Goal: Task Accomplishment & Management: Use online tool/utility

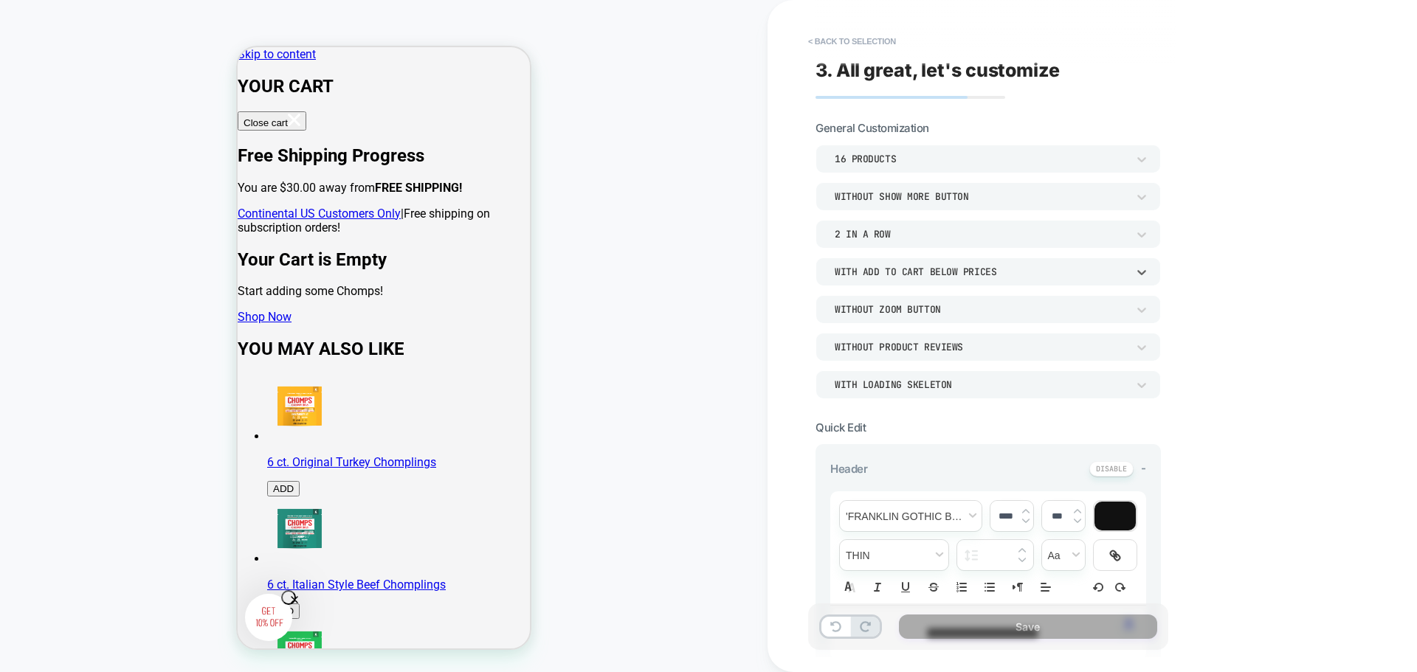
click at [741, 282] on div "COLLECTION: Shop Meat Sticks (Category) COLLECTION: Shop Meat Sticks (Category)…" at bounding box center [383, 336] width 767 height 643
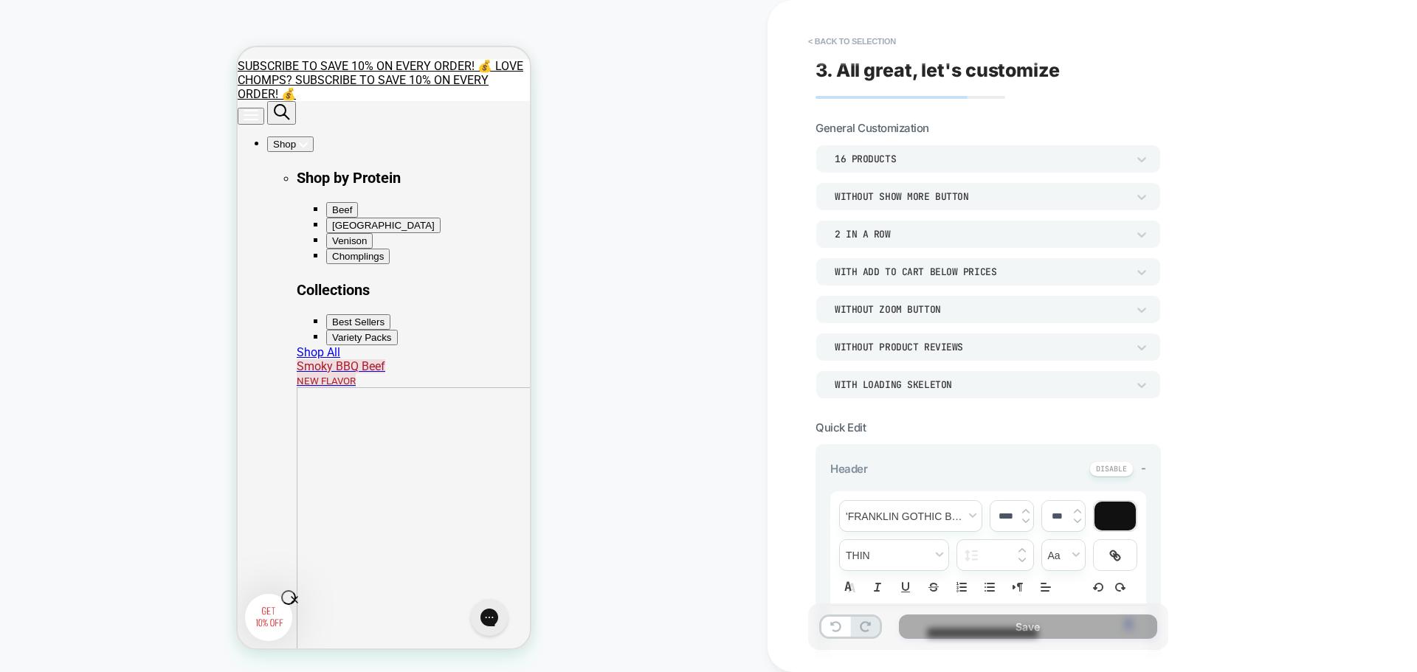
click at [1323, 444] on div "**********" at bounding box center [1091, 336] width 649 height 672
click at [864, 35] on button "< Back to selection" at bounding box center [852, 42] width 103 height 24
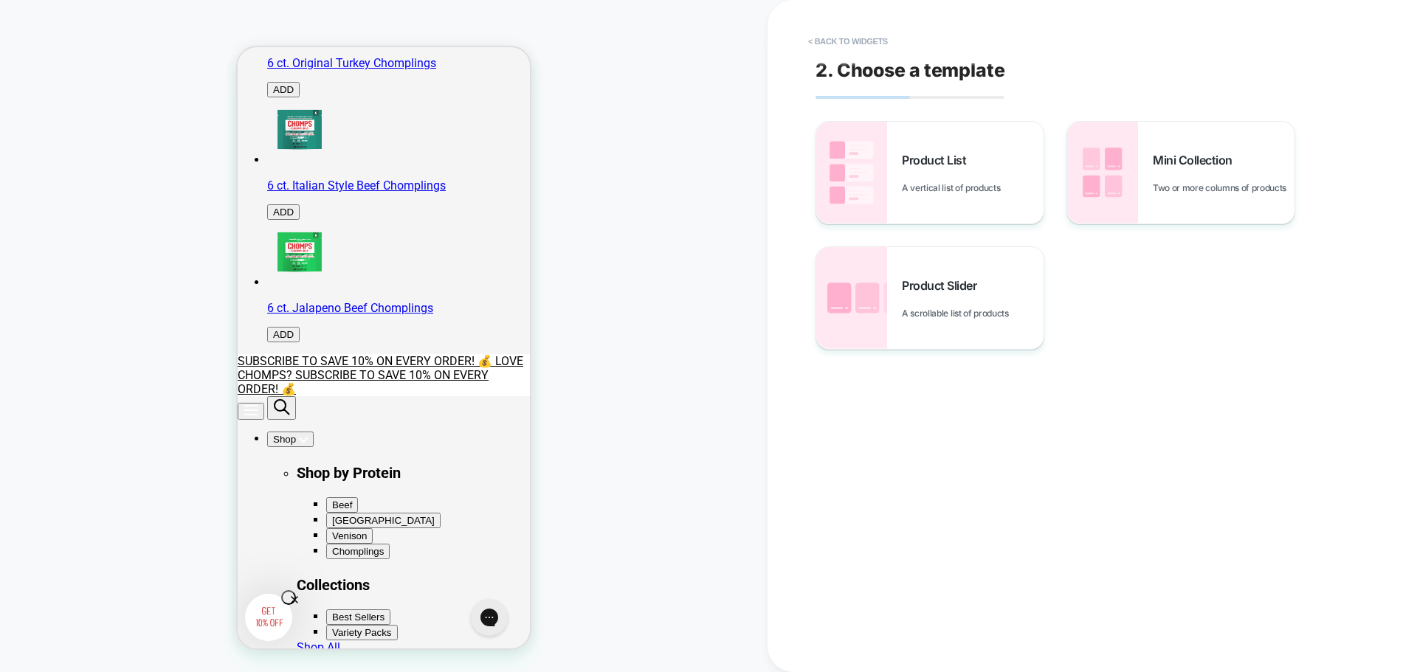
scroll to position [30, 0]
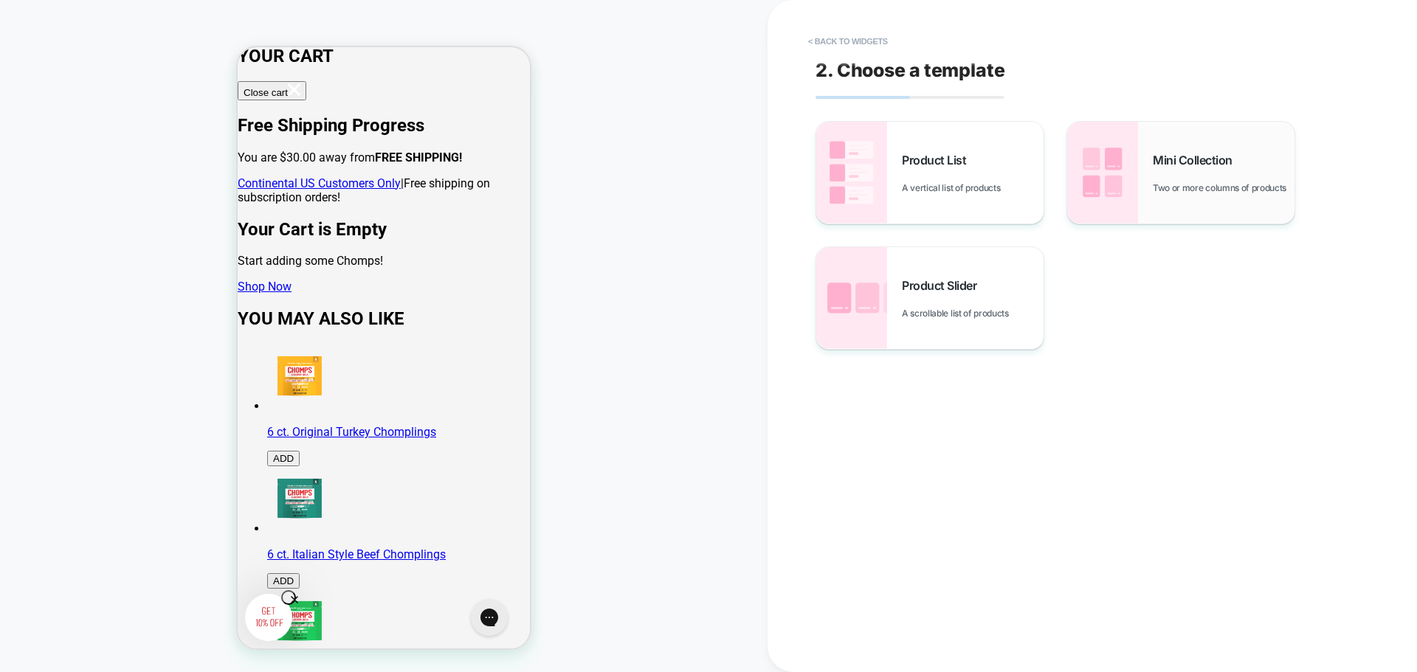
click at [1187, 182] on span "Two or more columns of products" at bounding box center [1223, 187] width 141 height 11
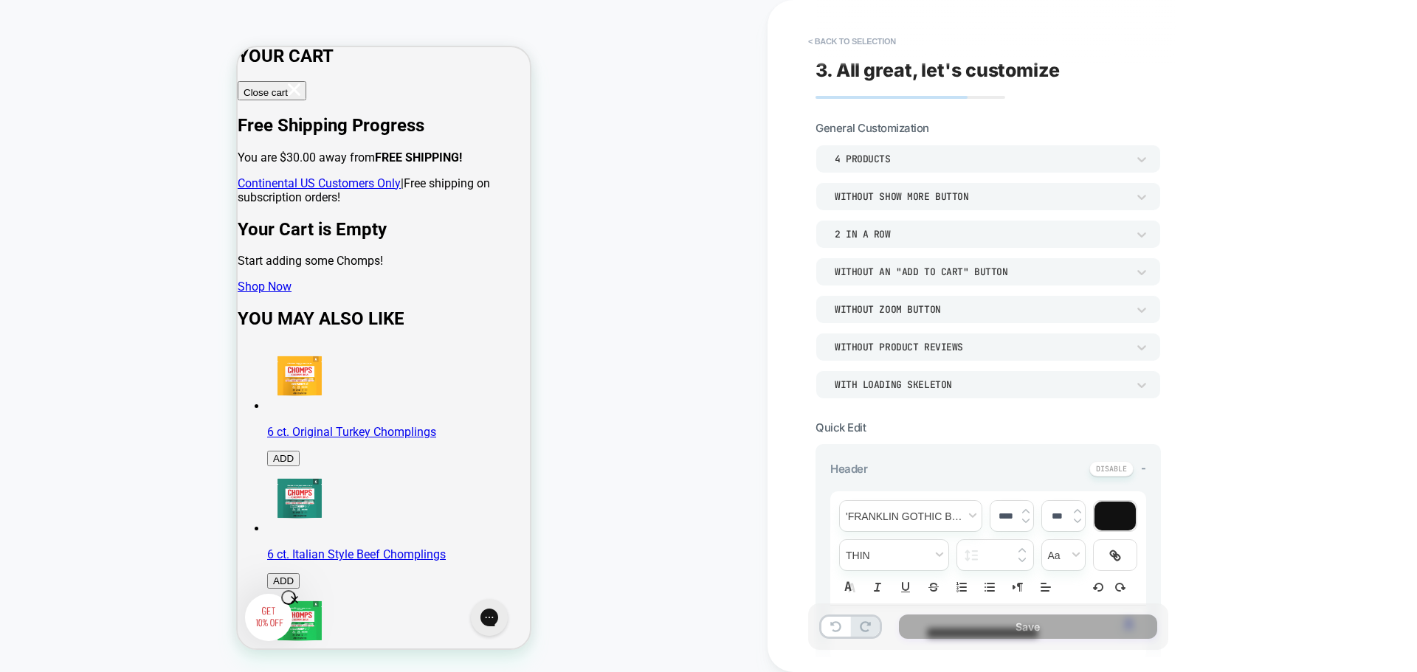
click at [970, 159] on div "4 Products" at bounding box center [981, 159] width 292 height 13
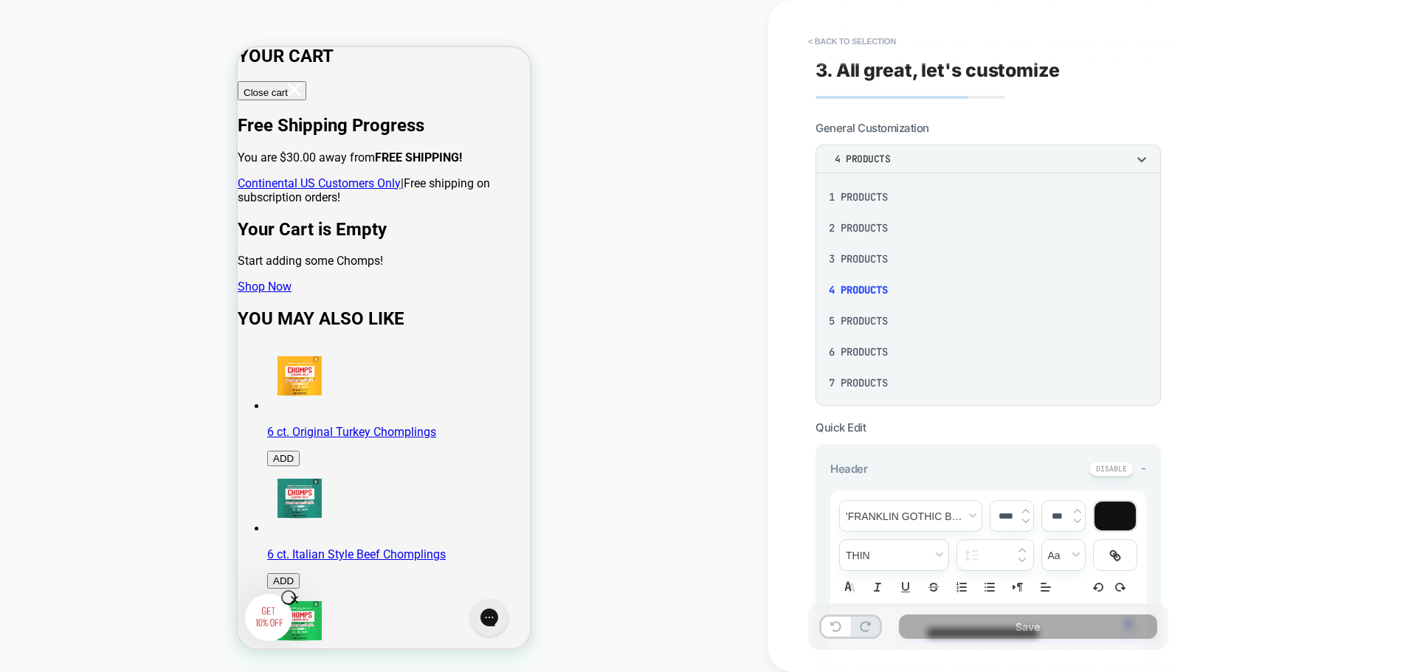
scroll to position [187, 0]
click at [871, 376] on div "16 Products" at bounding box center [988, 381] width 334 height 31
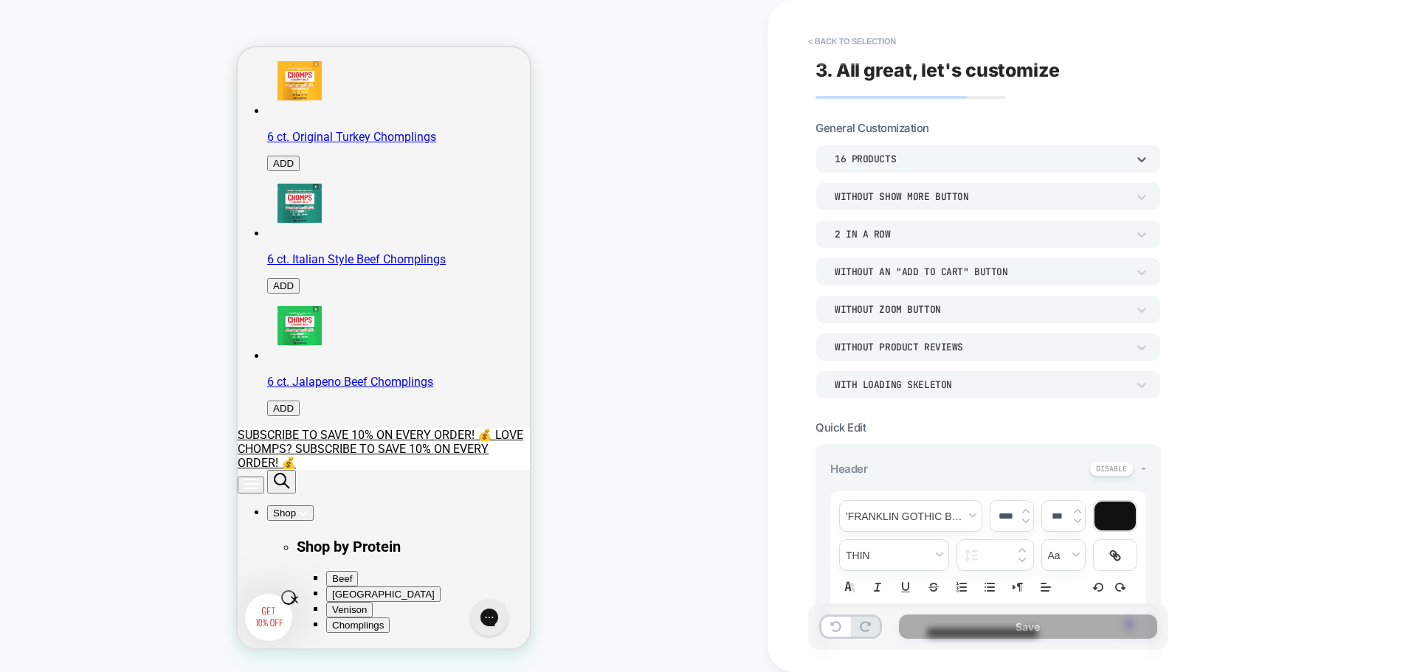
scroll to position [694, 0]
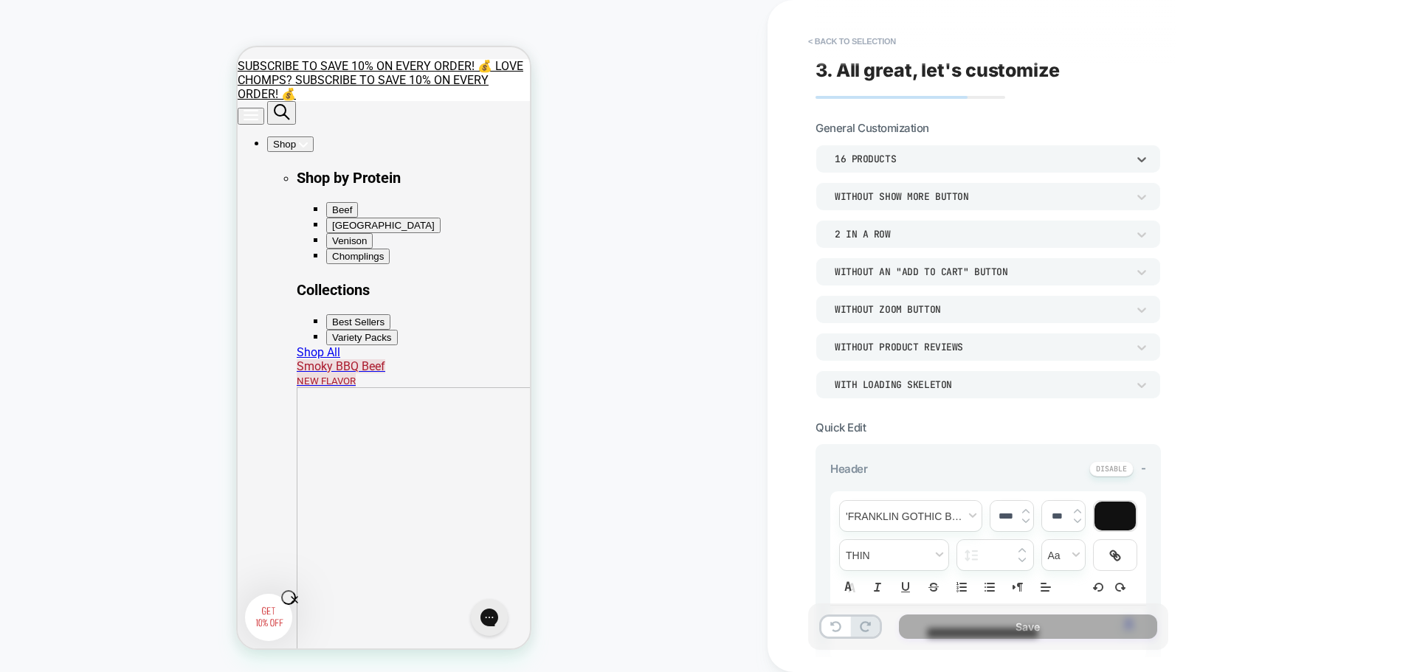
click at [967, 272] on div "Without an "add to cart" button" at bounding box center [981, 272] width 292 height 13
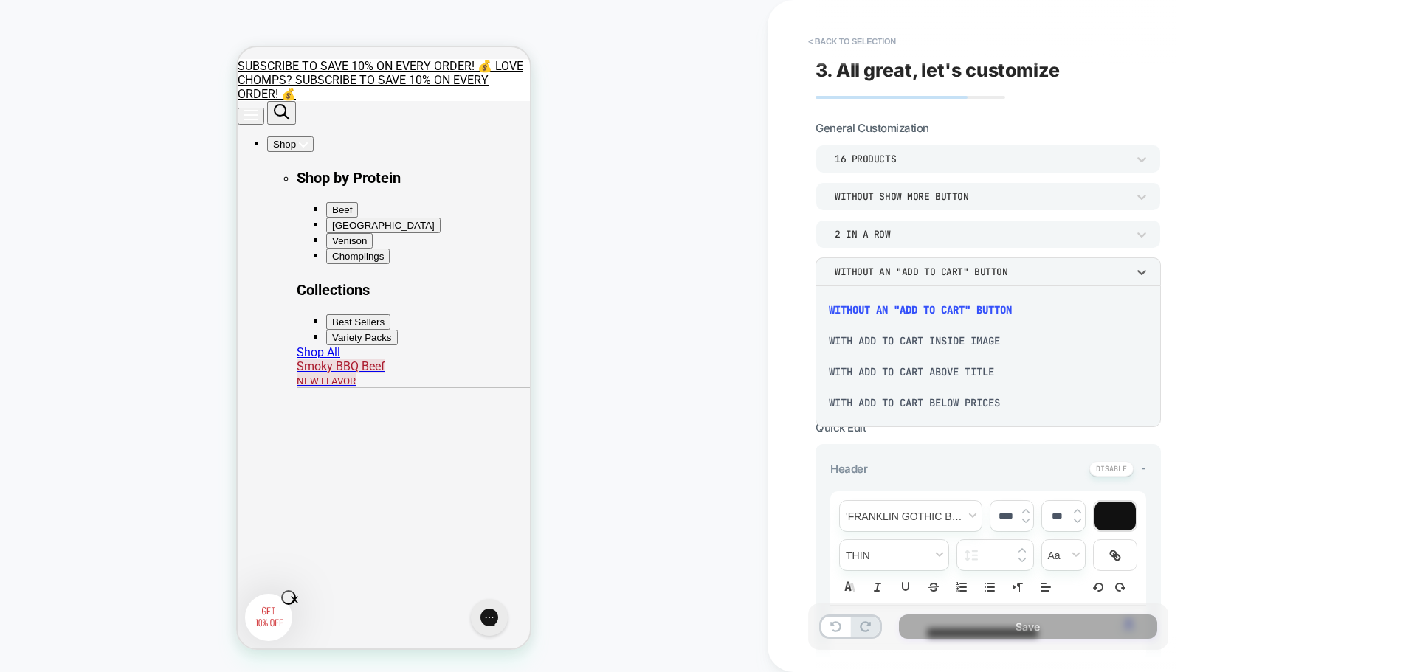
click at [926, 402] on div "With add to cart below prices" at bounding box center [988, 402] width 334 height 31
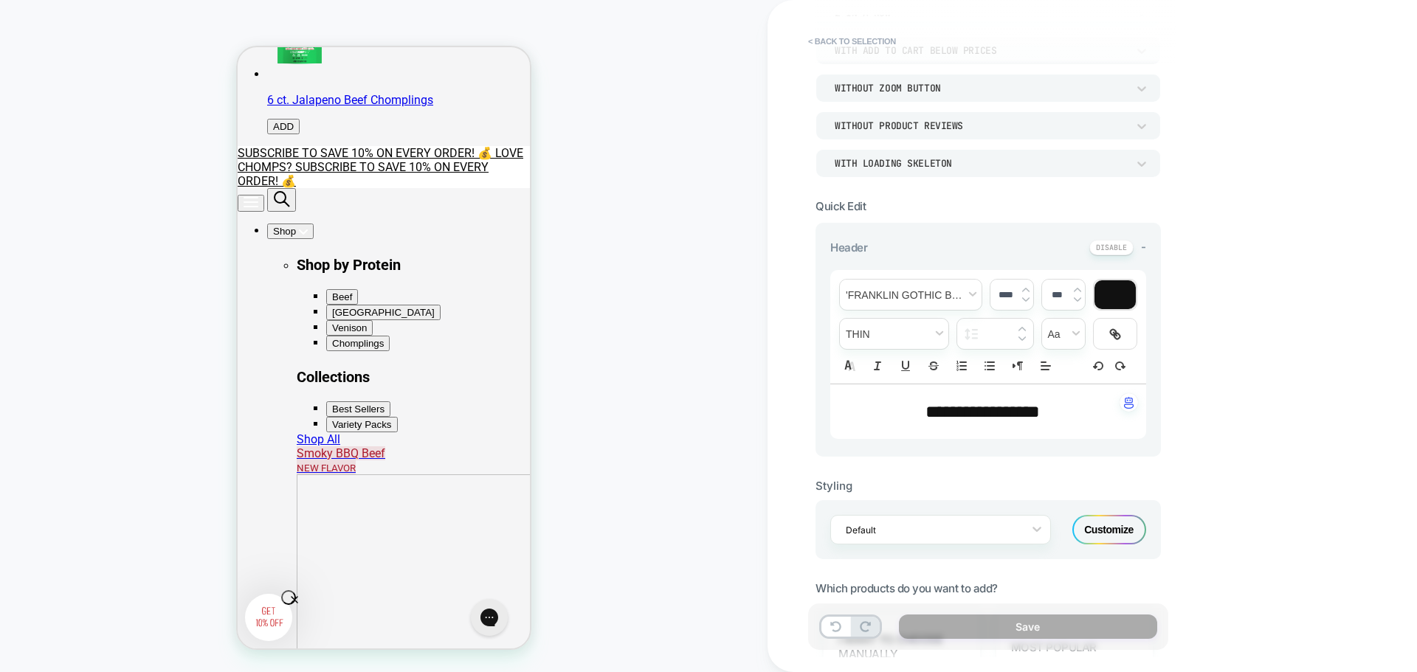
scroll to position [473, 0]
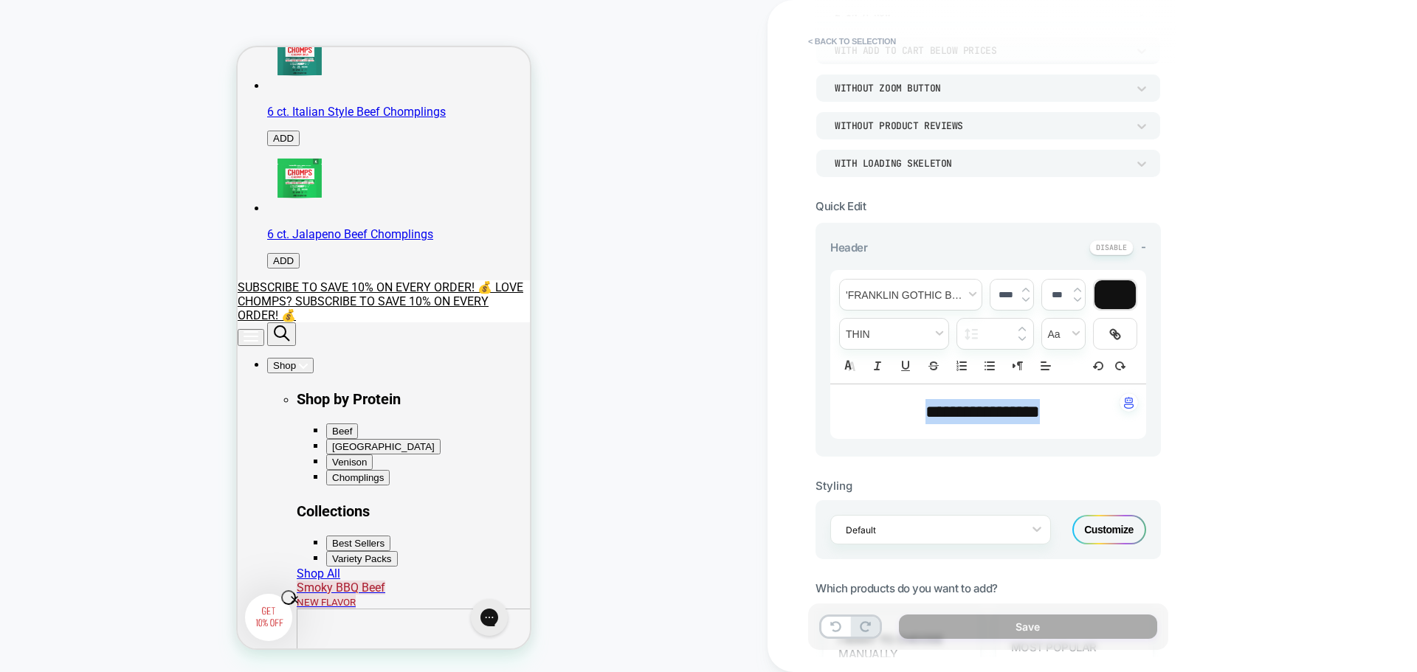
drag, startPoint x: 1059, startPoint y: 413, endPoint x: 778, endPoint y: 403, distance: 280.6
click at [778, 403] on div "**********" at bounding box center [1091, 336] width 649 height 672
type input "****"
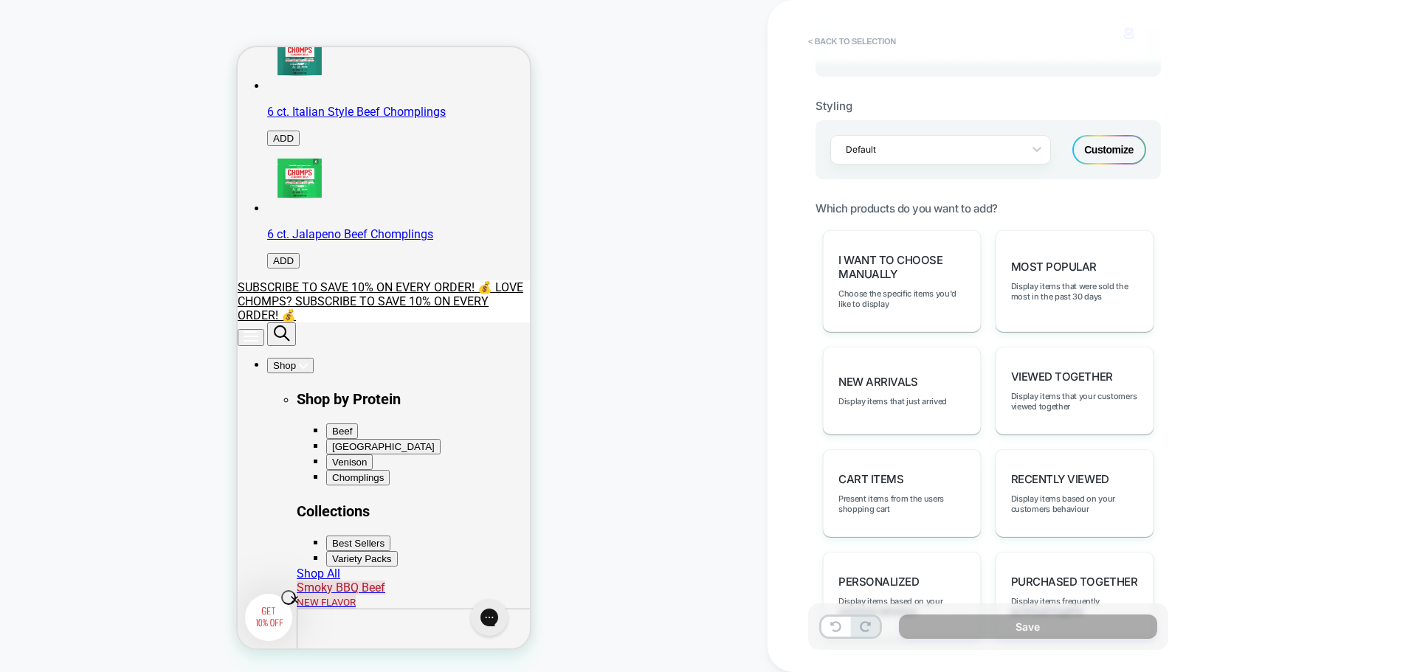
scroll to position [589, 0]
click at [907, 280] on span "I want to choose manually" at bounding box center [901, 269] width 127 height 28
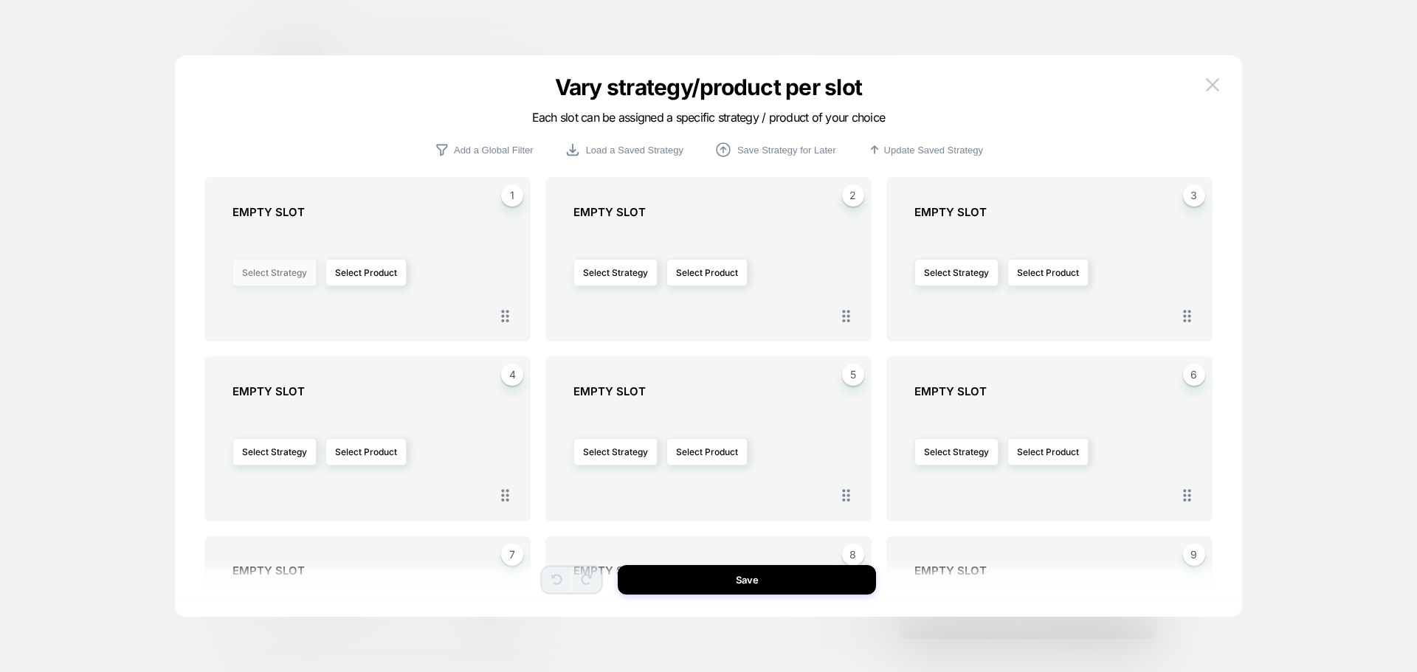
click at [280, 277] on button "Select Strategy" at bounding box center [274, 272] width 84 height 27
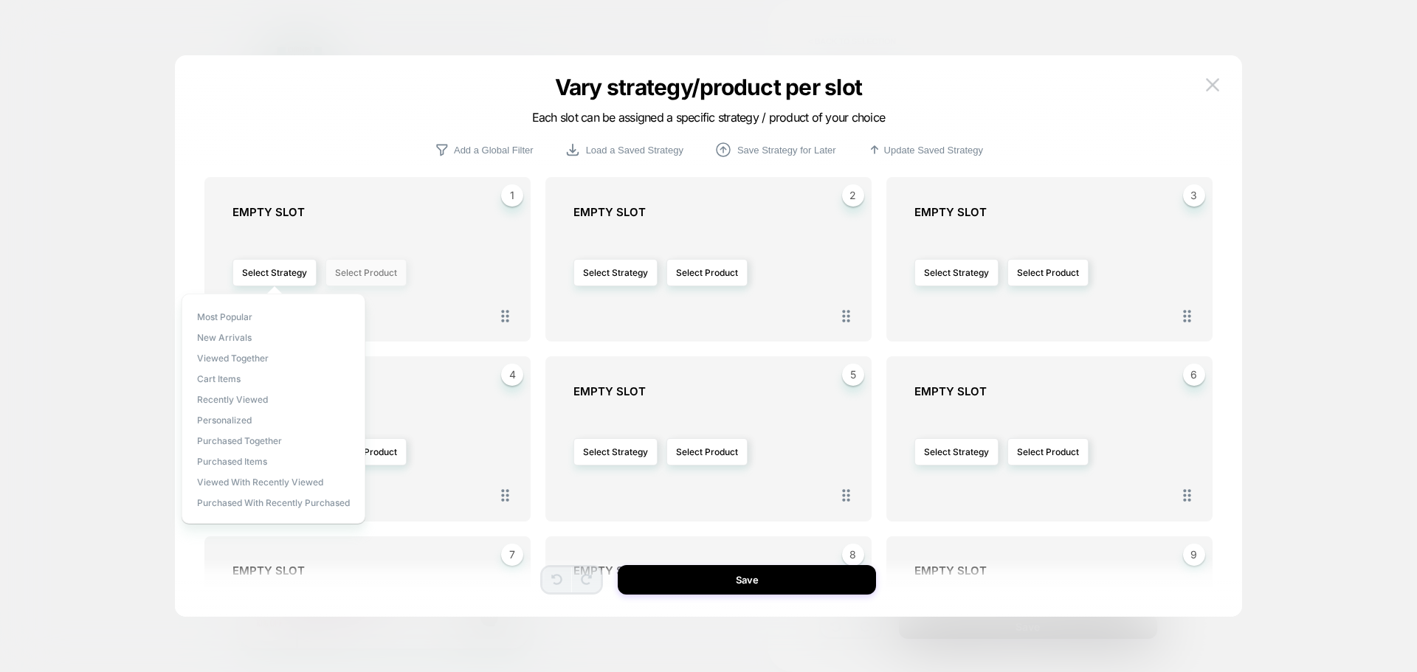
click at [336, 270] on button "Select Product" at bounding box center [365, 272] width 81 height 27
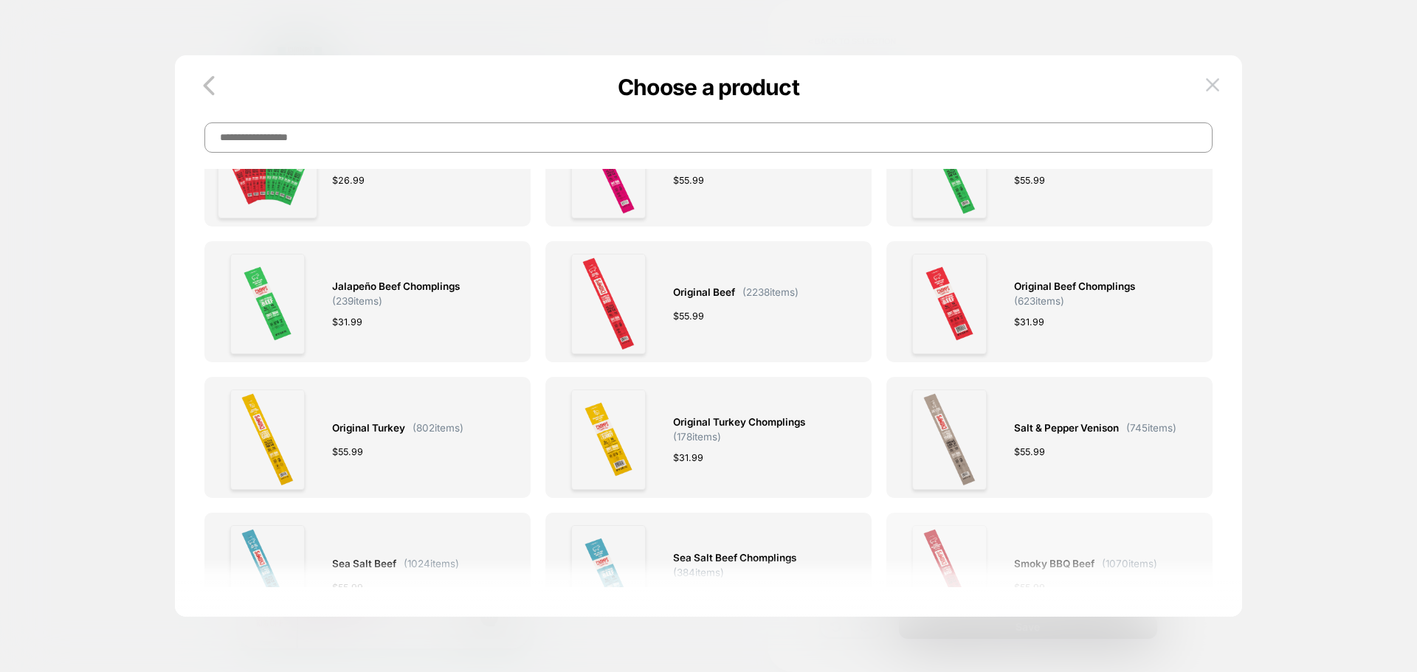
scroll to position [295, 0]
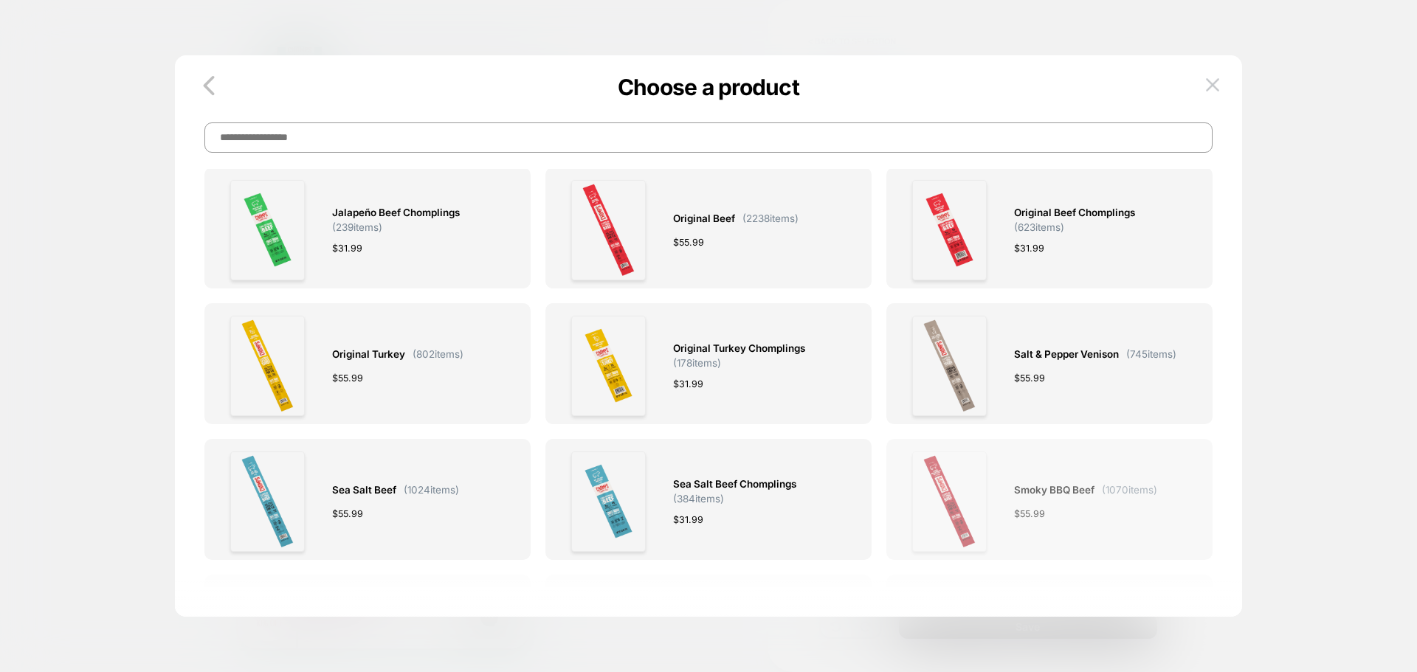
click at [1051, 510] on div "$ 55.99" at bounding box center [1085, 513] width 143 height 15
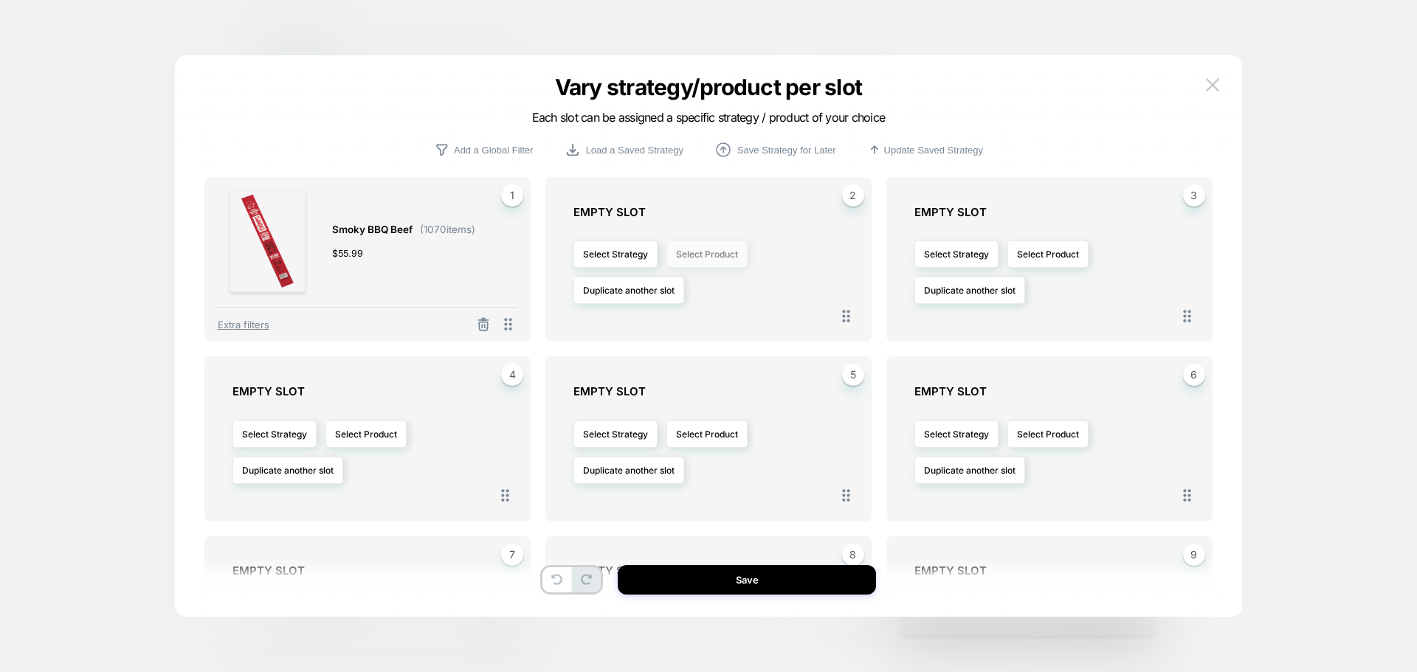
click at [716, 258] on button "Select Product" at bounding box center [706, 254] width 81 height 27
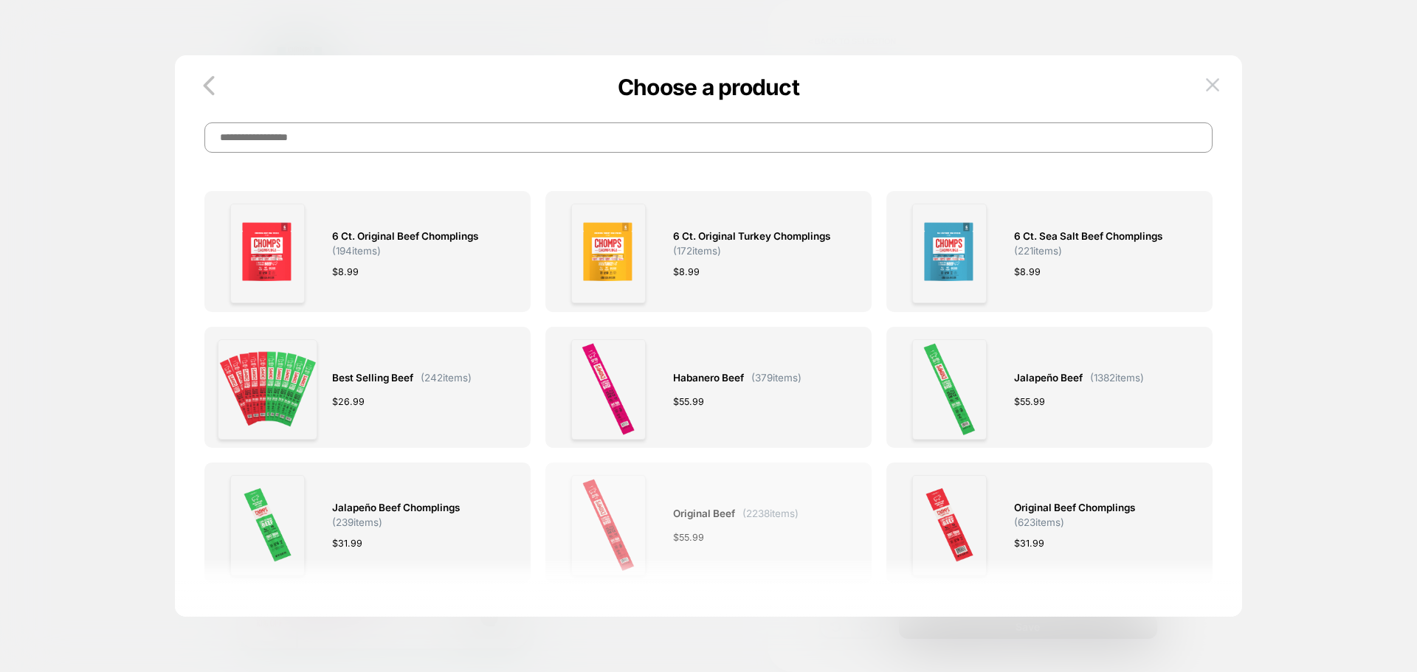
click at [742, 538] on div "$ 55.99" at bounding box center [735, 537] width 125 height 15
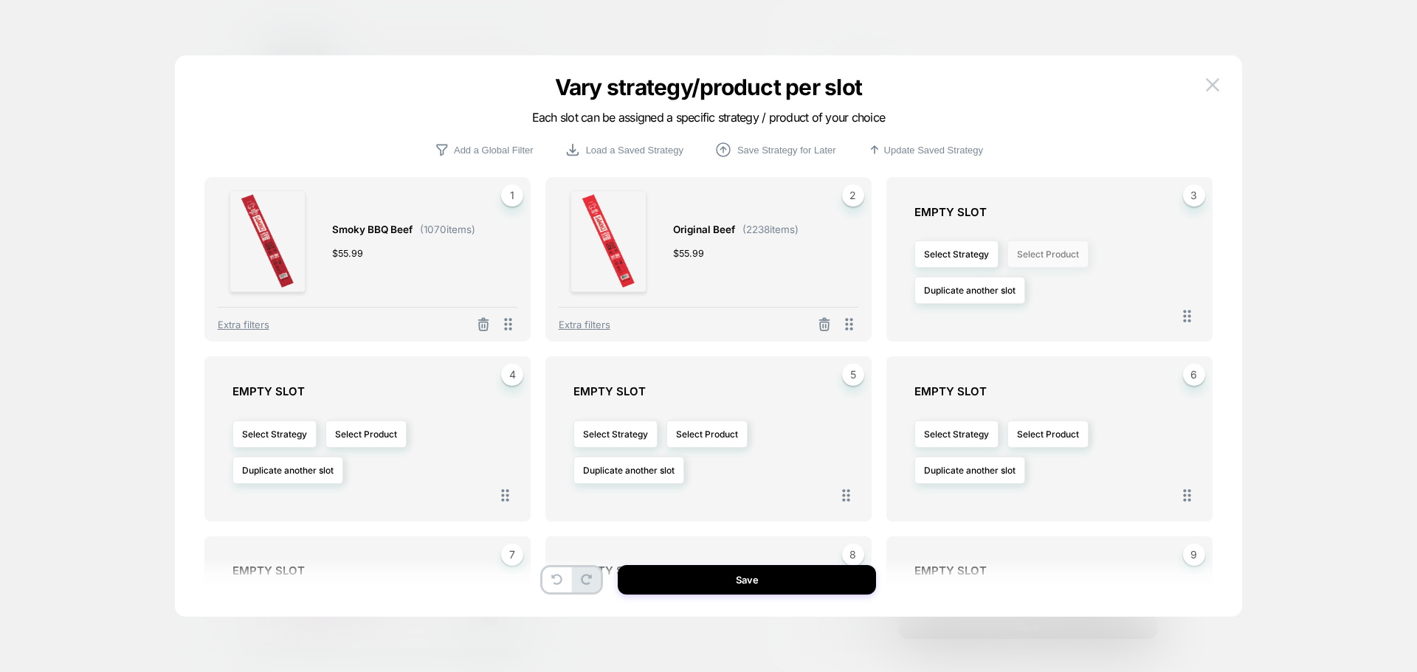
click at [1041, 259] on button "Select Product" at bounding box center [1047, 254] width 81 height 27
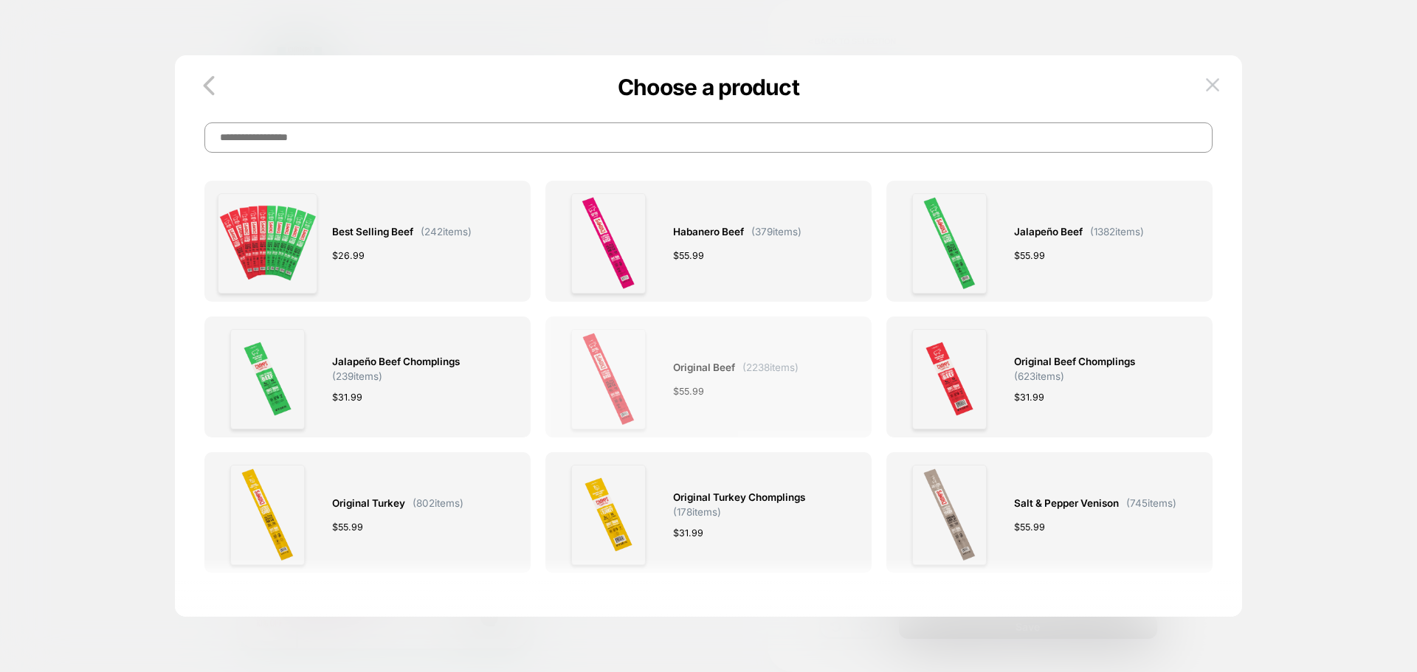
scroll to position [148, 0]
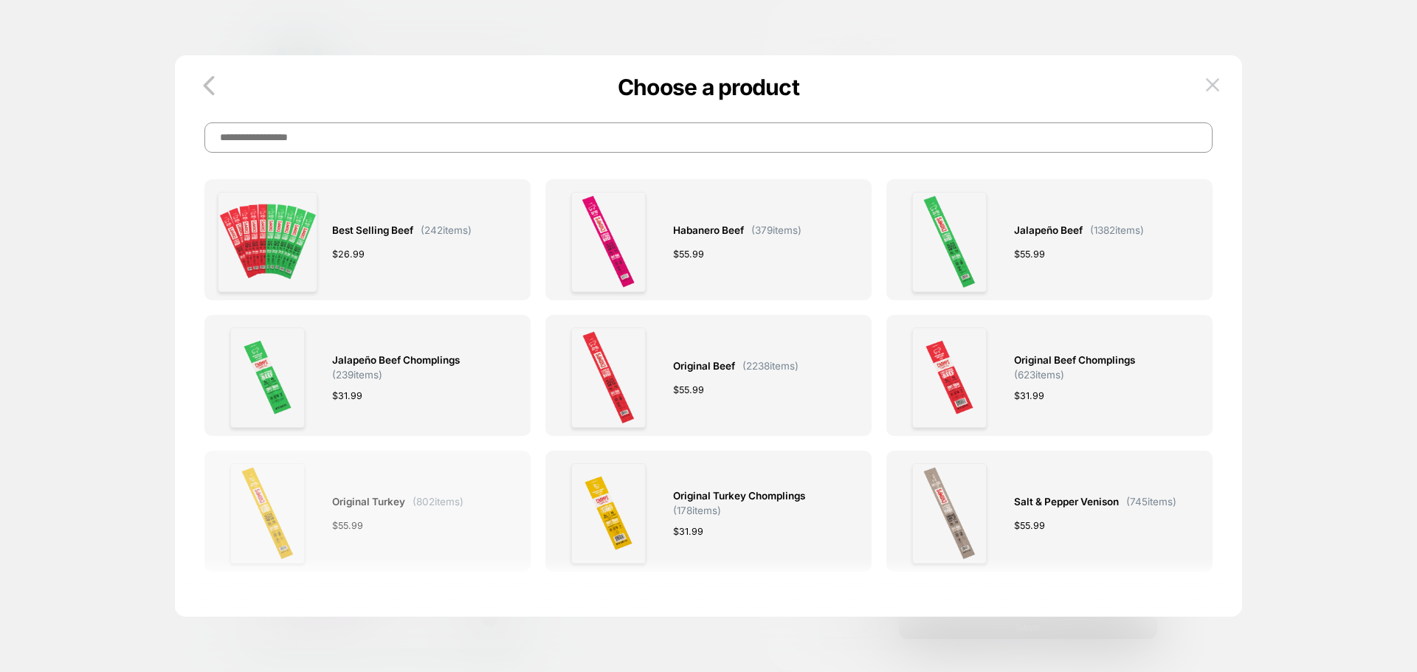
click at [380, 514] on div "Original Turkey ( 802 items) $ 55.99" at bounding box center [397, 513] width 131 height 100
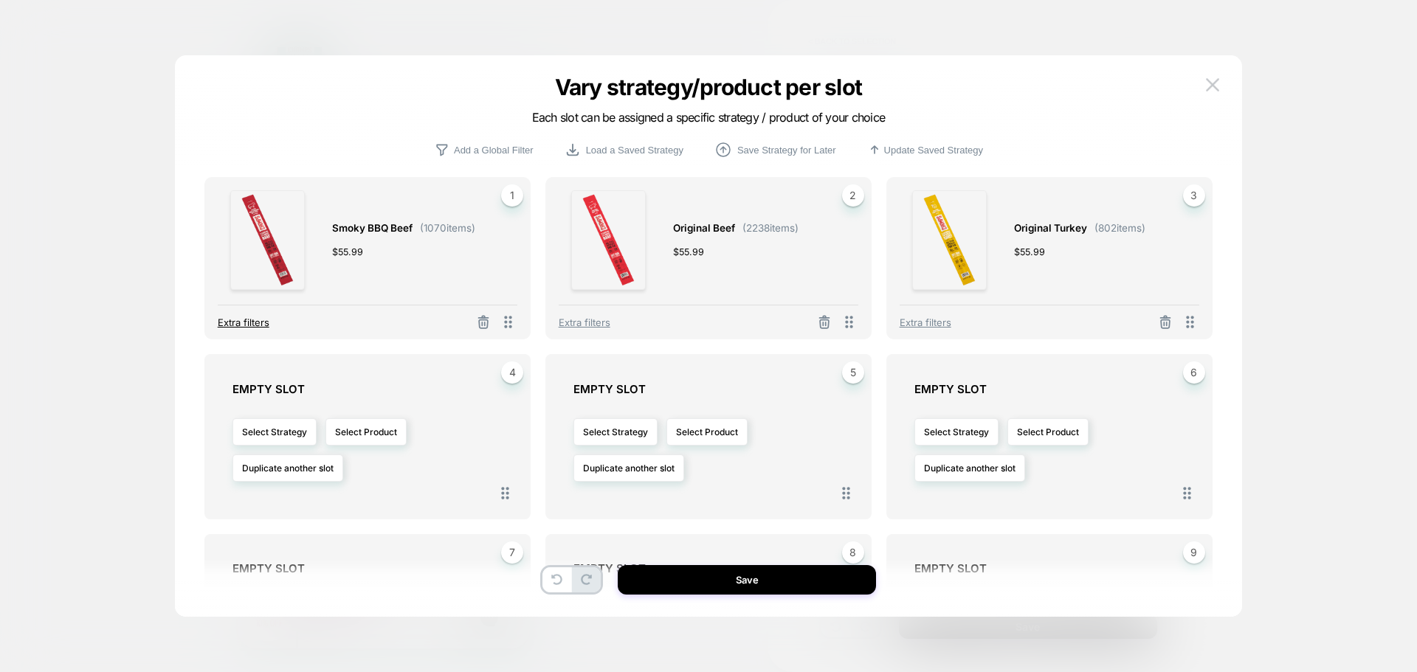
click at [250, 321] on span "Extra filters" at bounding box center [244, 323] width 52 height 12
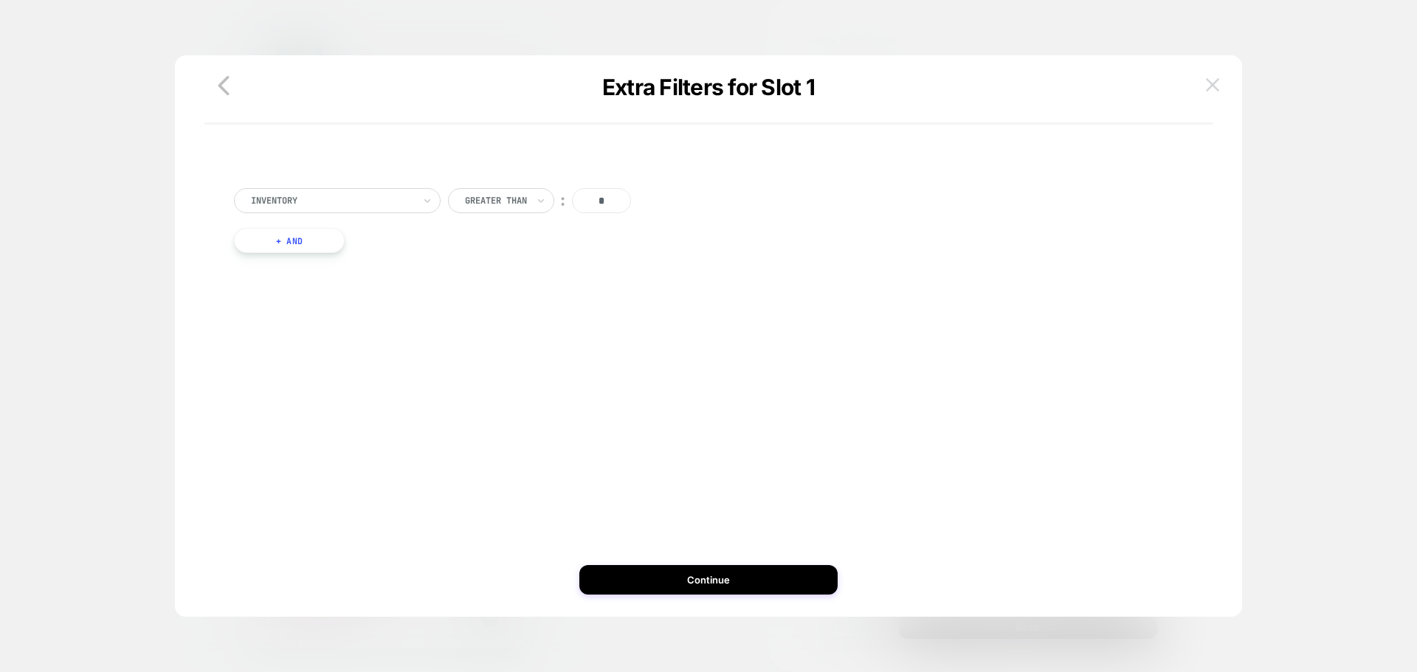
click at [1202, 80] on button at bounding box center [1212, 85] width 22 height 22
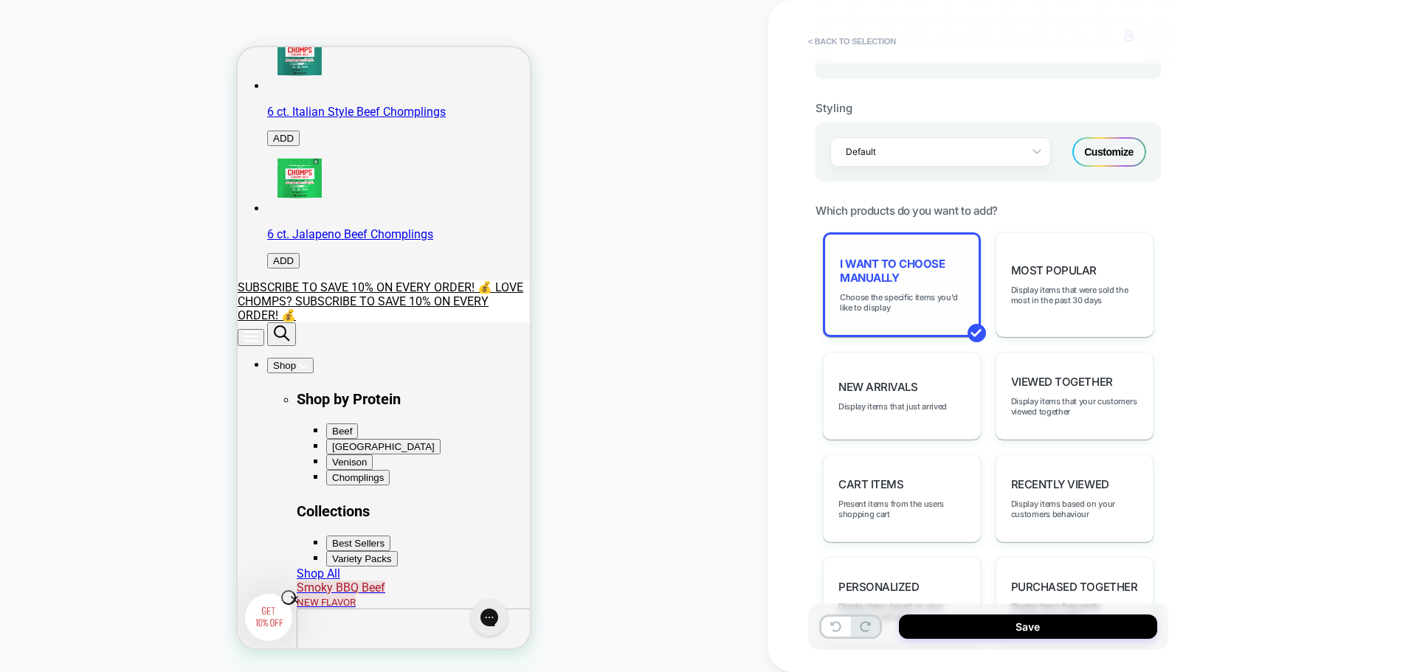
click at [933, 322] on div "I want to choose manually Choose the specific items you'd like to display" at bounding box center [902, 284] width 158 height 105
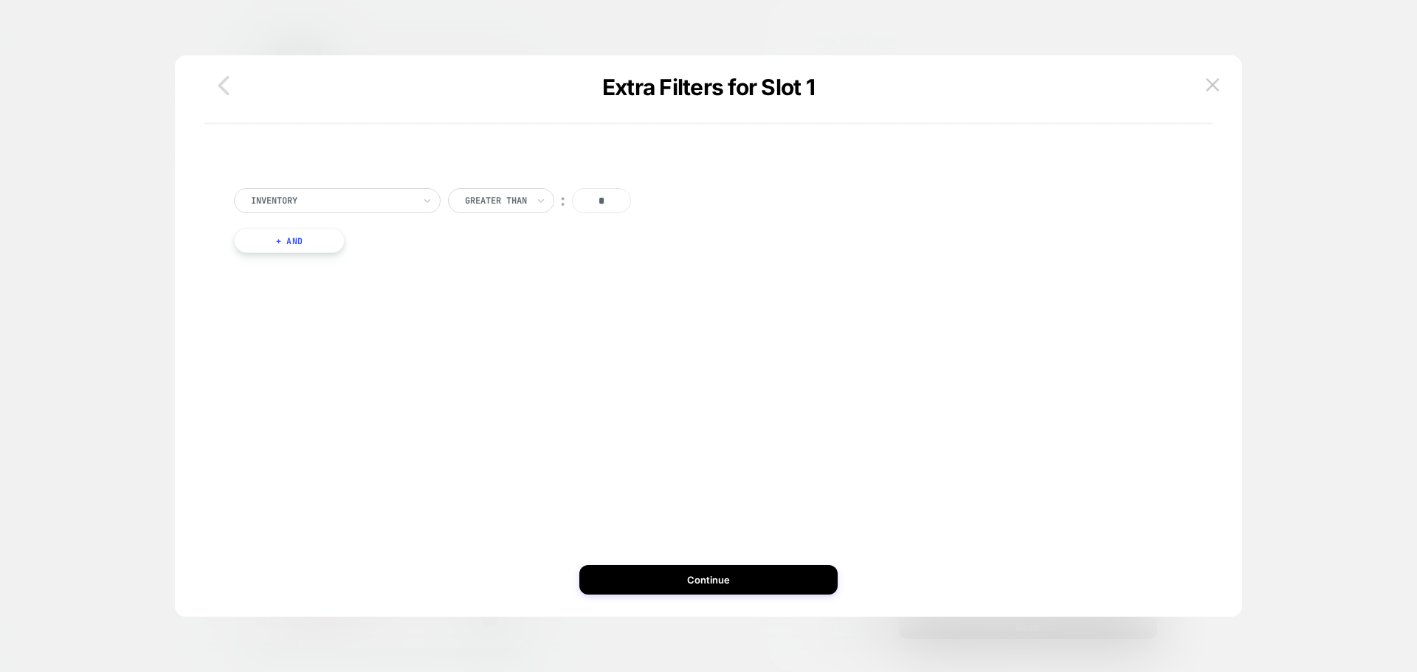
click at [224, 87] on icon "button" at bounding box center [224, 86] width 30 height 30
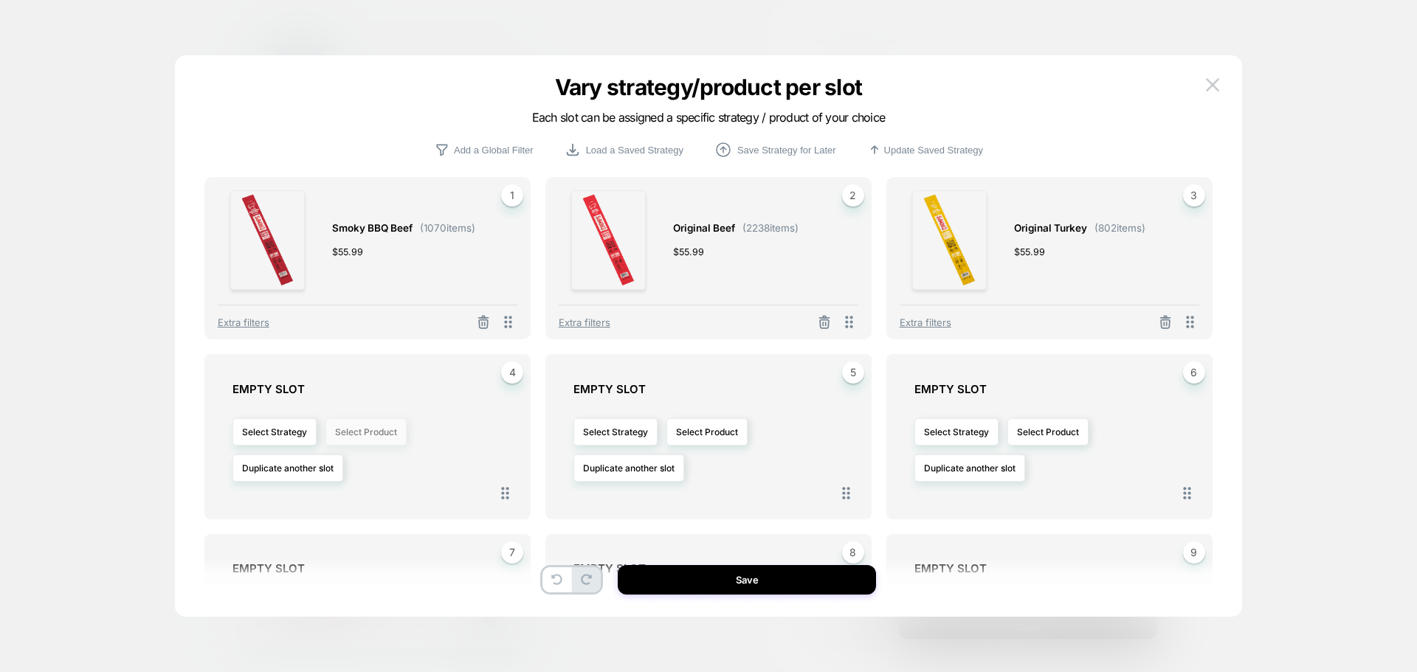
click at [345, 434] on button "Select Product" at bounding box center [365, 431] width 81 height 27
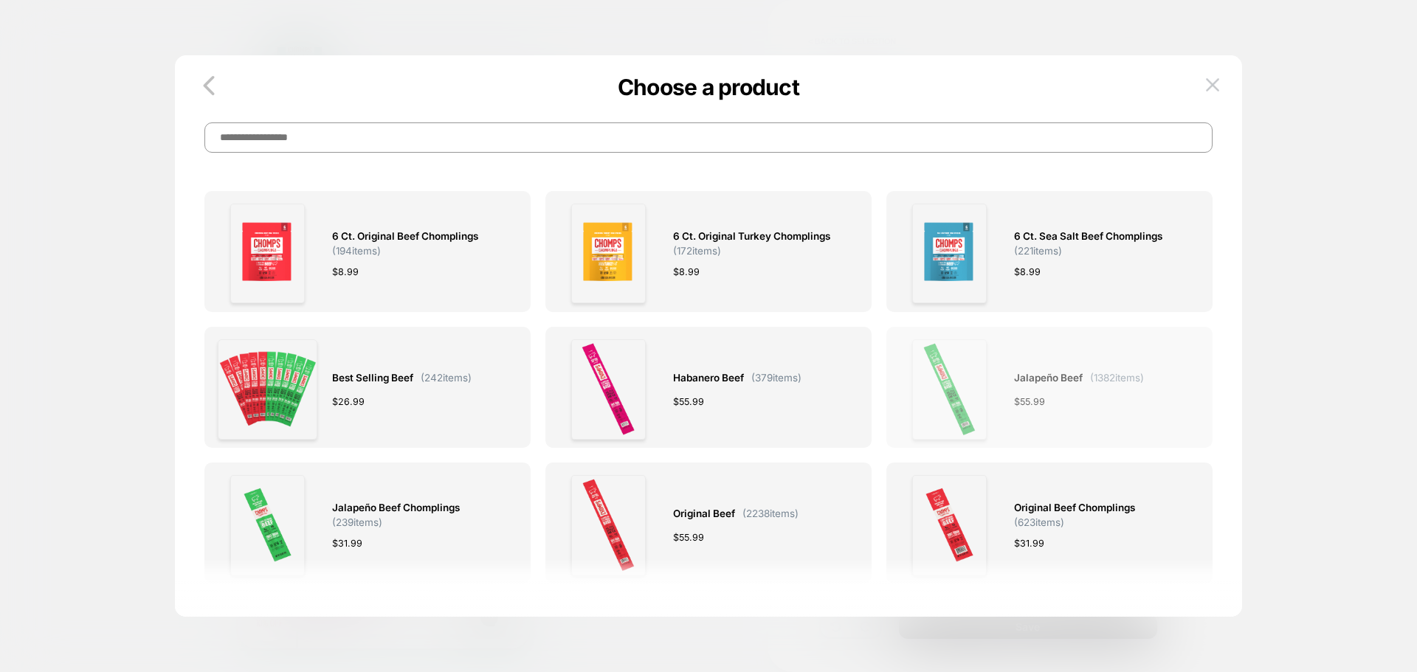
click at [1035, 417] on div "Jalapeño Beef ( 1382 items) $ 55.99" at bounding box center [1079, 389] width 130 height 100
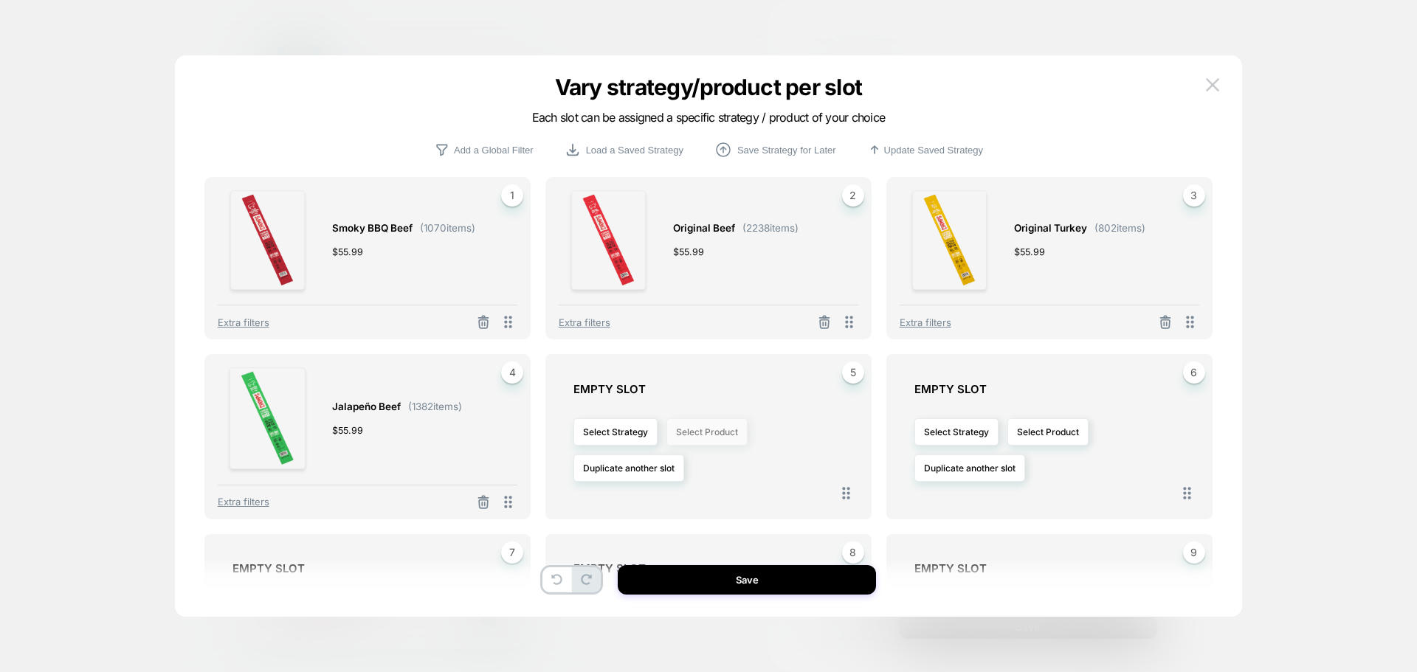
click at [690, 432] on button "Select Product" at bounding box center [706, 431] width 81 height 27
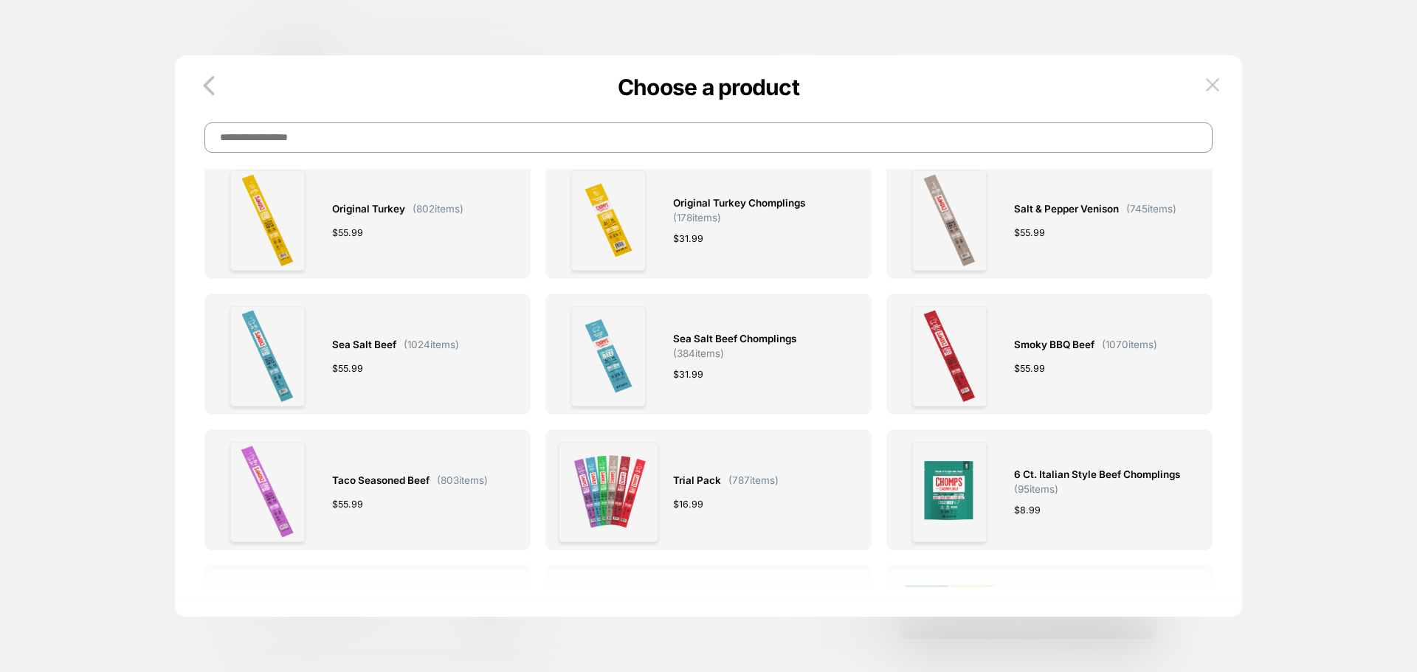
scroll to position [443, 0]
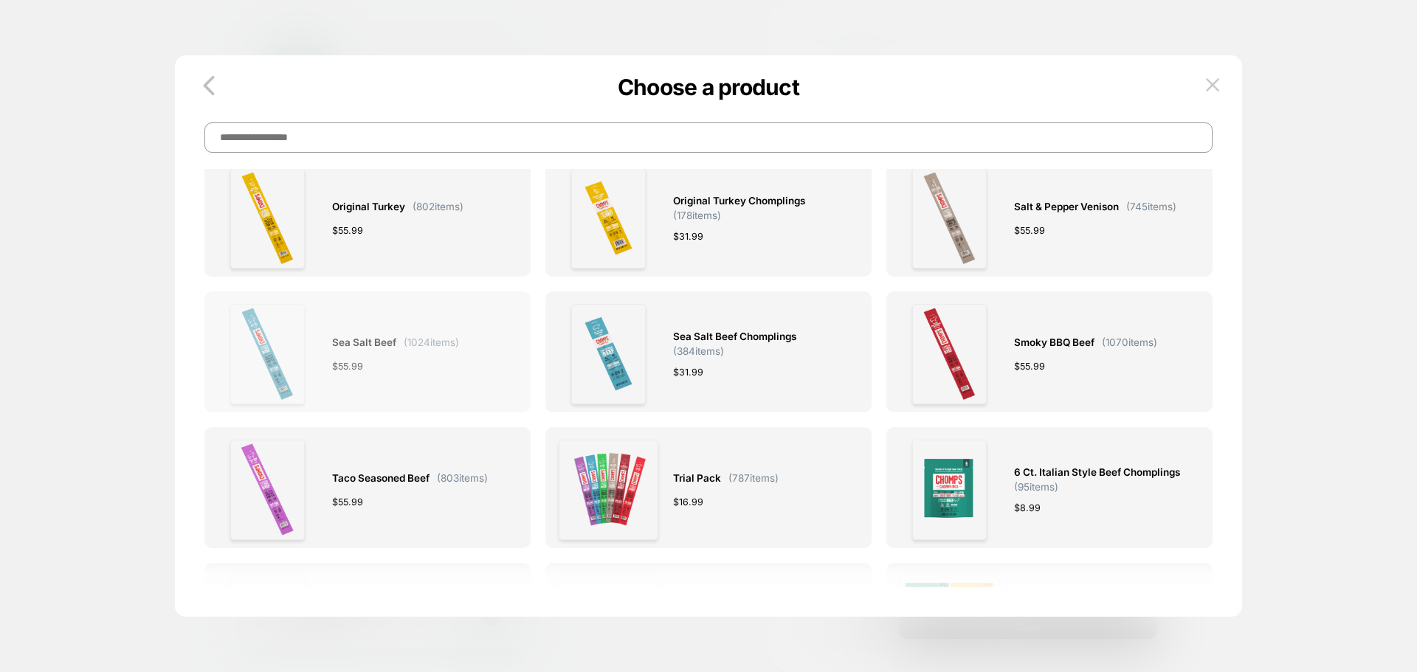
click at [478, 380] on div "Sea Salt Beef ( 1024 items) $ 55.99" at bounding box center [368, 354] width 300 height 100
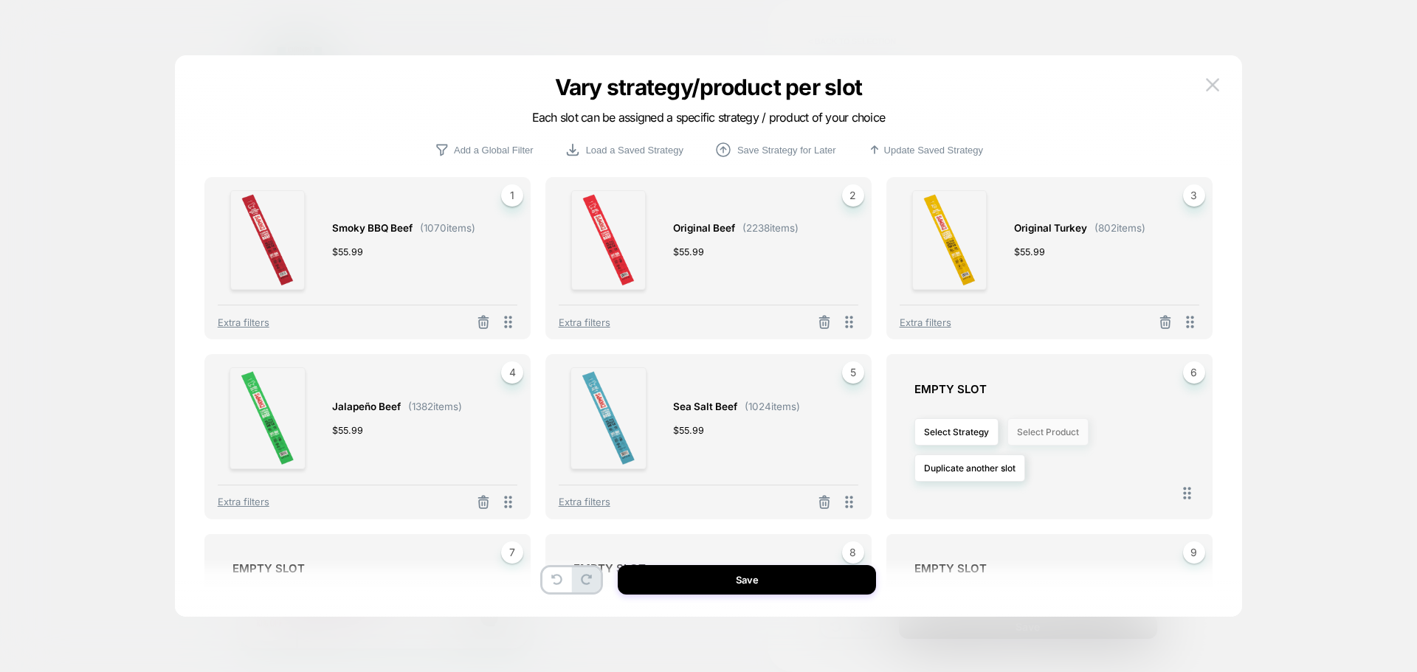
click at [1029, 436] on button "Select Product" at bounding box center [1047, 431] width 81 height 27
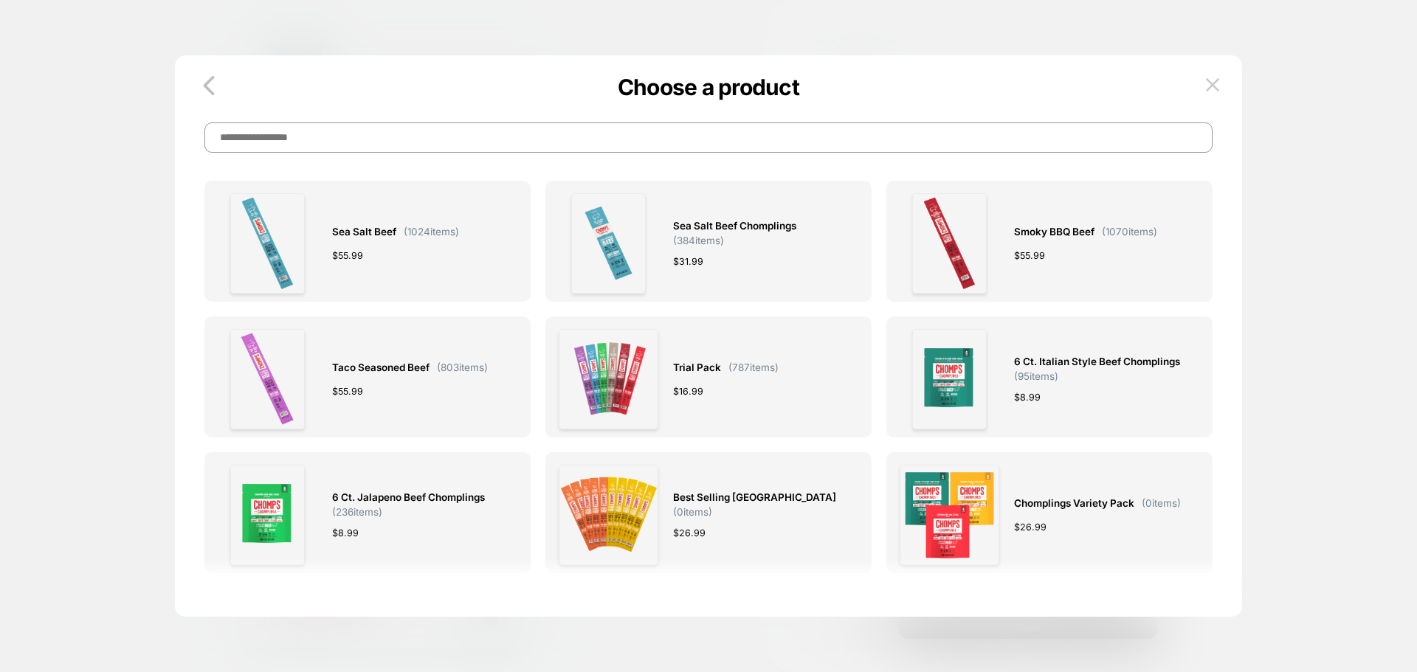
scroll to position [576, 0]
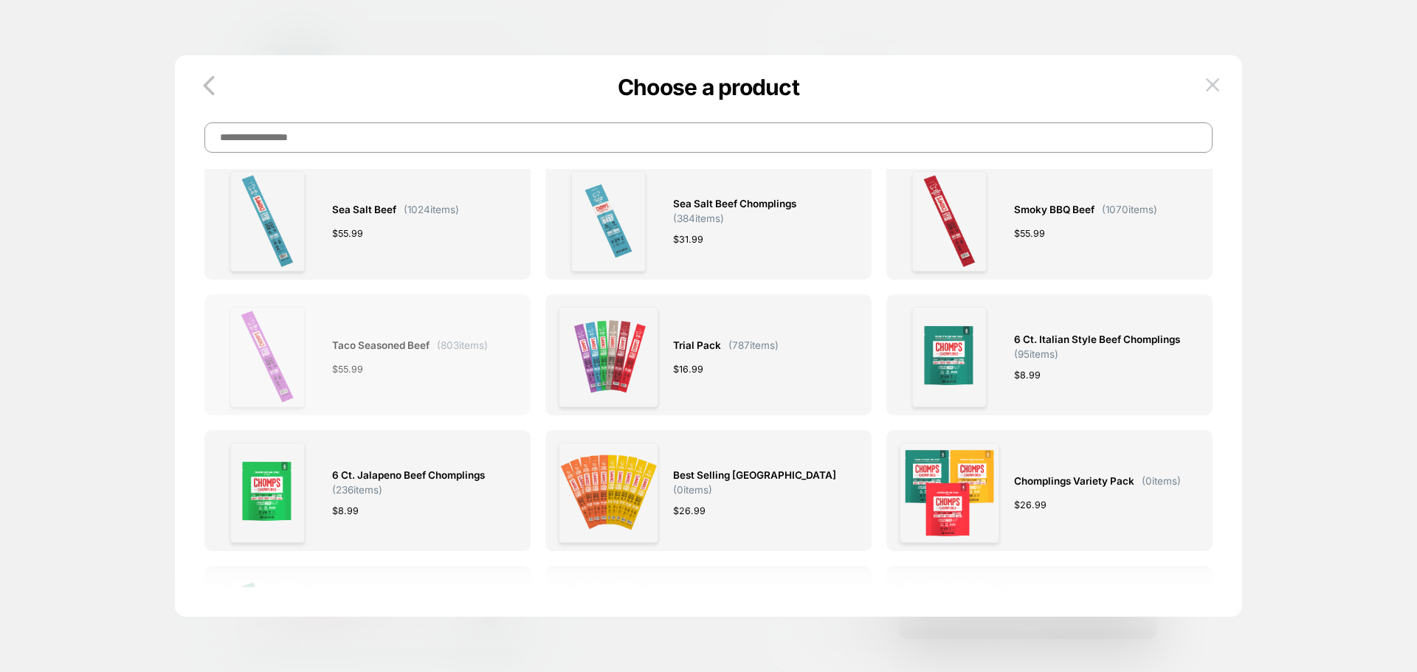
click at [387, 383] on div "Taco Seasoned Beef ( 803 items) $ 55.99" at bounding box center [410, 357] width 156 height 100
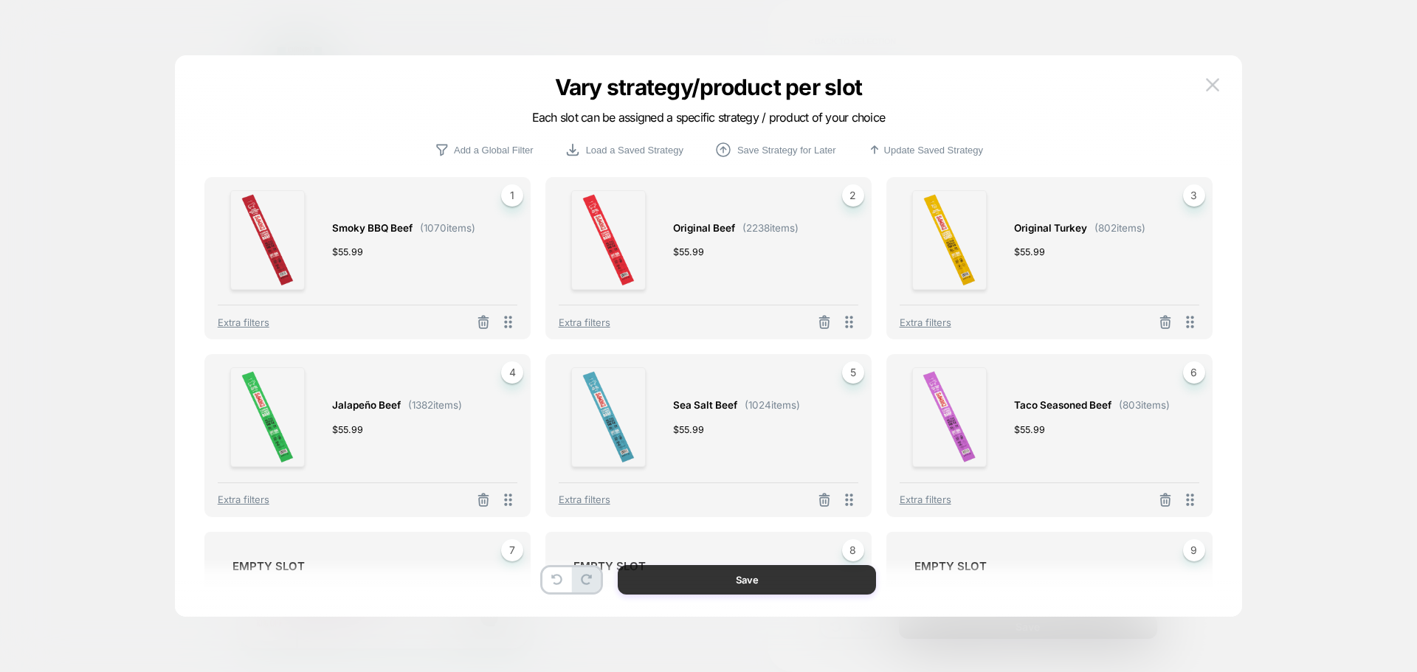
click at [821, 587] on button "Save" at bounding box center [747, 580] width 258 height 30
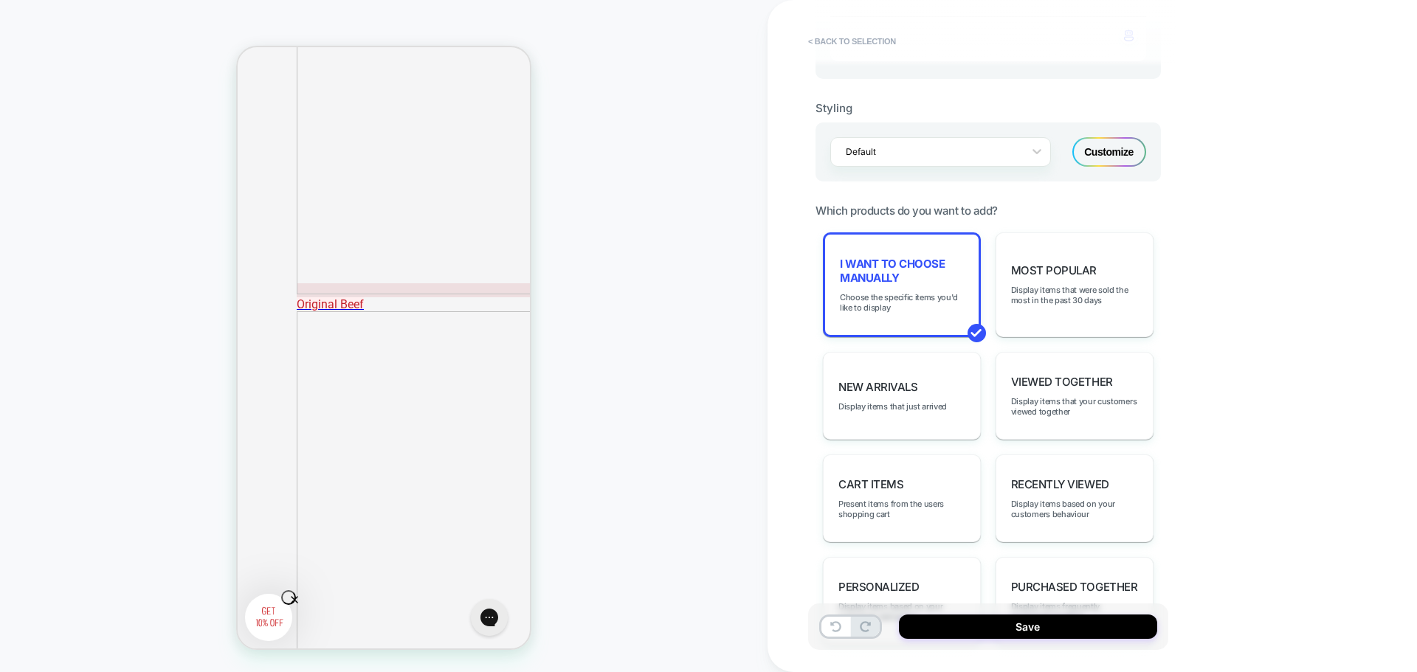
scroll to position [1506, 0]
click at [898, 267] on span "I want to choose manually" at bounding box center [902, 271] width 124 height 28
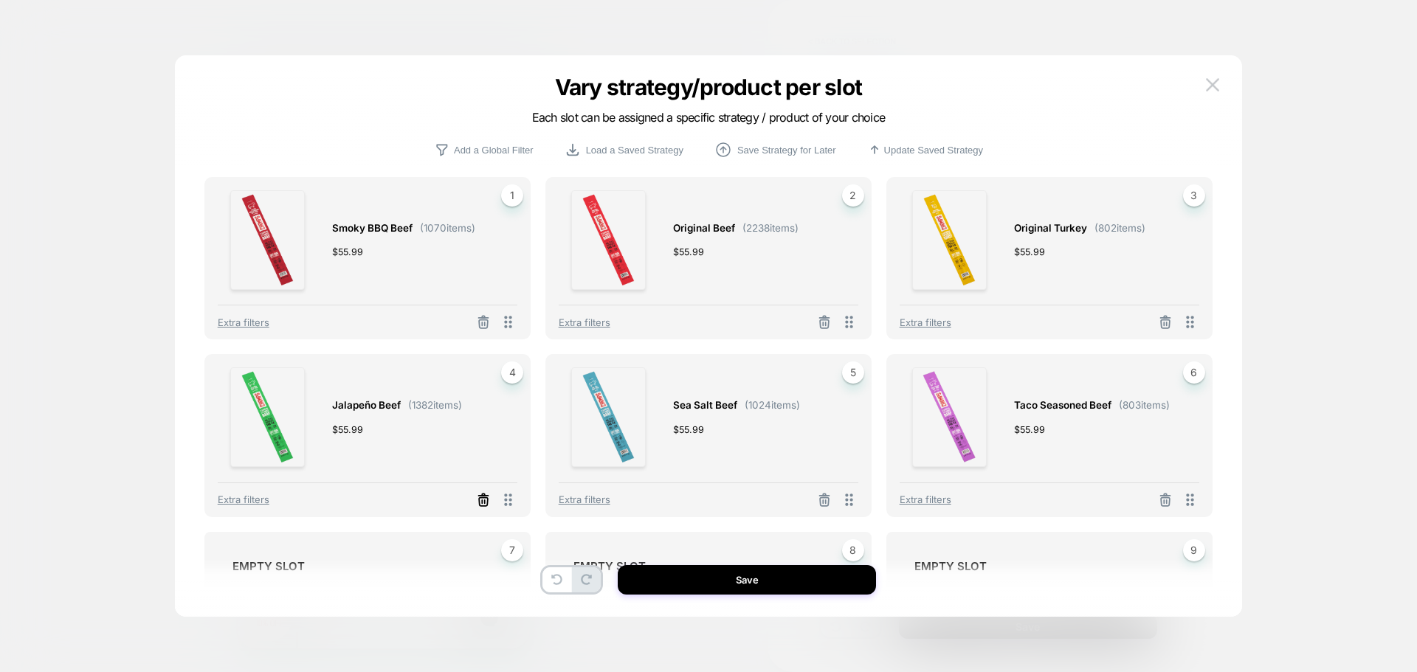
click at [483, 504] on icon at bounding box center [483, 500] width 15 height 15
click at [819, 510] on button at bounding box center [824, 503] width 24 height 18
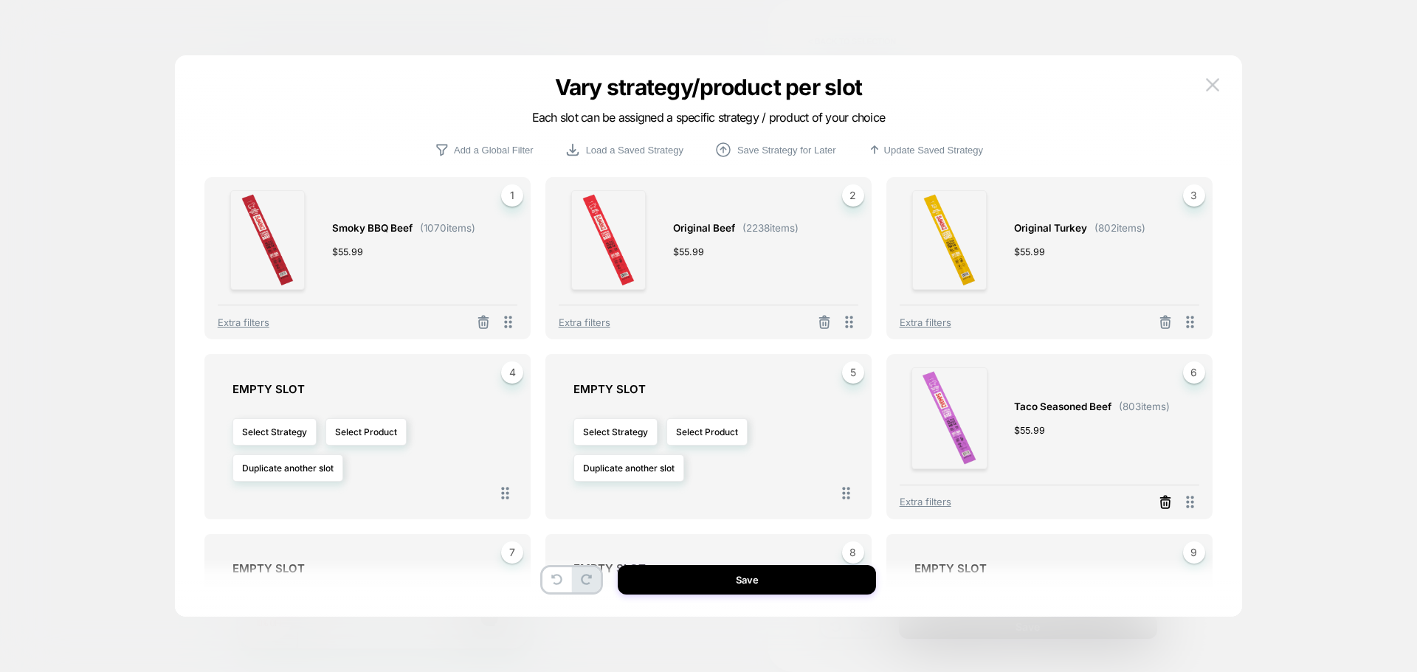
click at [1165, 498] on icon at bounding box center [1165, 497] width 2 height 2
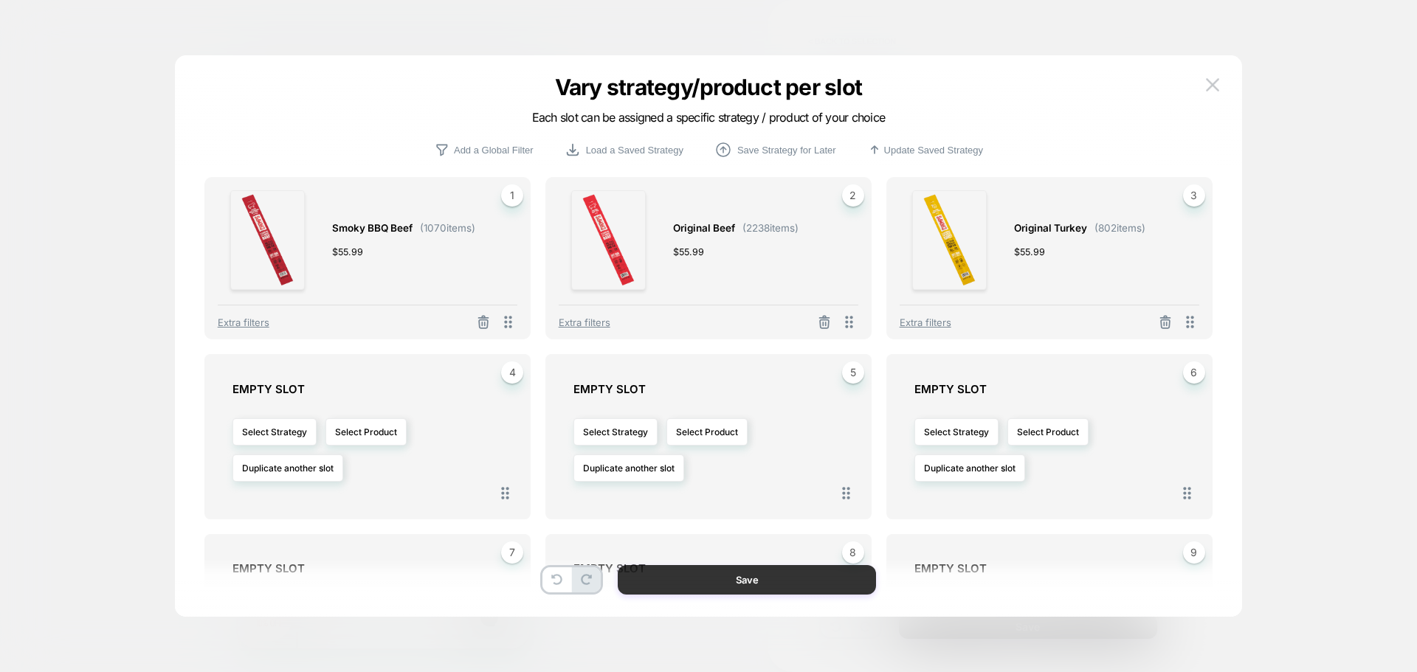
click at [701, 578] on button "Save" at bounding box center [747, 580] width 258 height 30
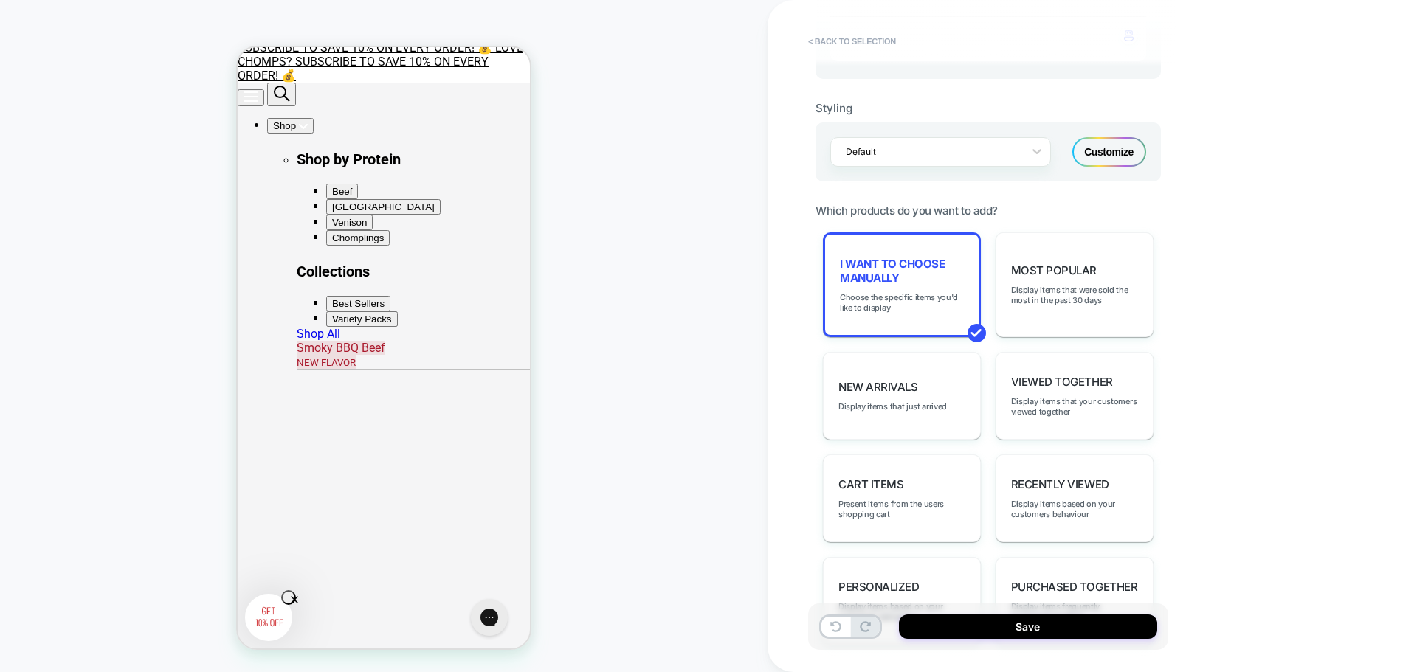
scroll to position [927, 0]
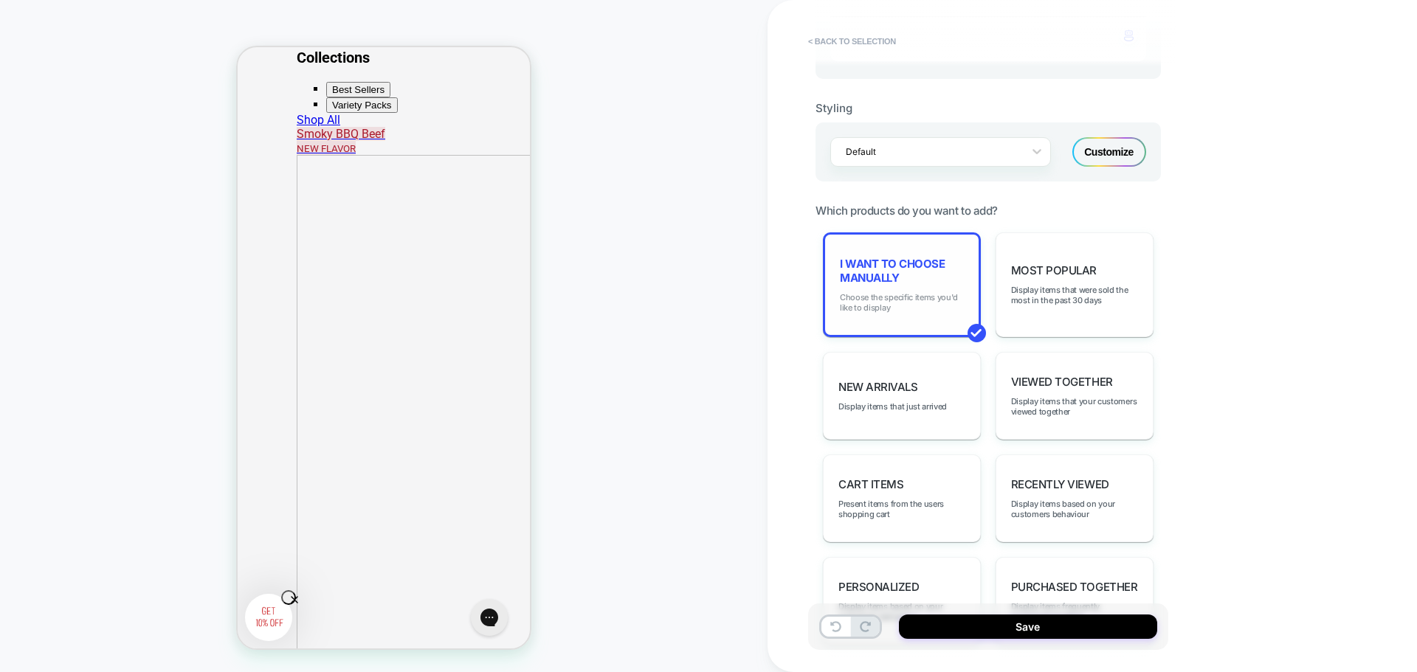
click at [871, 304] on span "Choose the specific items you'd like to display" at bounding box center [902, 302] width 124 height 21
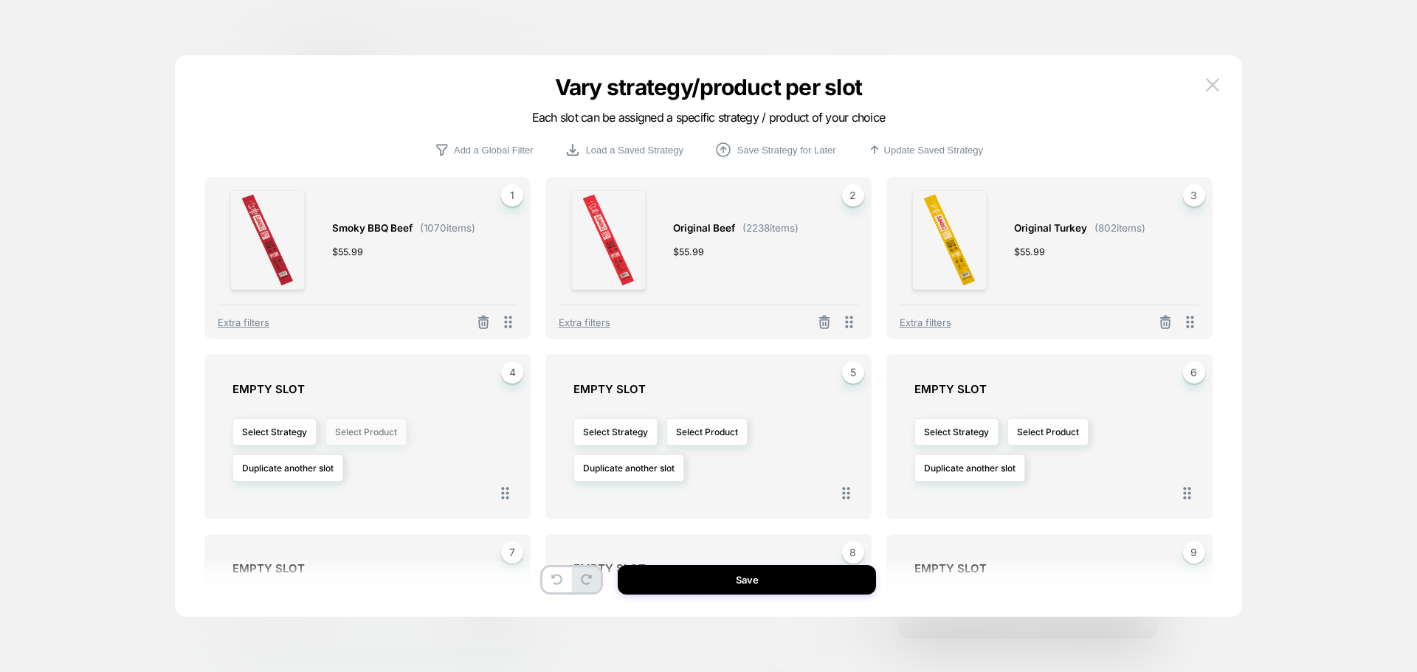
click at [393, 435] on button "Select Product" at bounding box center [365, 431] width 81 height 27
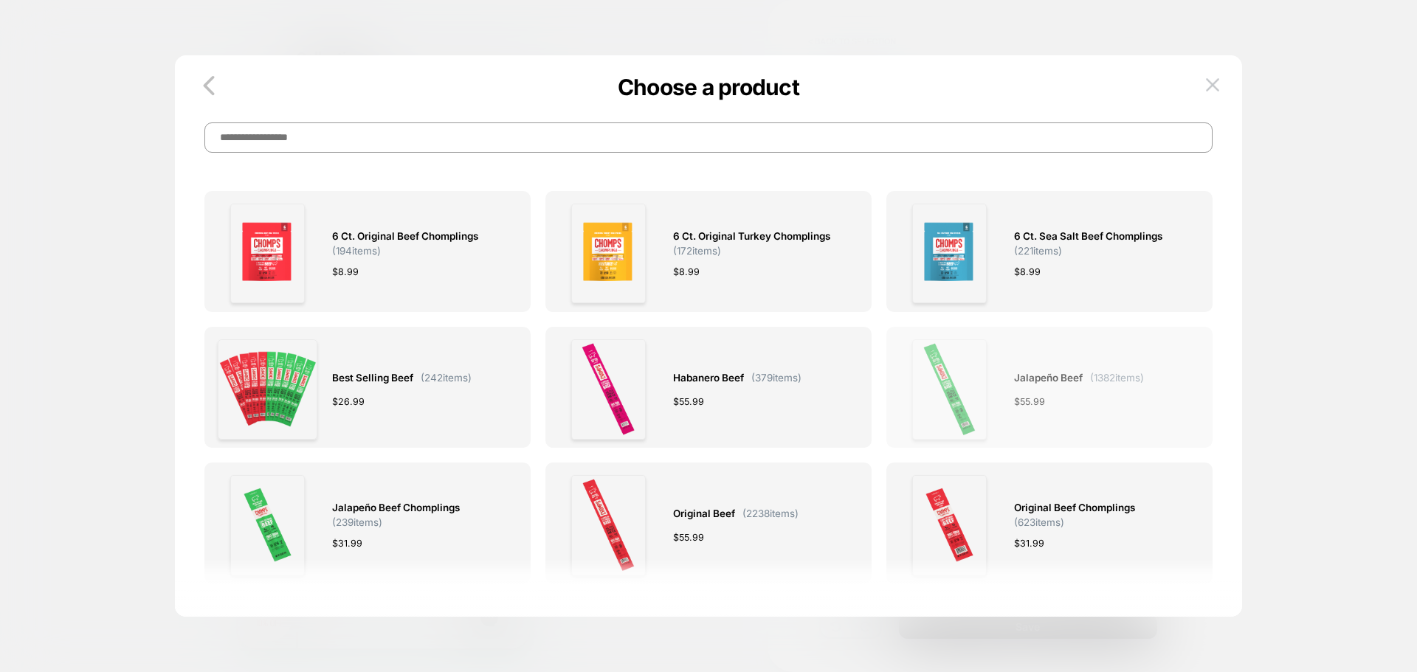
click at [1060, 418] on div "Jalapeño Beef ( 1382 items) $ 55.99" at bounding box center [1079, 389] width 130 height 100
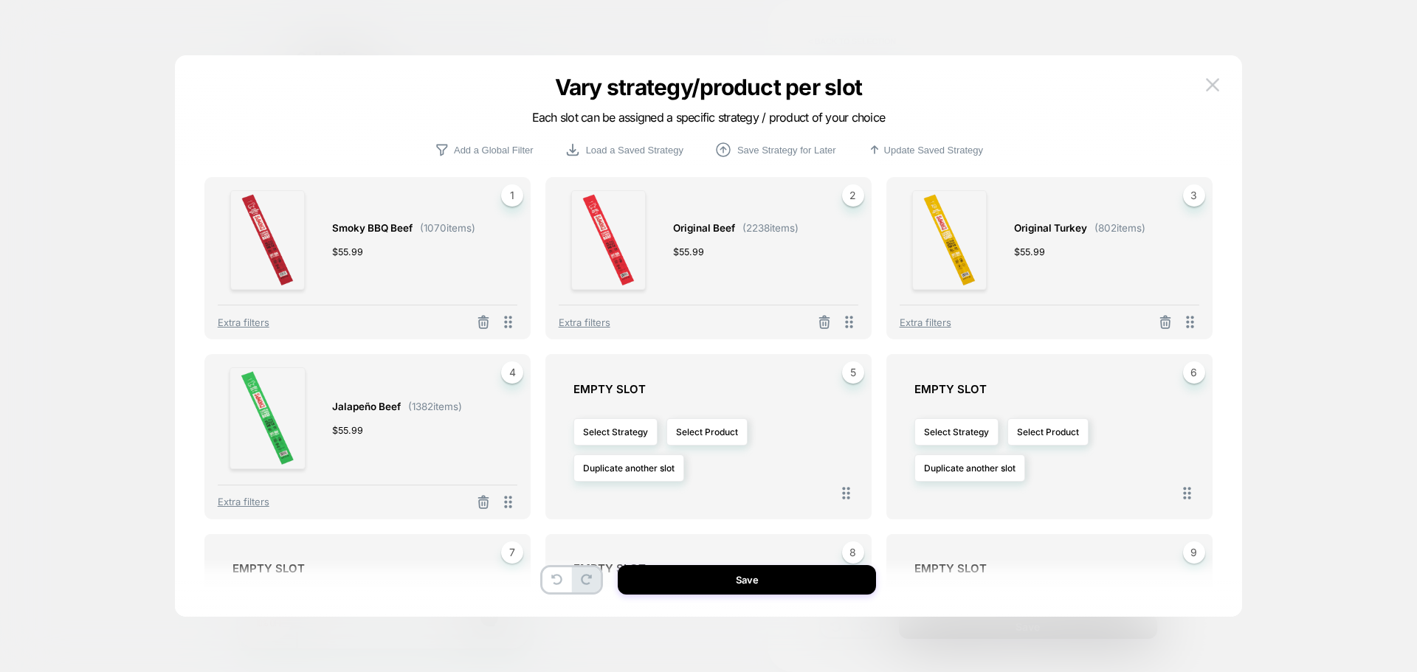
click at [663, 577] on button "Save" at bounding box center [747, 580] width 258 height 30
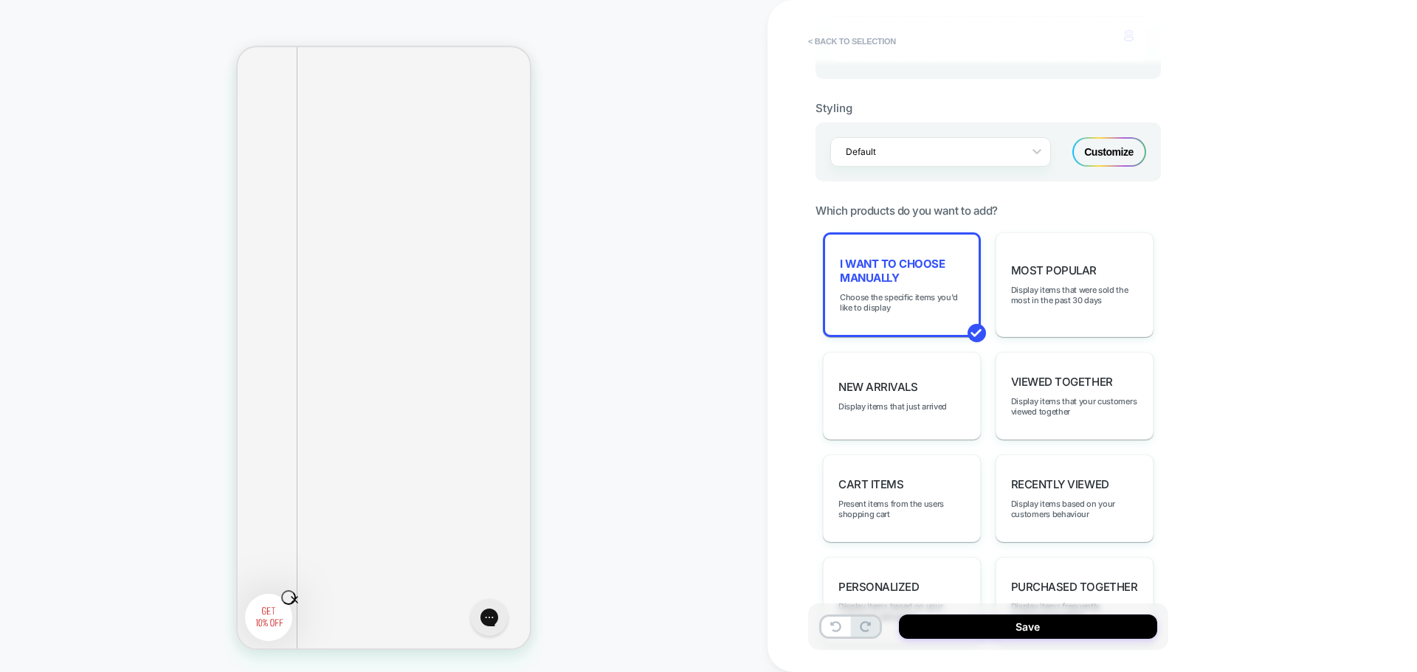
scroll to position [1222, 0]
click at [1006, 626] on button "Save" at bounding box center [1028, 627] width 258 height 24
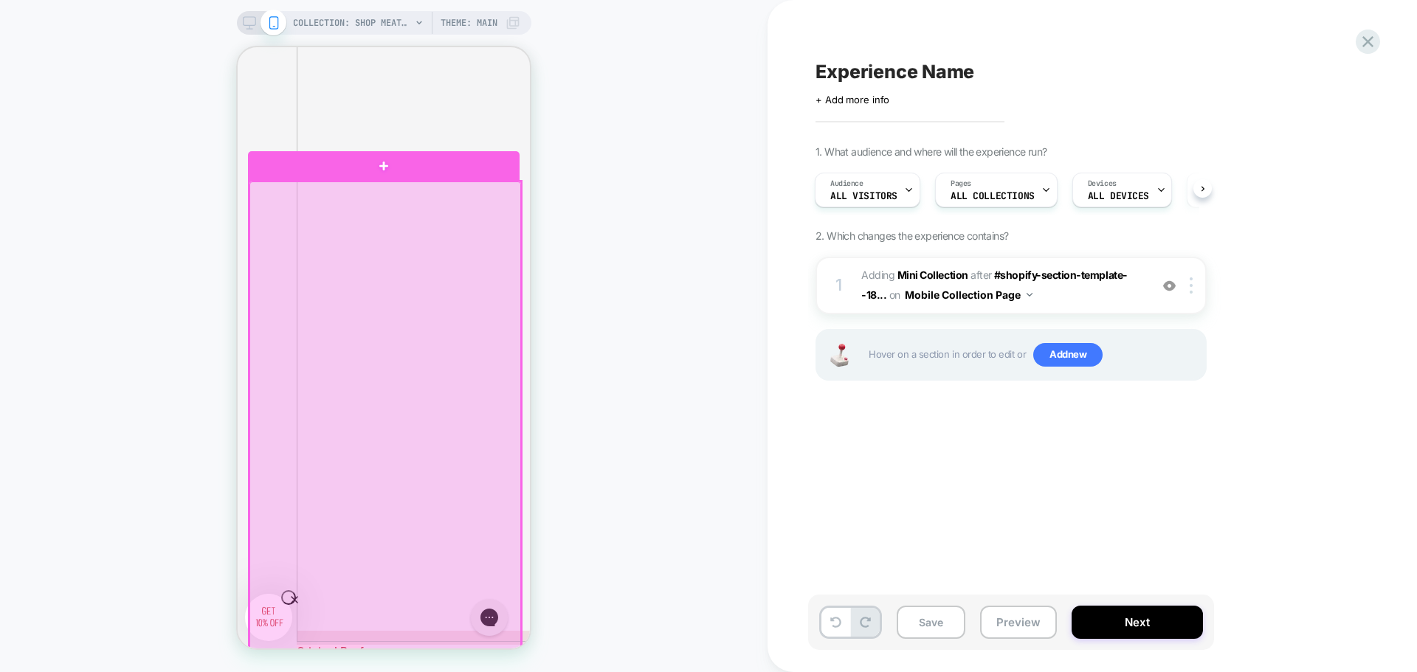
scroll to position [1370, 0]
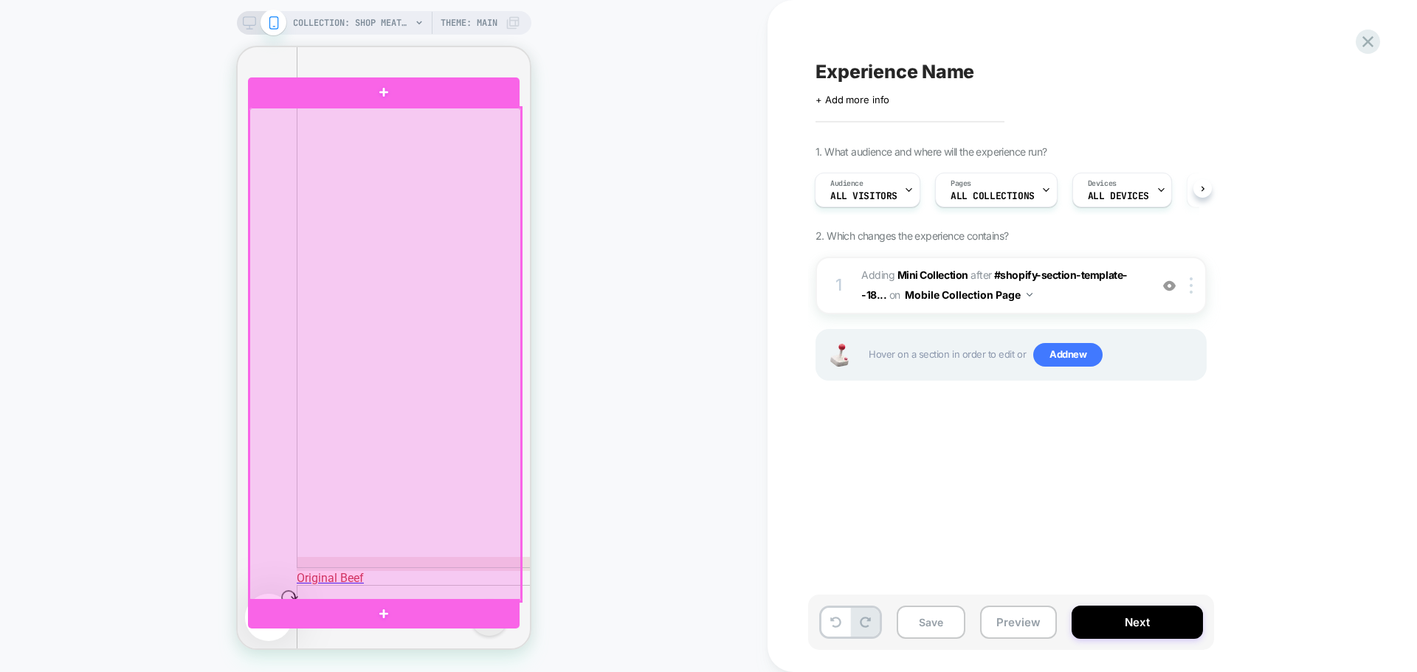
click at [394, 349] on div at bounding box center [385, 355] width 272 height 494
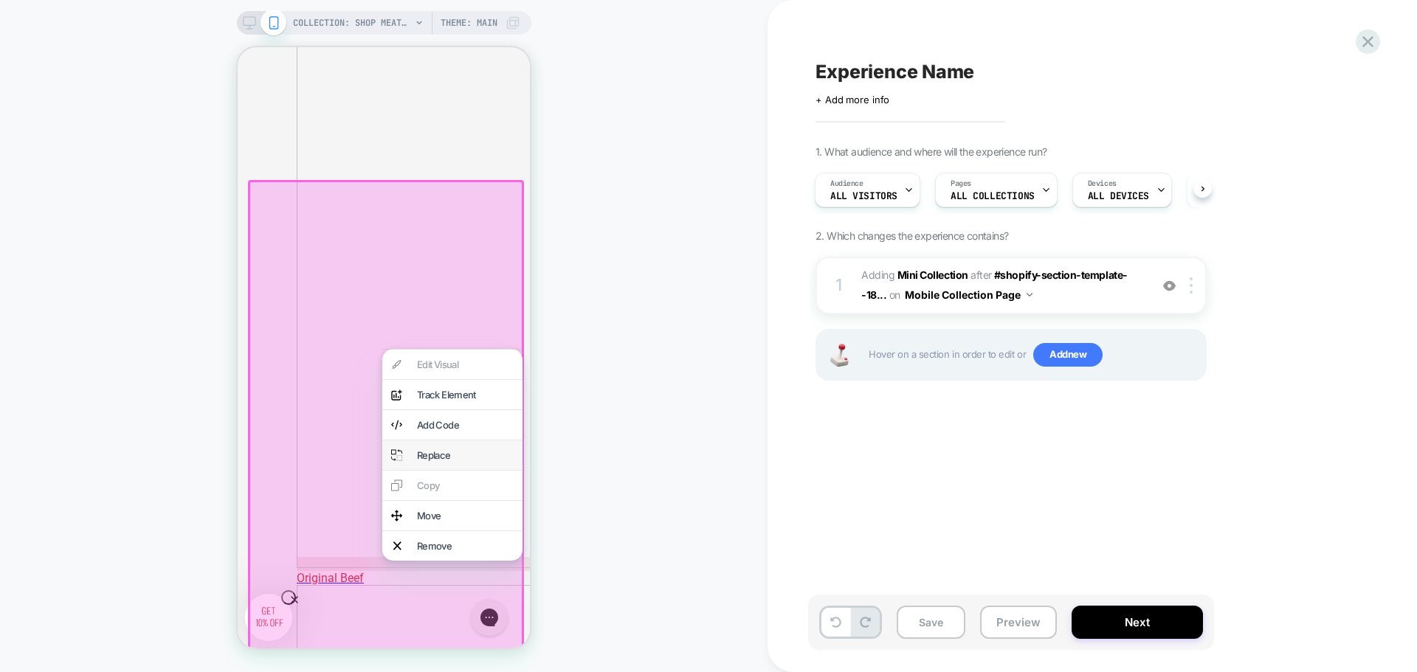
click at [439, 461] on div "Replace" at bounding box center [465, 455] width 97 height 12
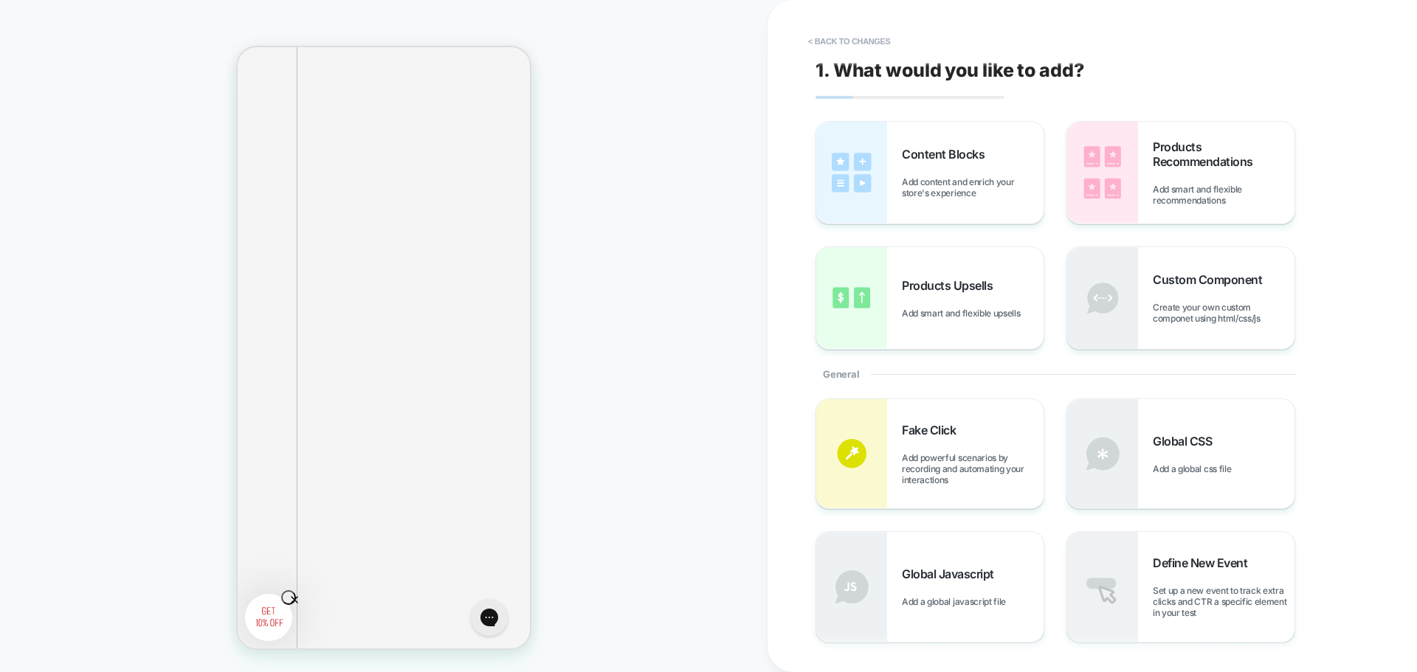
scroll to position [1074, 0]
click at [1168, 184] on span "Add smart and flexible recommendations" at bounding box center [1224, 195] width 142 height 22
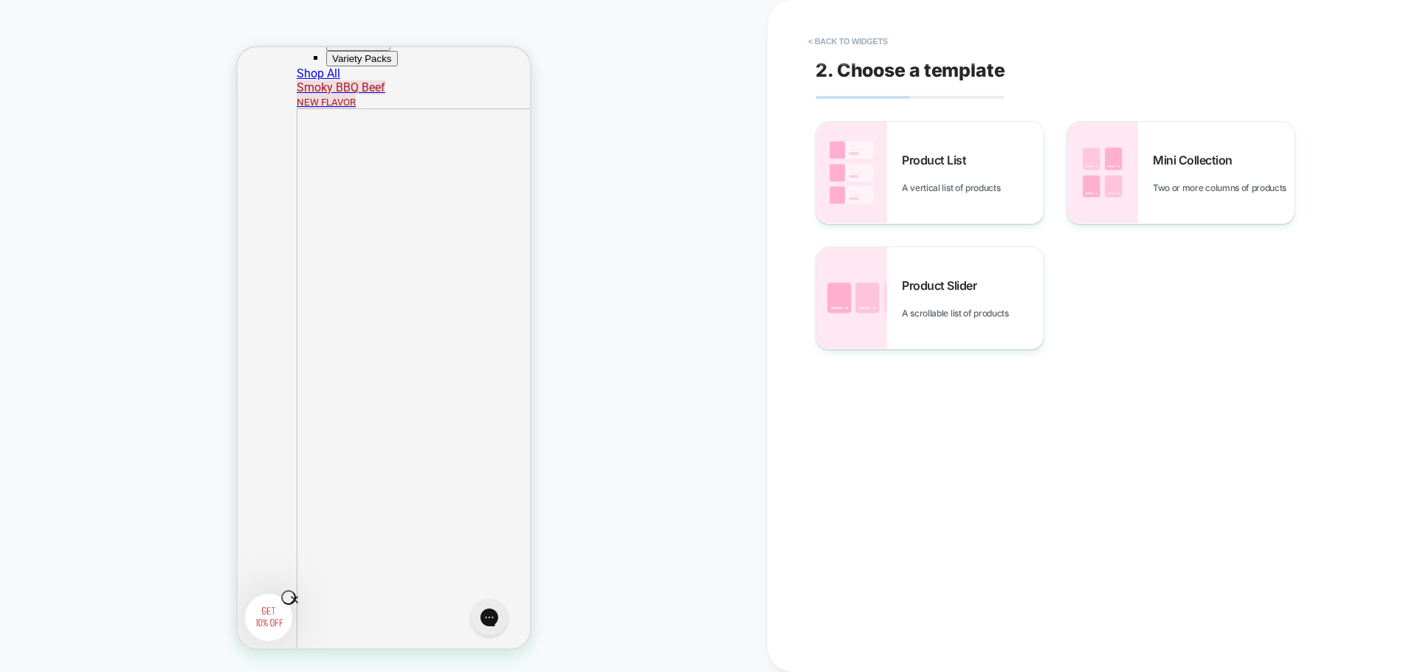
scroll to position [1127, 0]
click at [842, 40] on button "< Back to widgets" at bounding box center [848, 42] width 94 height 24
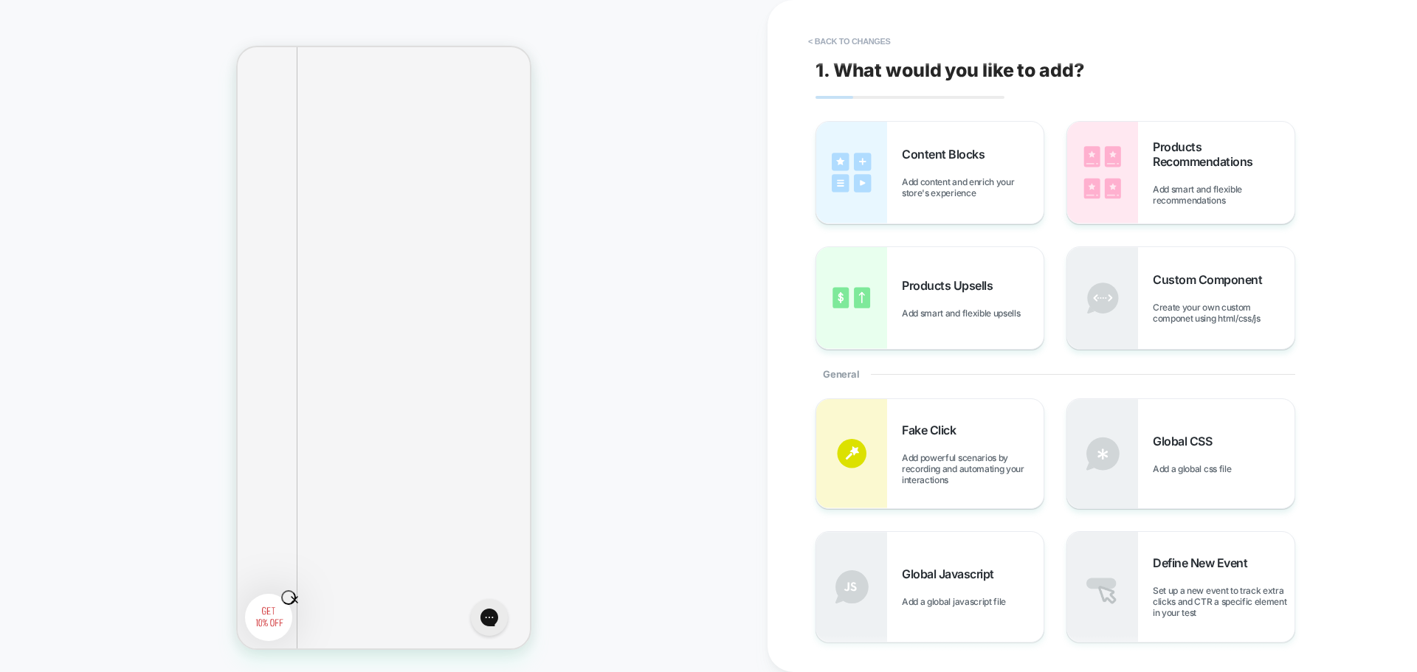
scroll to position [1222, 0]
click at [870, 37] on button "< Back to changes" at bounding box center [849, 42] width 97 height 24
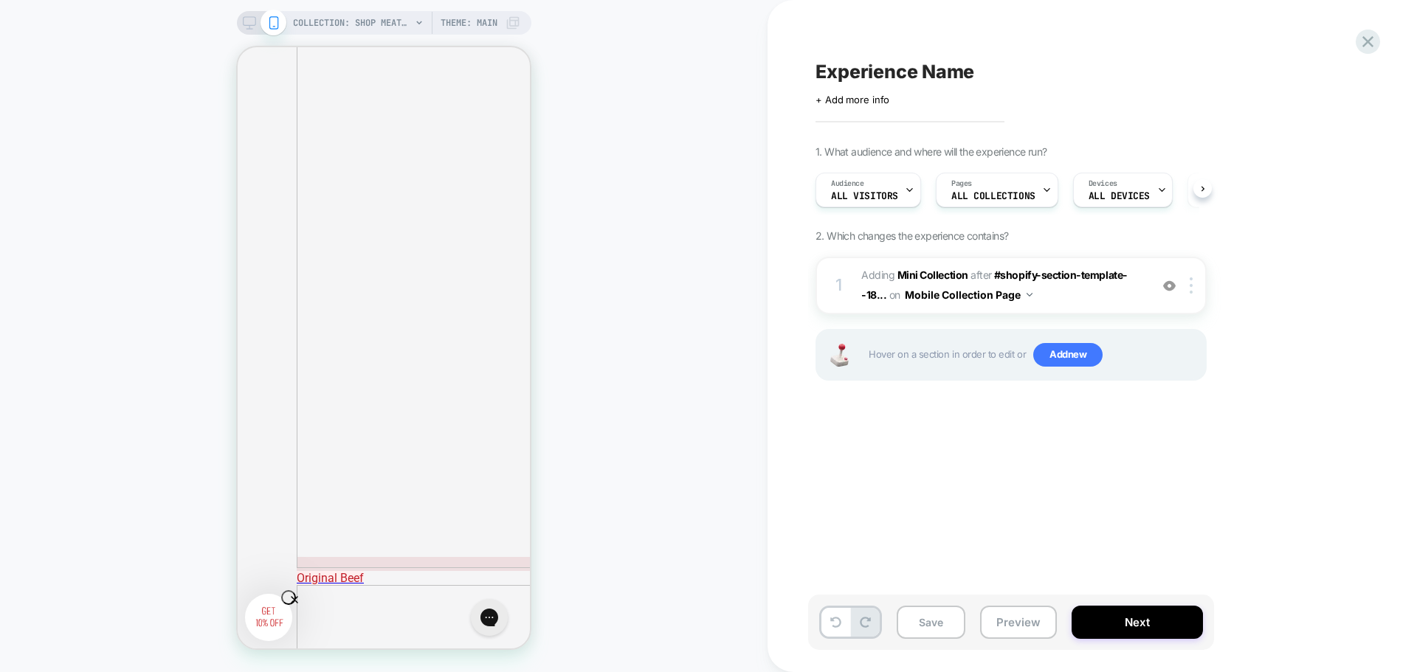
scroll to position [0, 1]
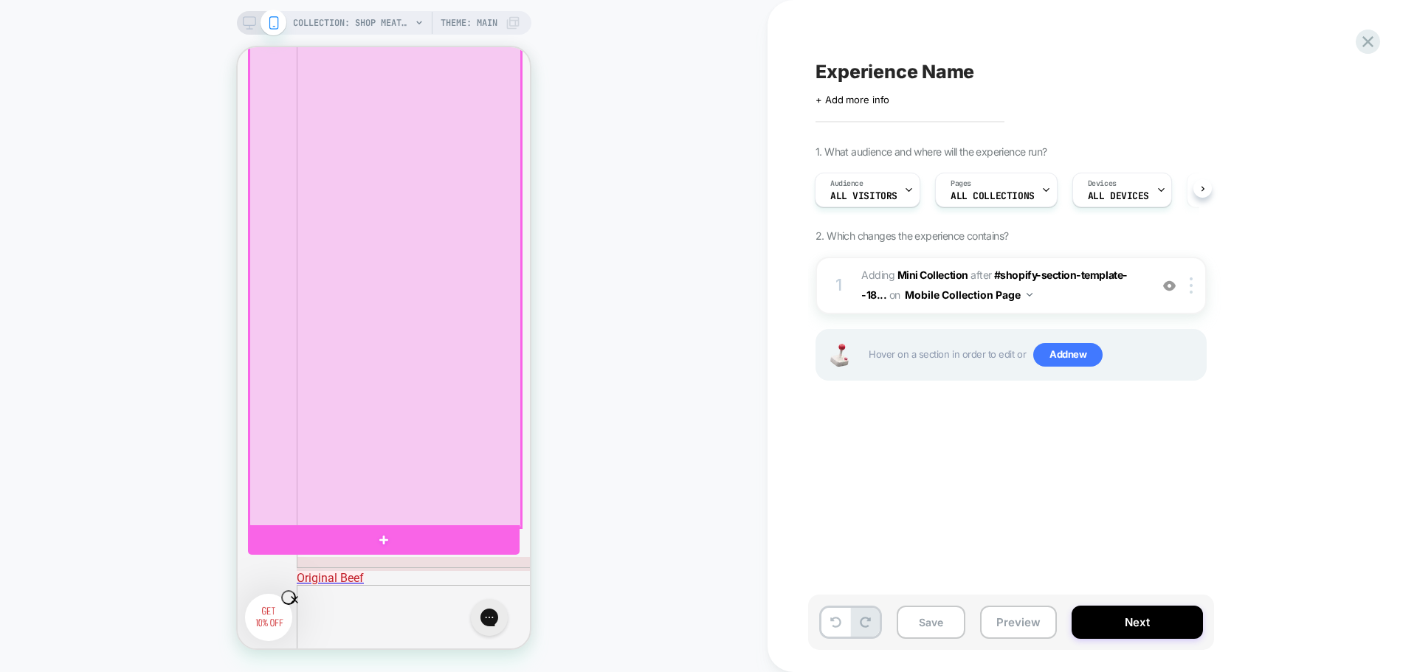
click at [452, 286] on div at bounding box center [385, 281] width 272 height 494
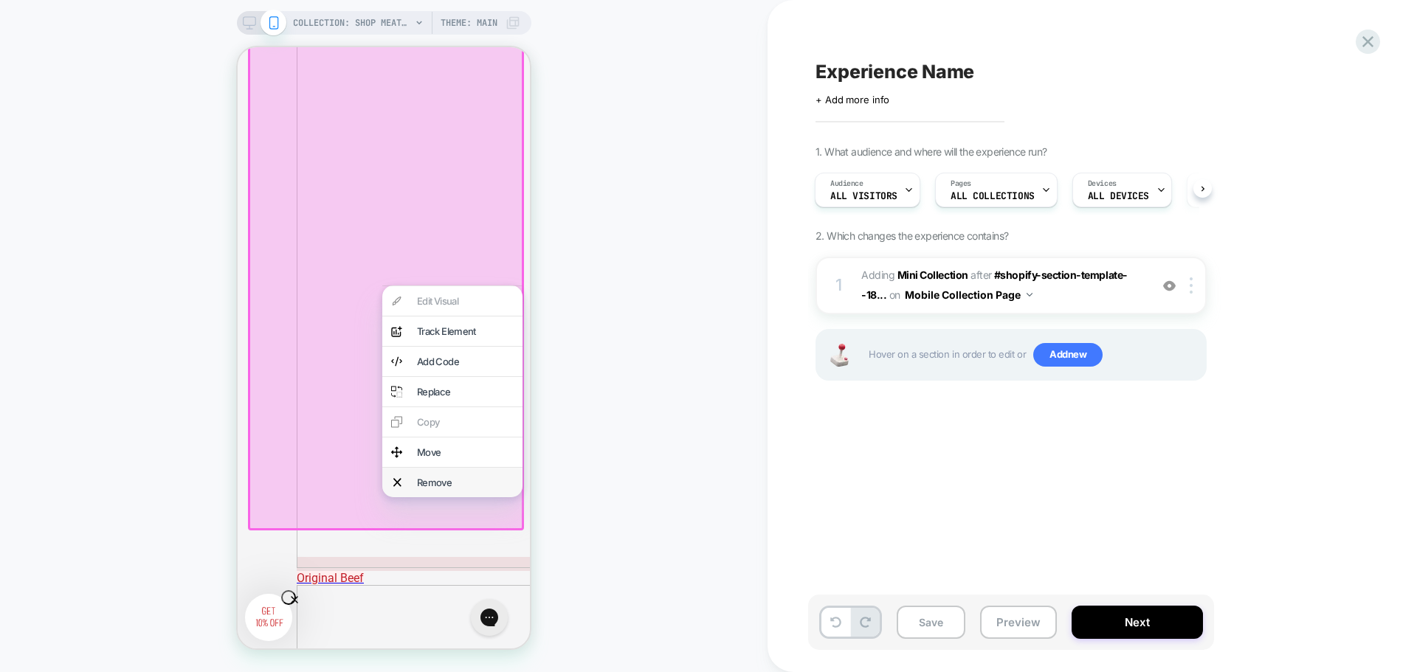
click at [450, 488] on div "Remove" at bounding box center [465, 483] width 97 height 12
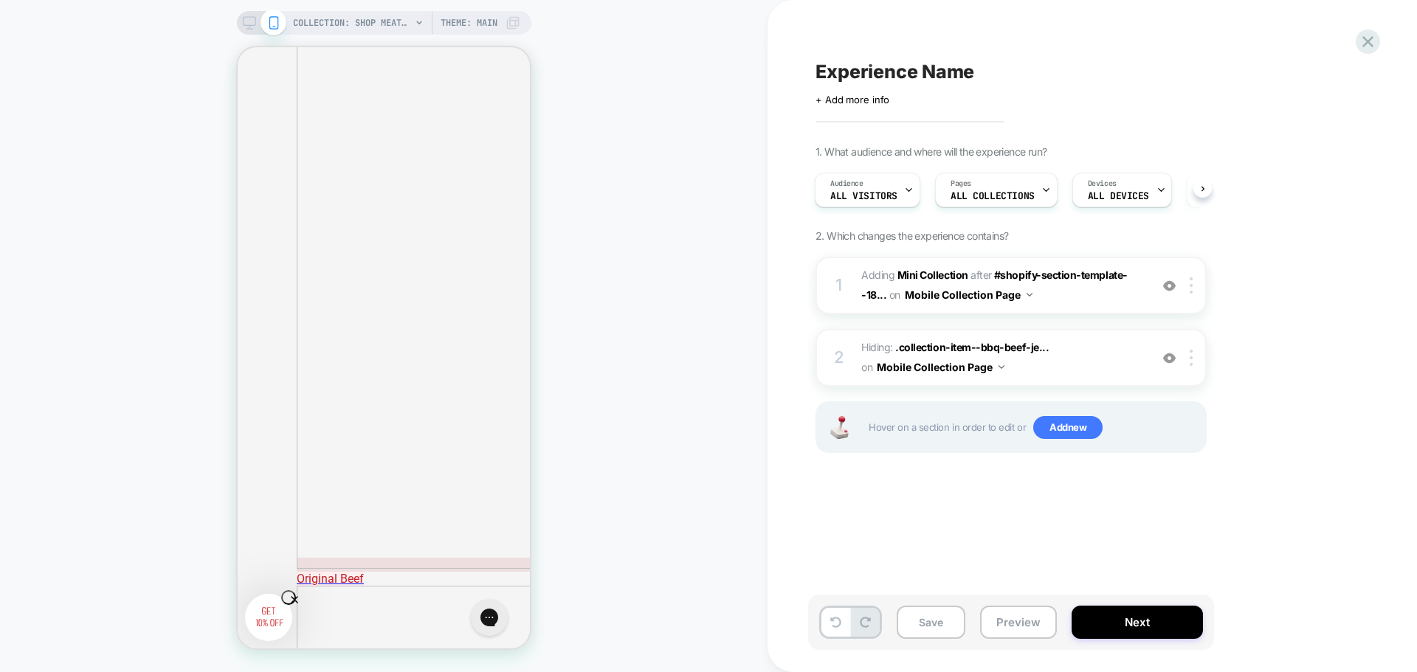
scroll to position [1370, 0]
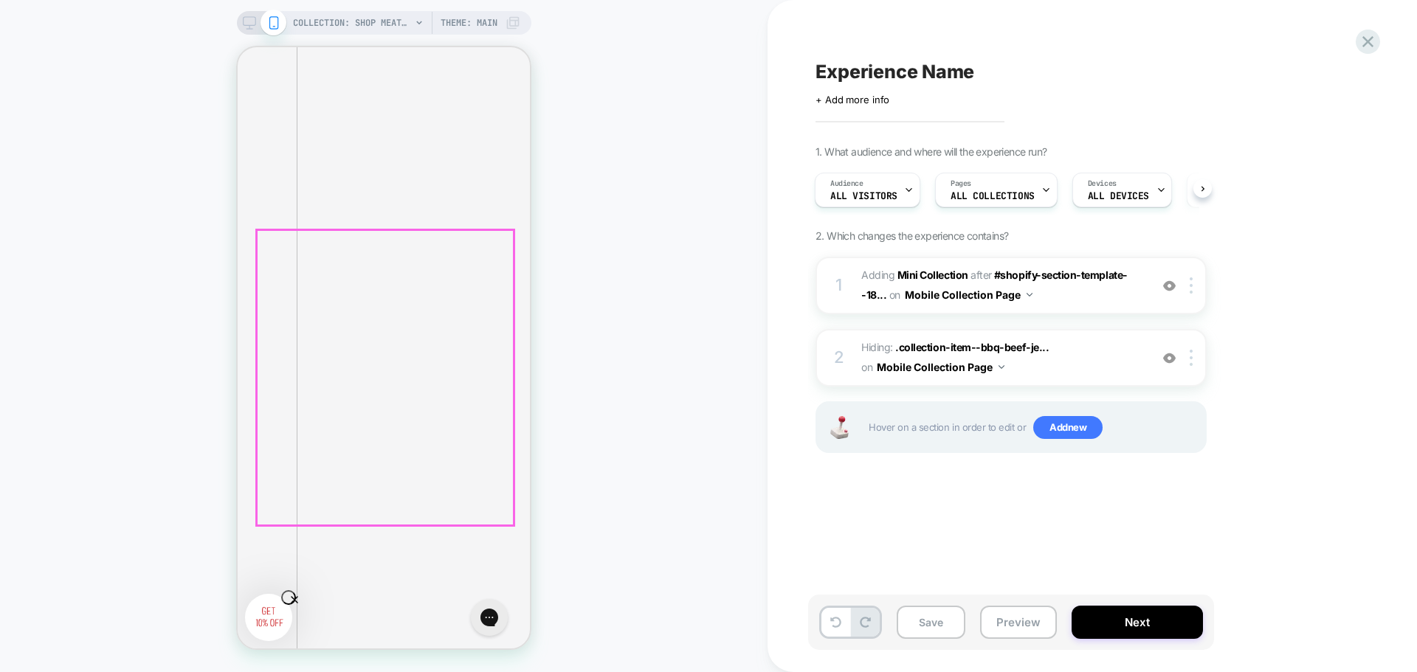
scroll to position [1148, 0]
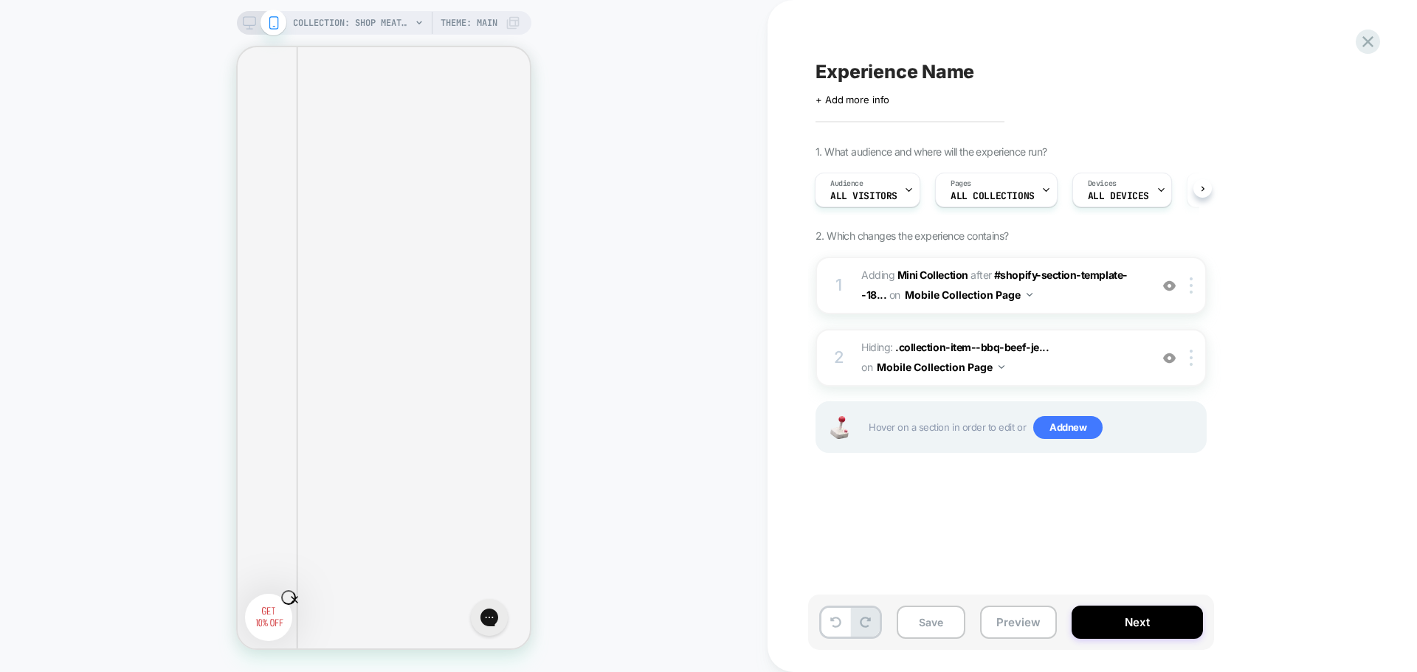
click at [607, 447] on div "COLLECTION: Shop Meat Sticks (Category) COLLECTION: Shop Meat Sticks (Category)…" at bounding box center [383, 336] width 767 height 643
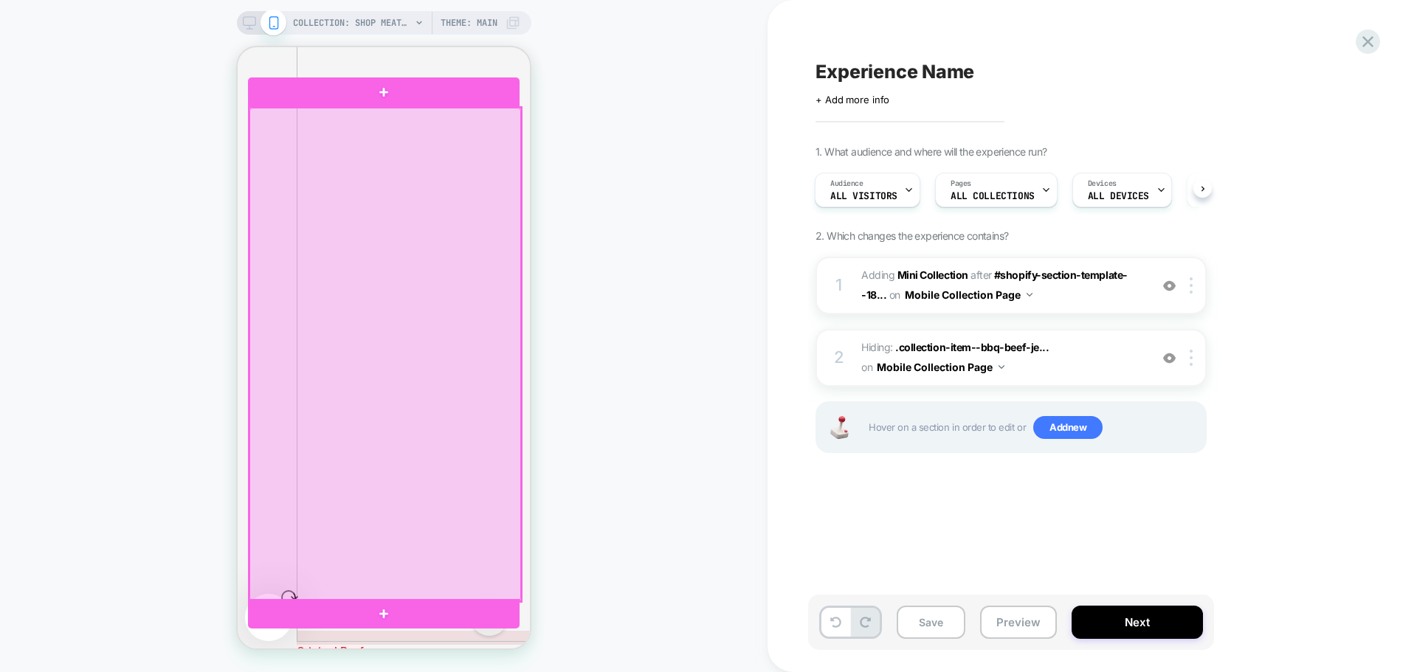
click at [354, 336] on div at bounding box center [385, 355] width 272 height 494
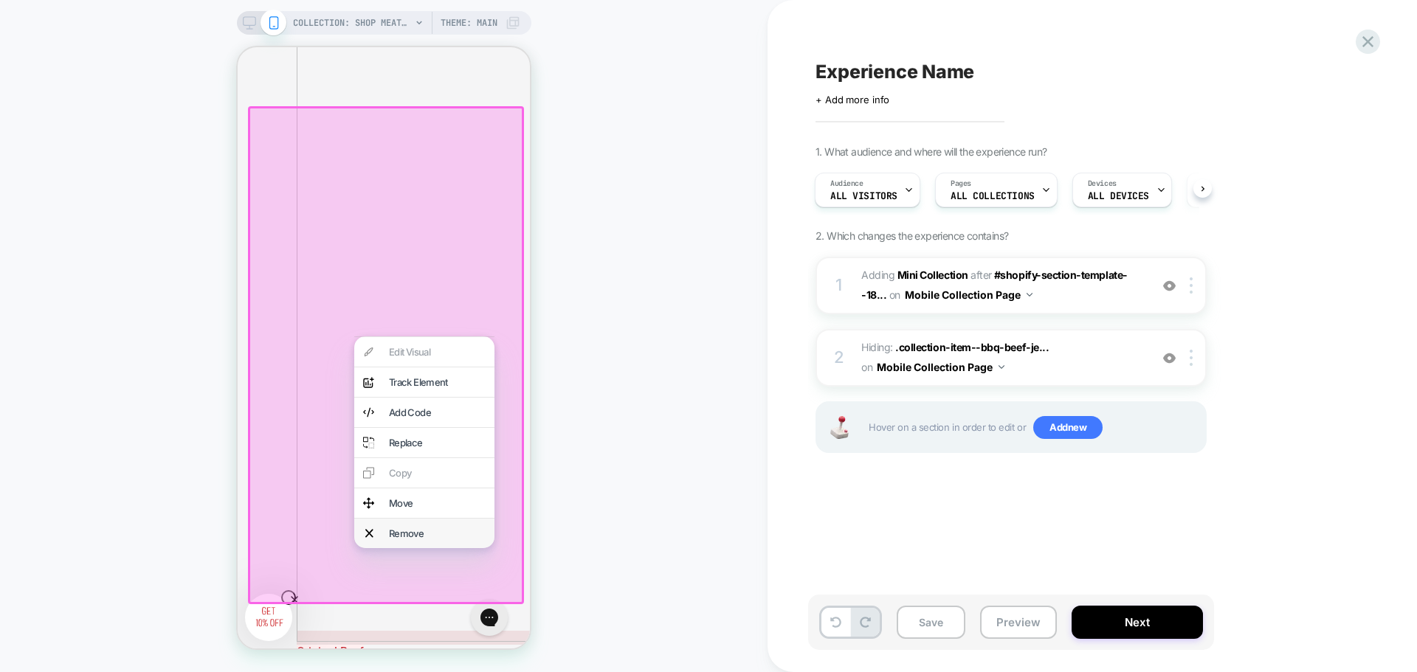
click at [424, 539] on div "Remove" at bounding box center [437, 534] width 97 height 12
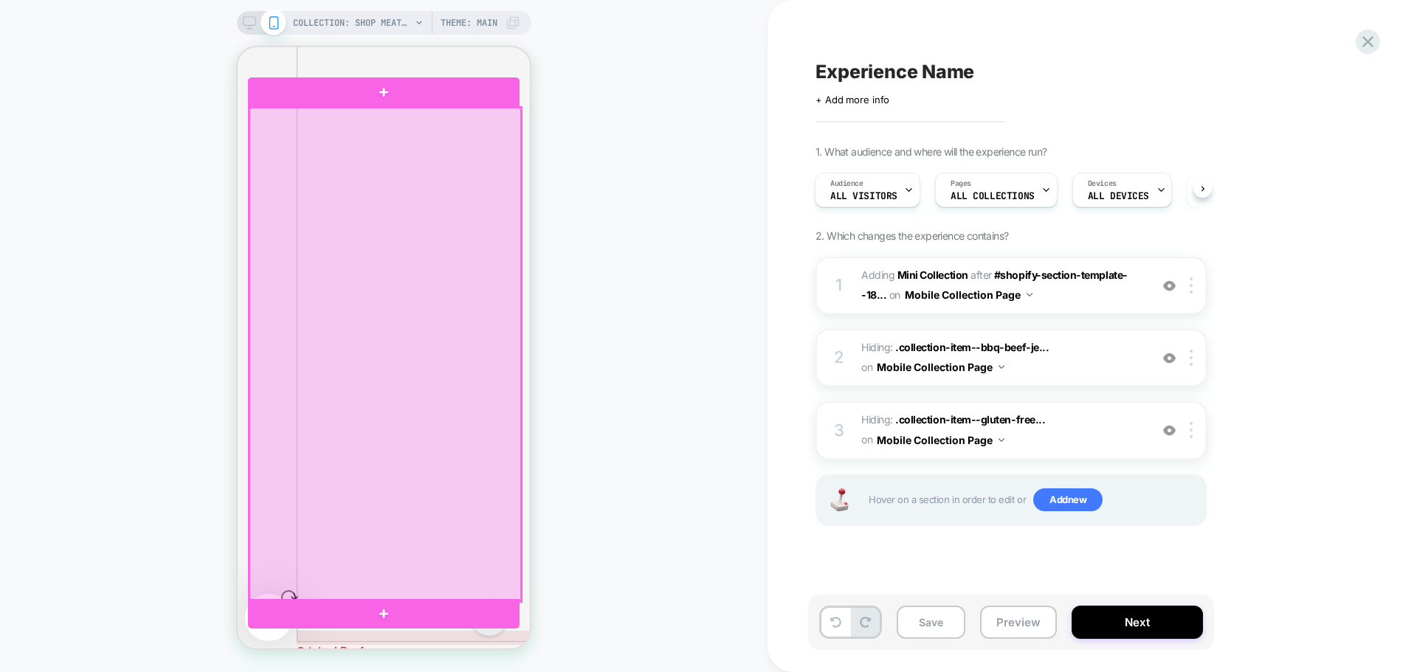
click at [252, 545] on div at bounding box center [385, 355] width 272 height 494
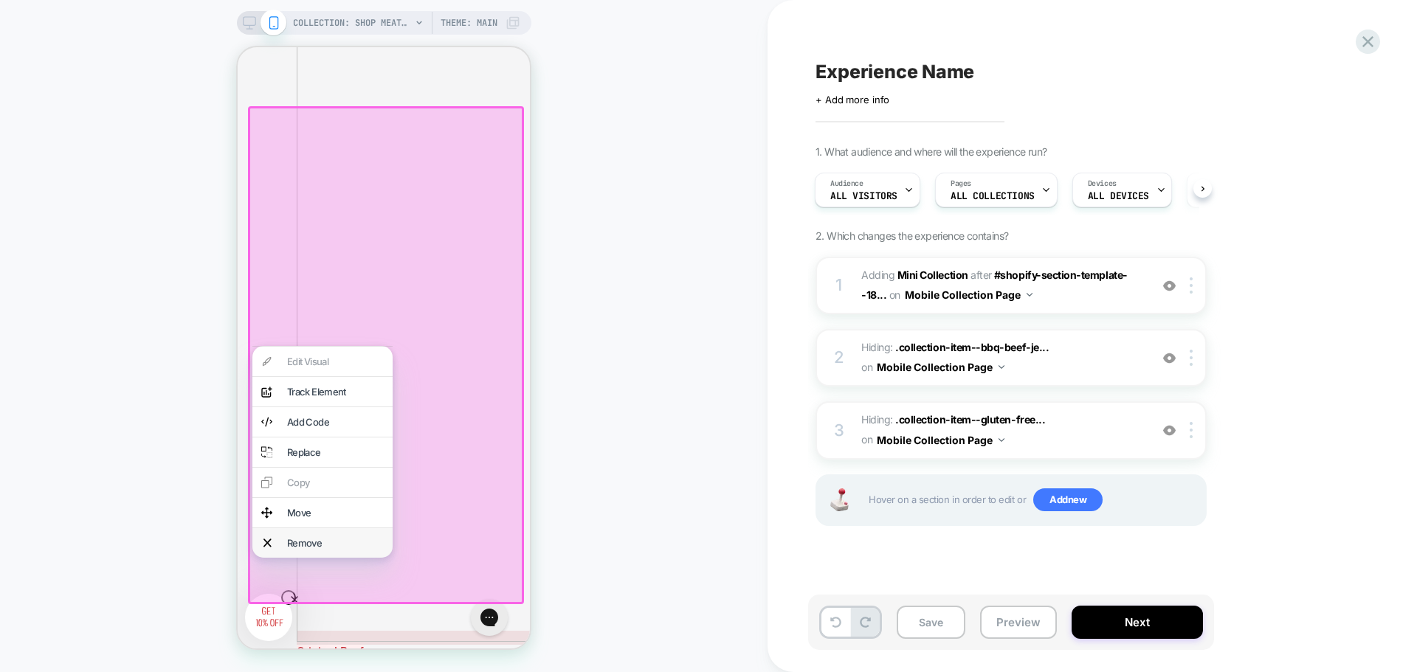
click at [308, 549] on div "Remove" at bounding box center [335, 543] width 97 height 12
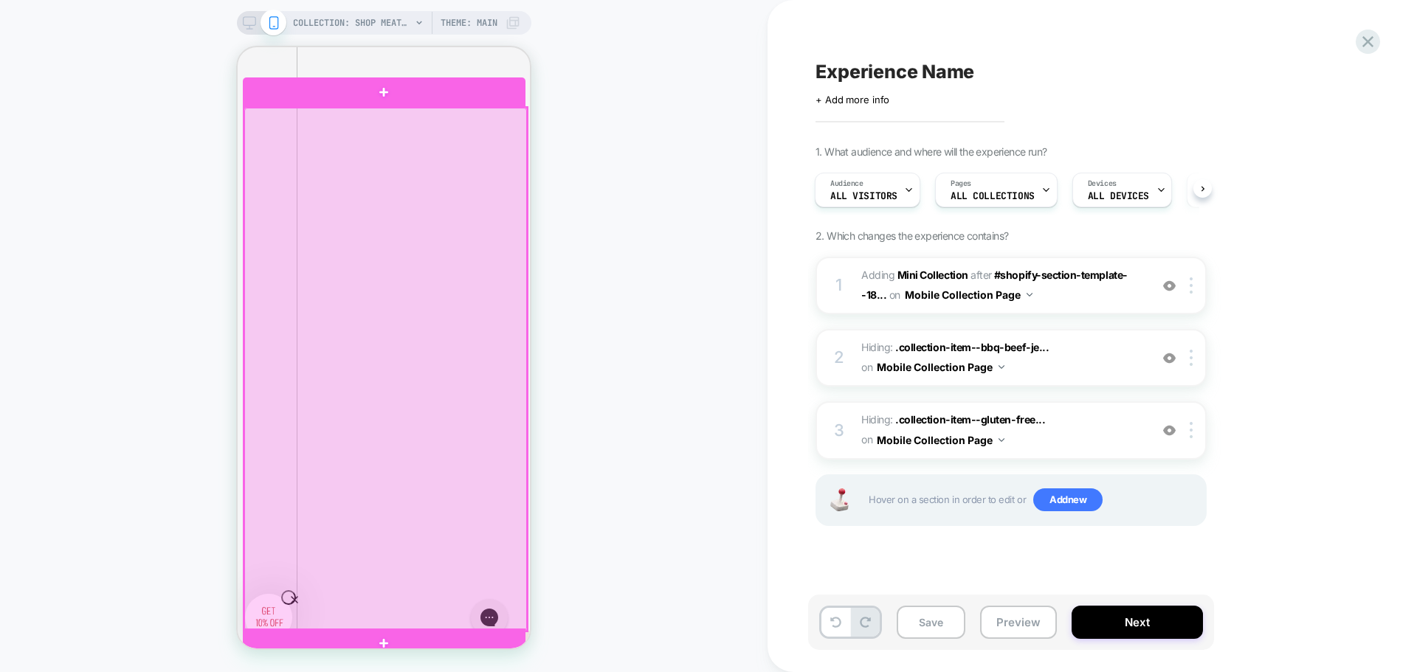
click at [247, 424] on div at bounding box center [385, 369] width 283 height 523
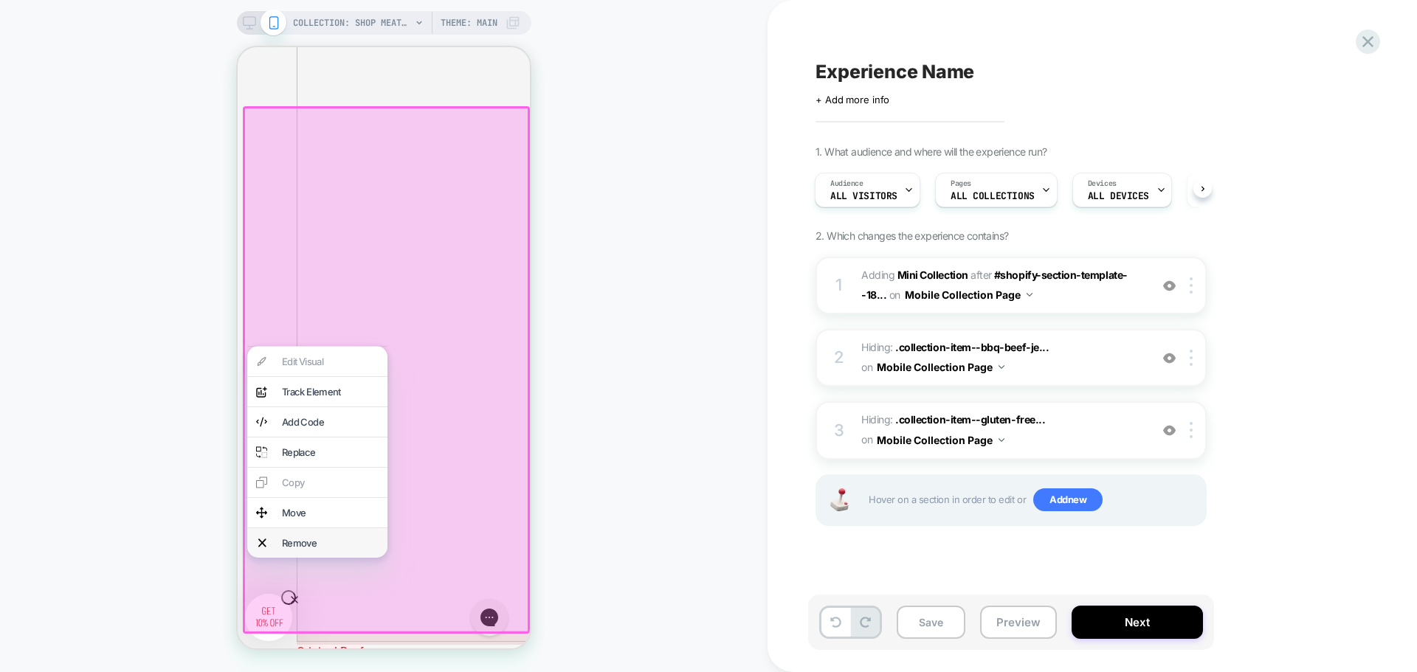
click at [296, 549] on div "Remove" at bounding box center [330, 543] width 97 height 12
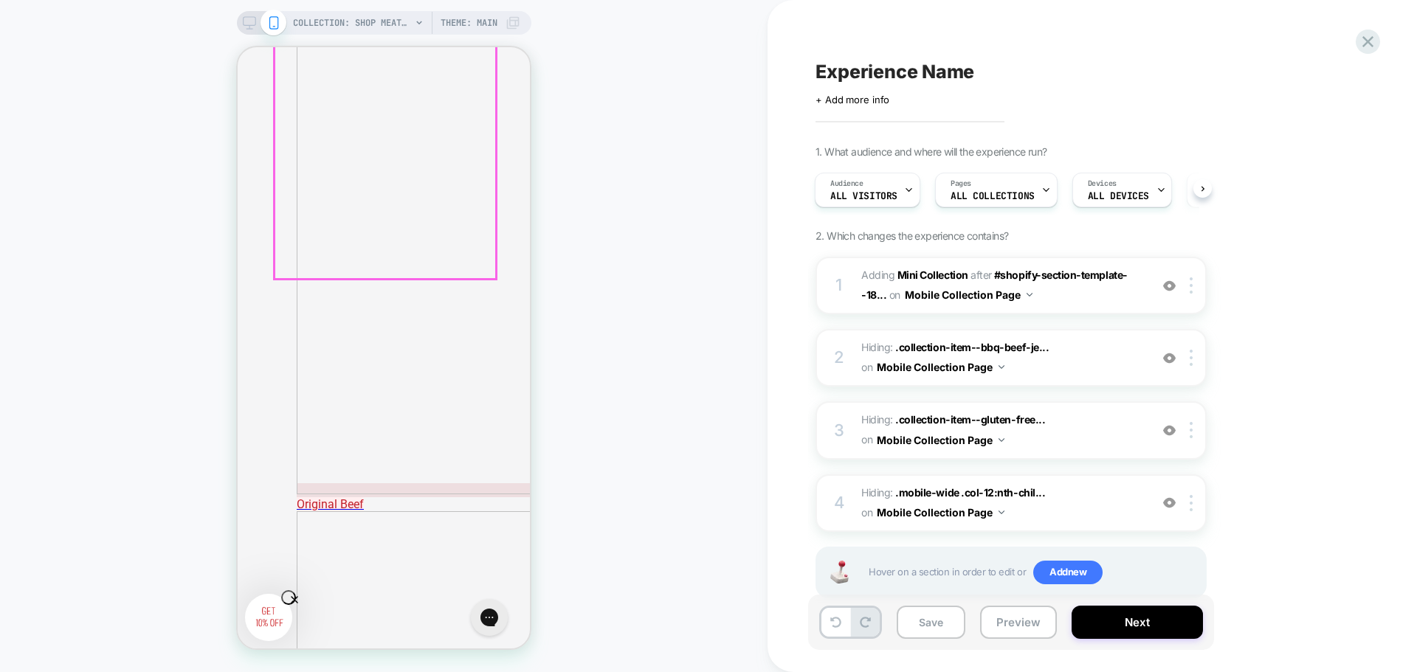
scroll to position [1665, 0]
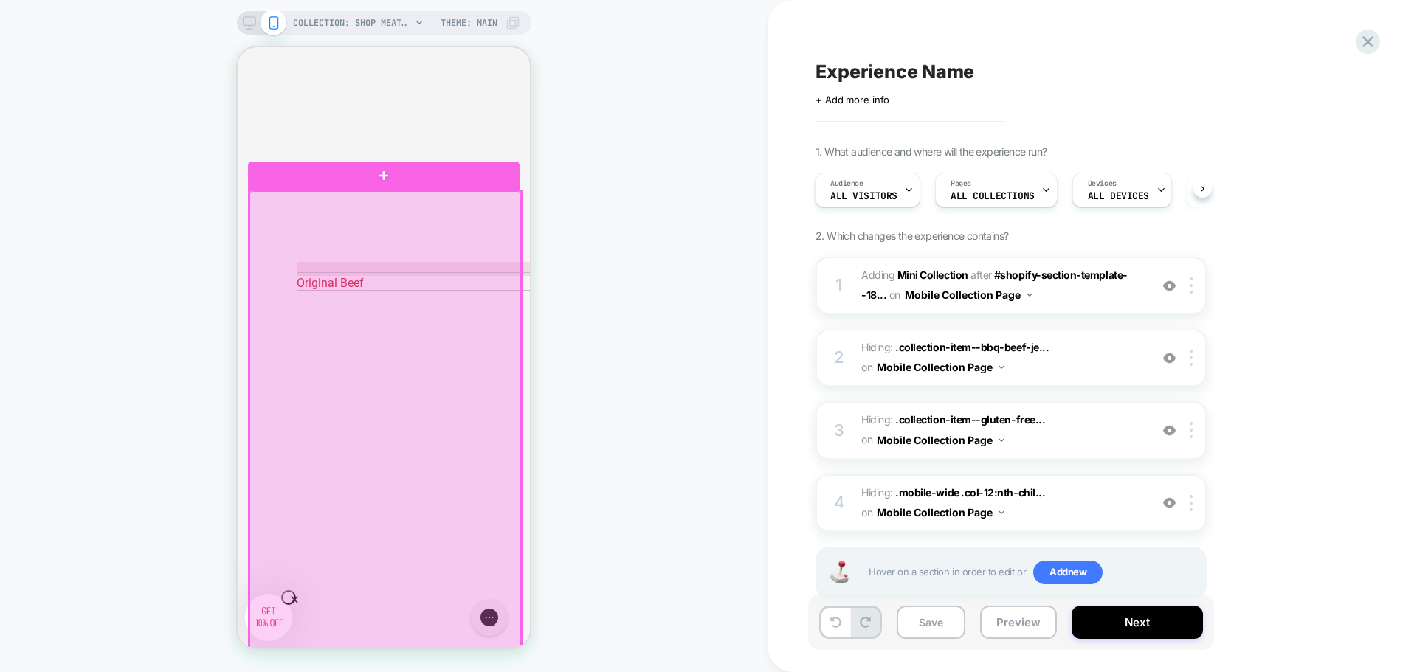
click at [333, 460] on div at bounding box center [385, 438] width 272 height 494
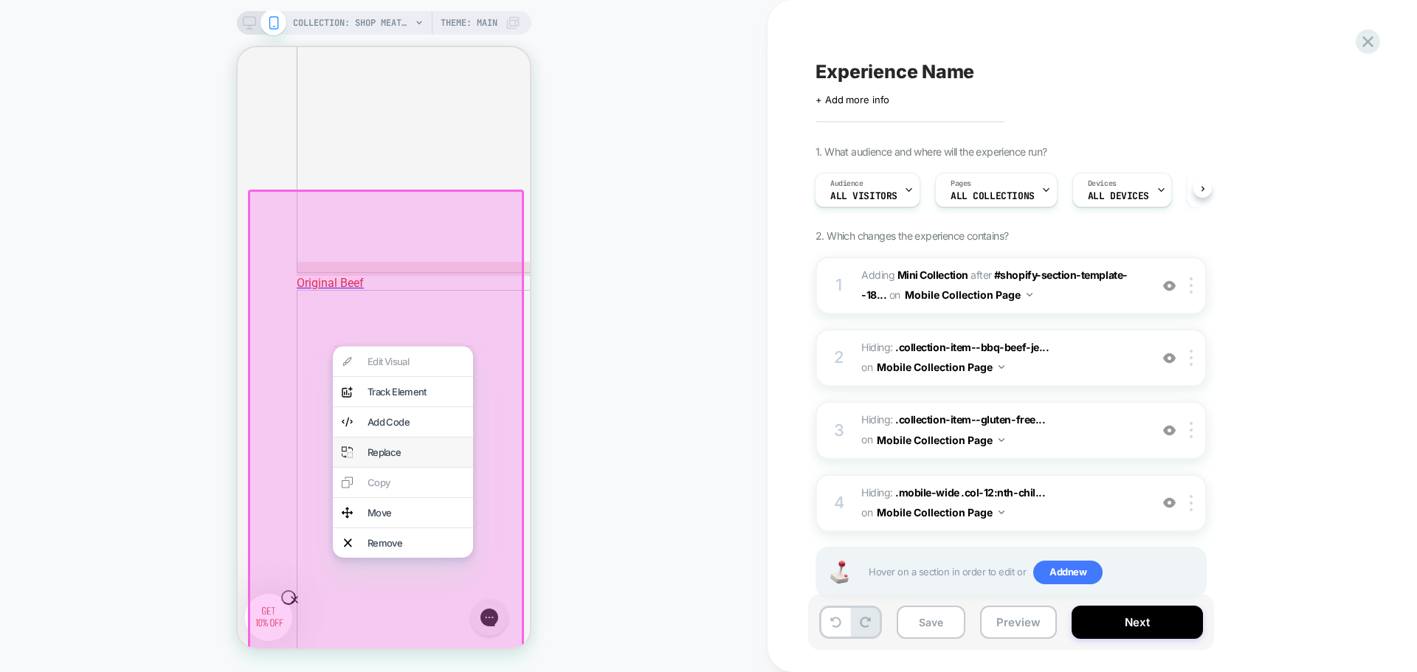
click at [384, 458] on div "Replace" at bounding box center [415, 452] width 97 height 12
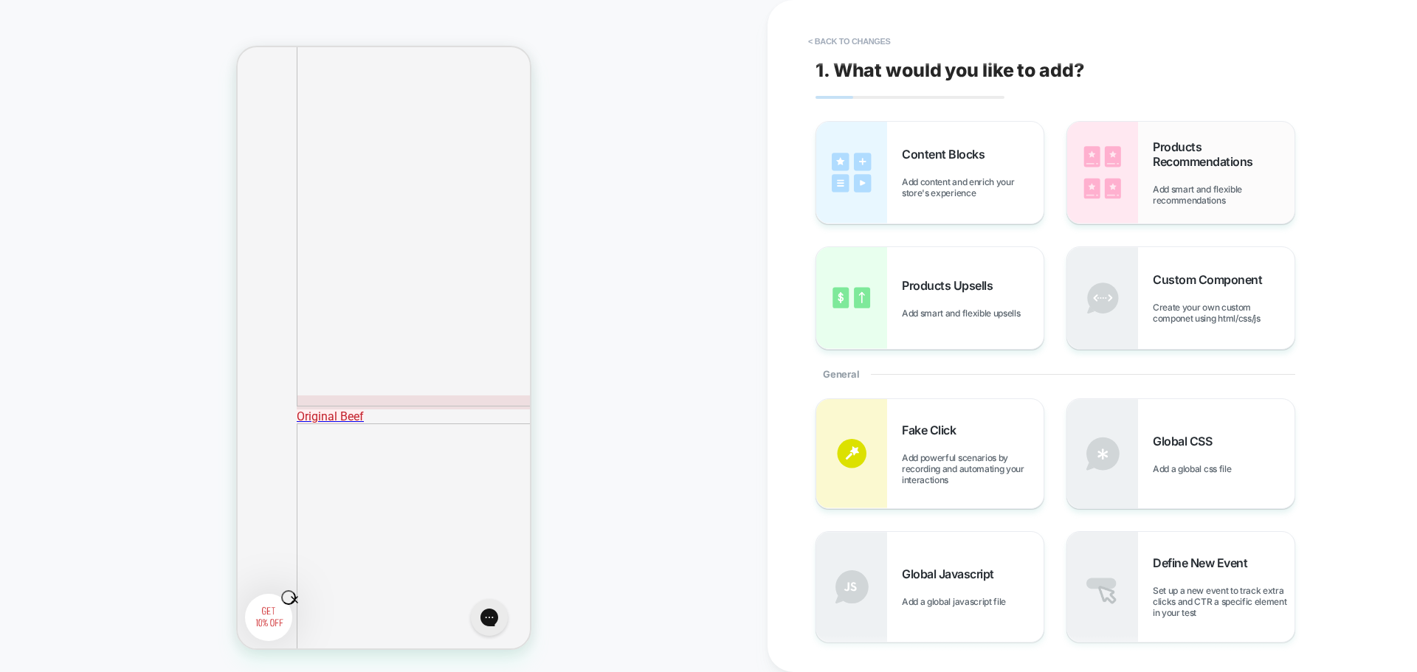
scroll to position [1527, 0]
click at [1194, 181] on div "Products Recommendations Add smart and flexible recommendations" at bounding box center [1224, 172] width 142 height 66
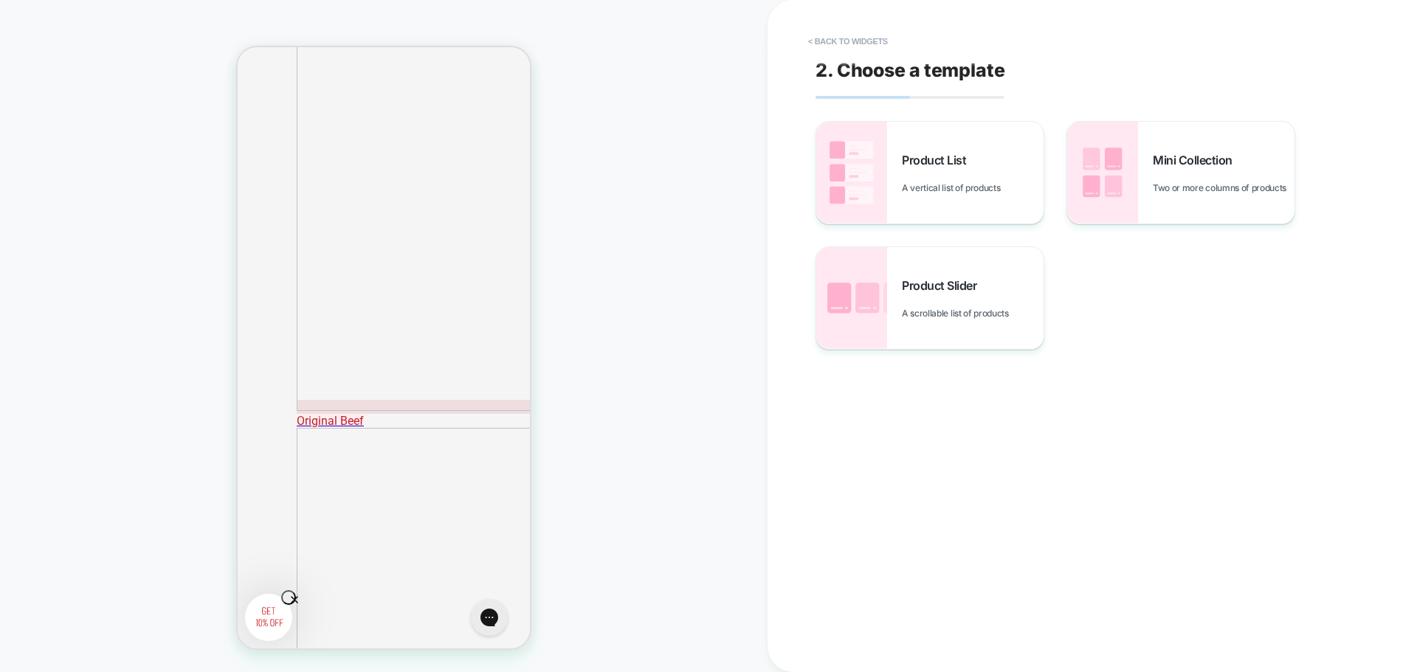
click at [1194, 182] on span "Two or more columns of products" at bounding box center [1223, 187] width 141 height 11
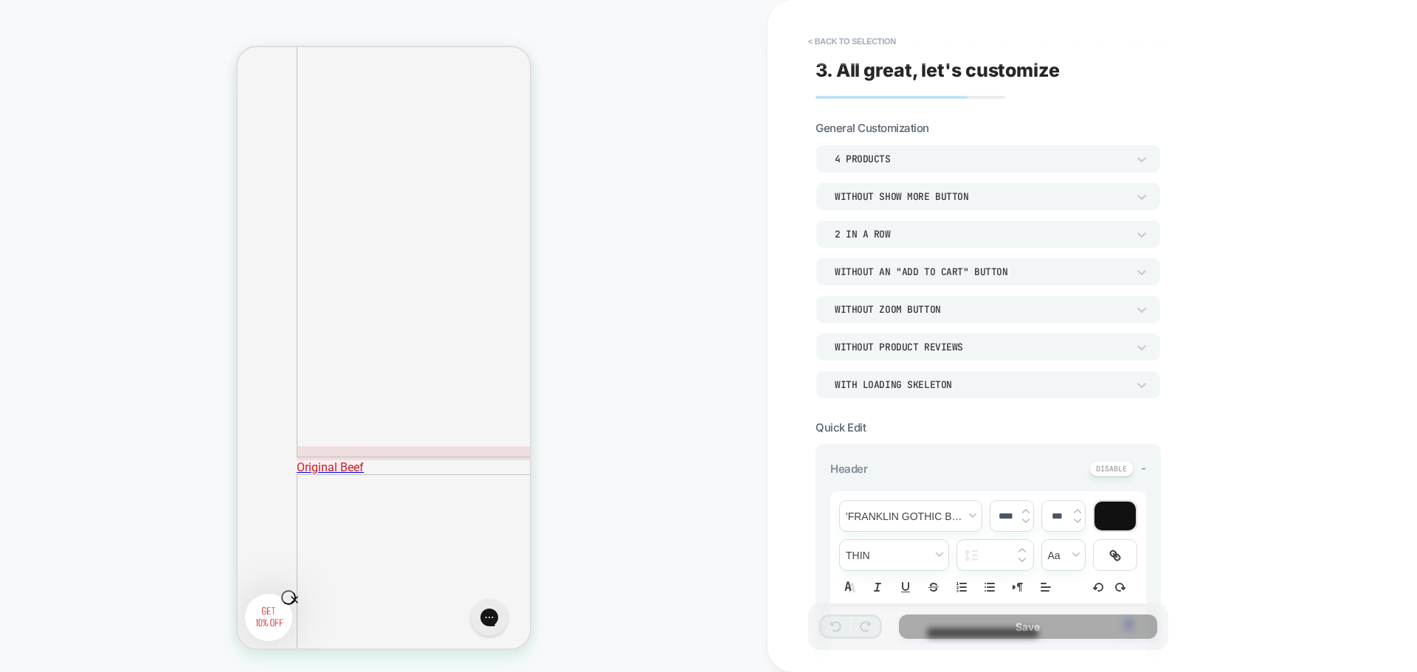
scroll to position [1674, 0]
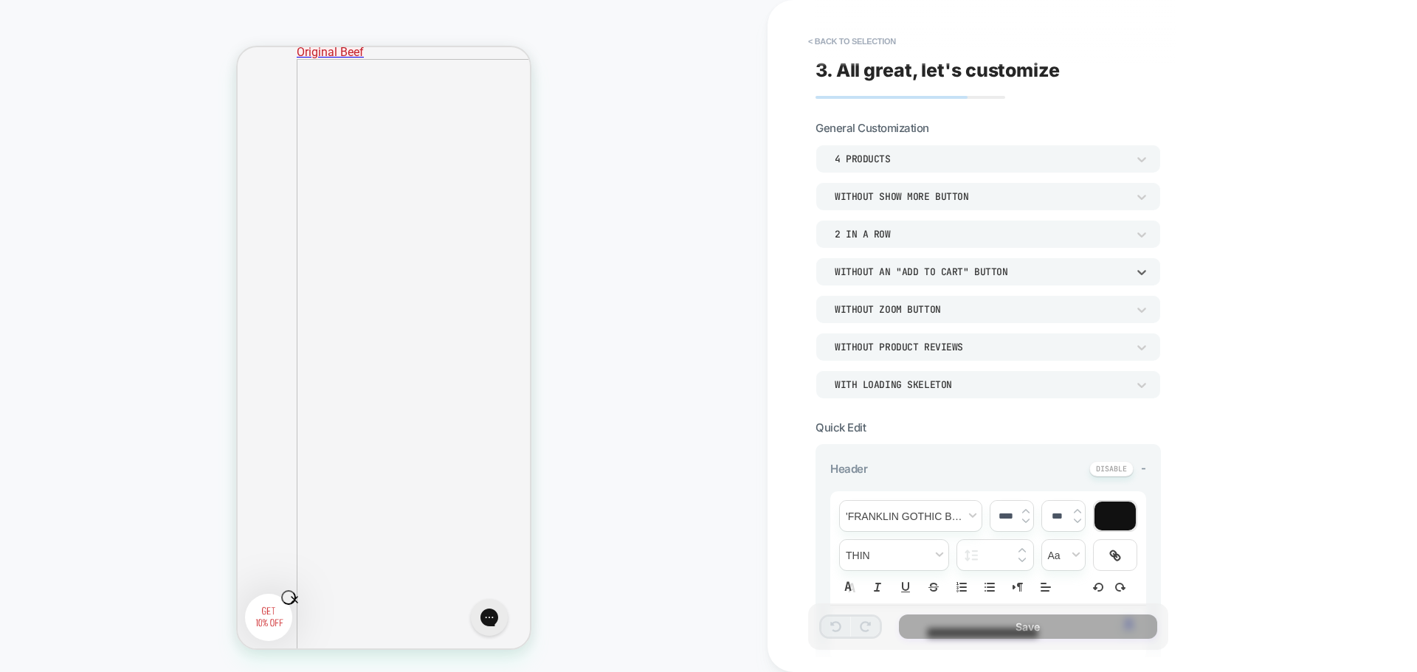
click at [899, 266] on div "Without an "add to cart" button" at bounding box center [981, 272] width 292 height 13
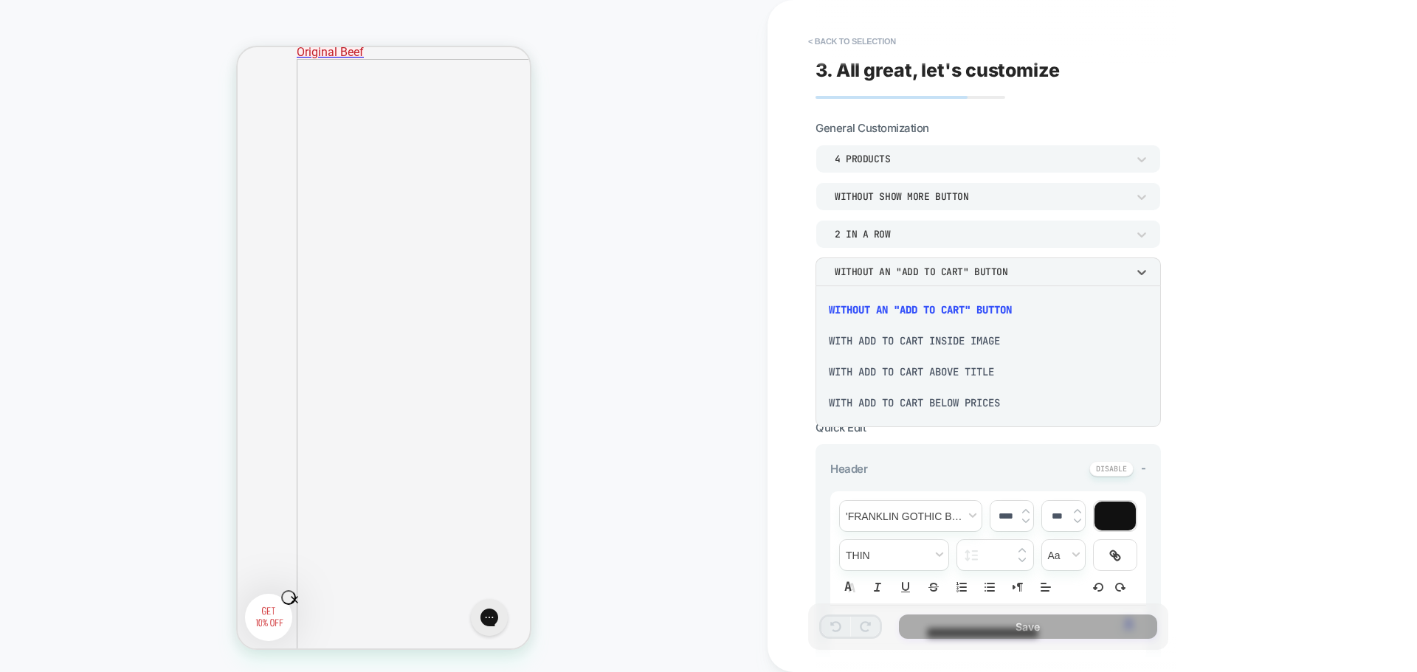
click at [905, 404] on div "With add to cart below prices" at bounding box center [988, 402] width 334 height 31
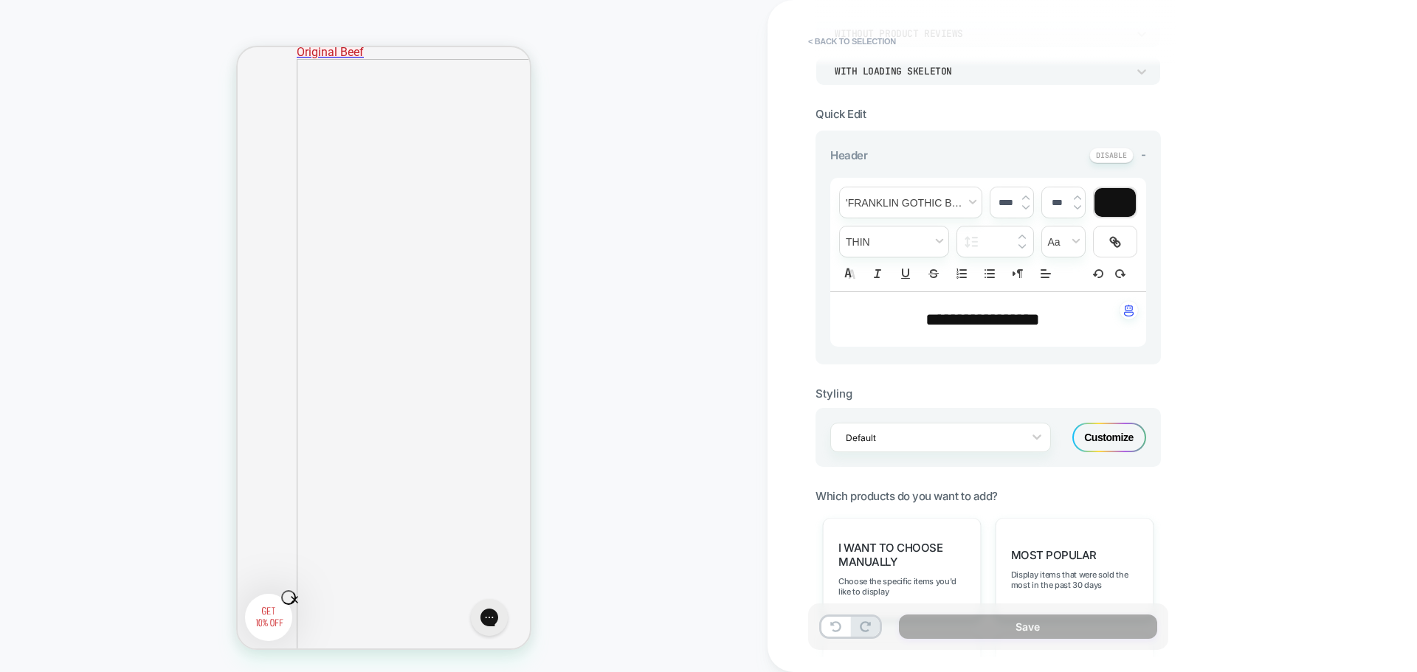
scroll to position [517, 0]
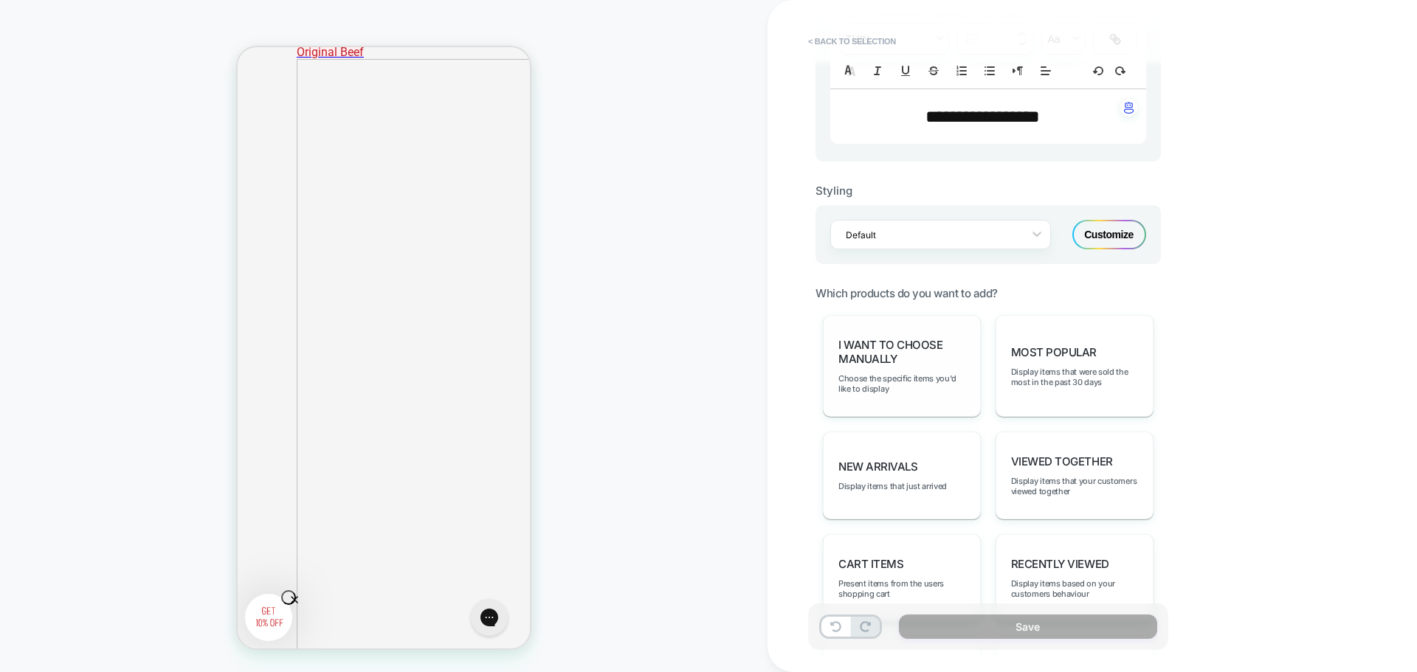
click at [892, 351] on span "I want to choose manually" at bounding box center [901, 352] width 127 height 28
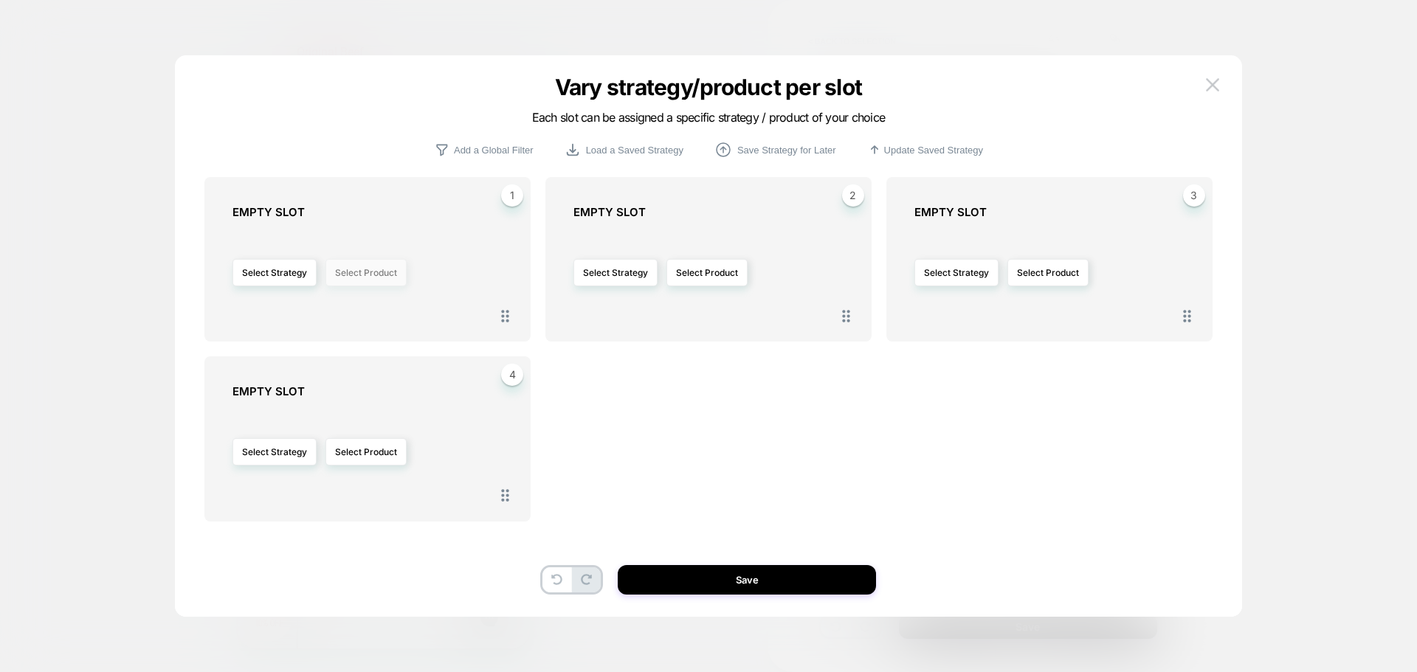
click at [339, 275] on button "Select Product" at bounding box center [365, 272] width 81 height 27
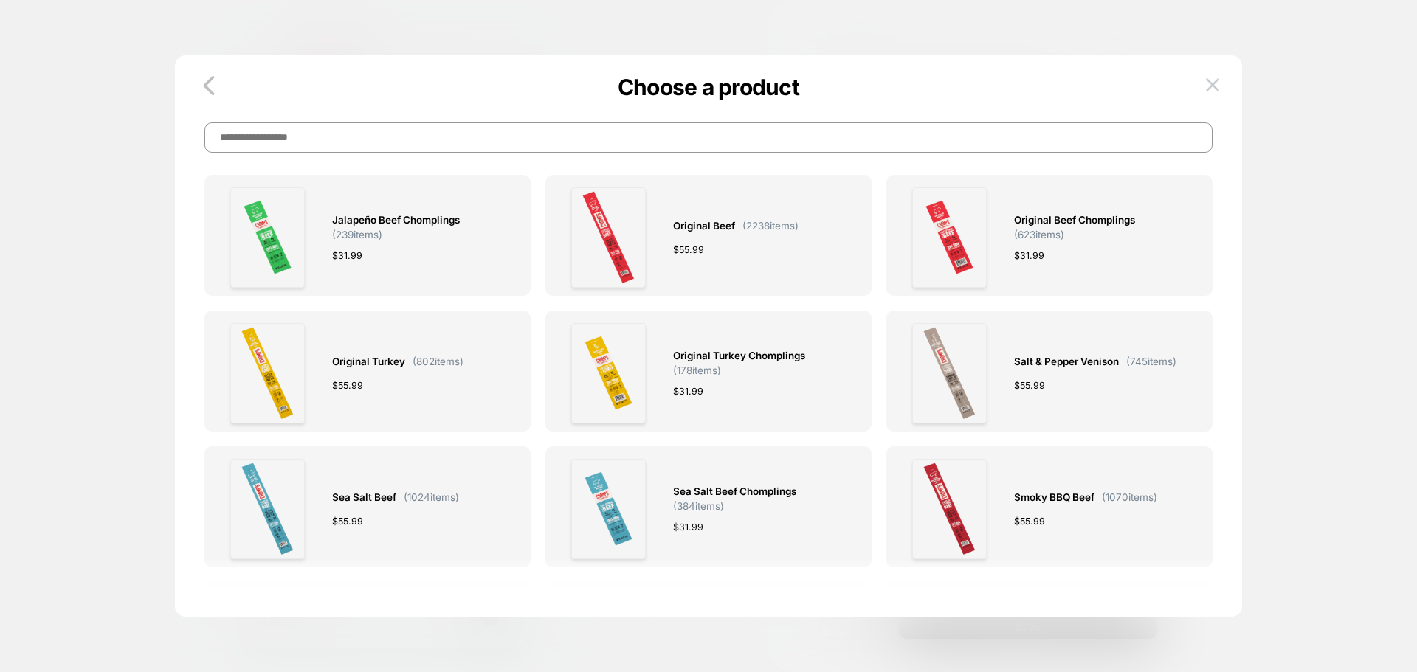
scroll to position [369, 0]
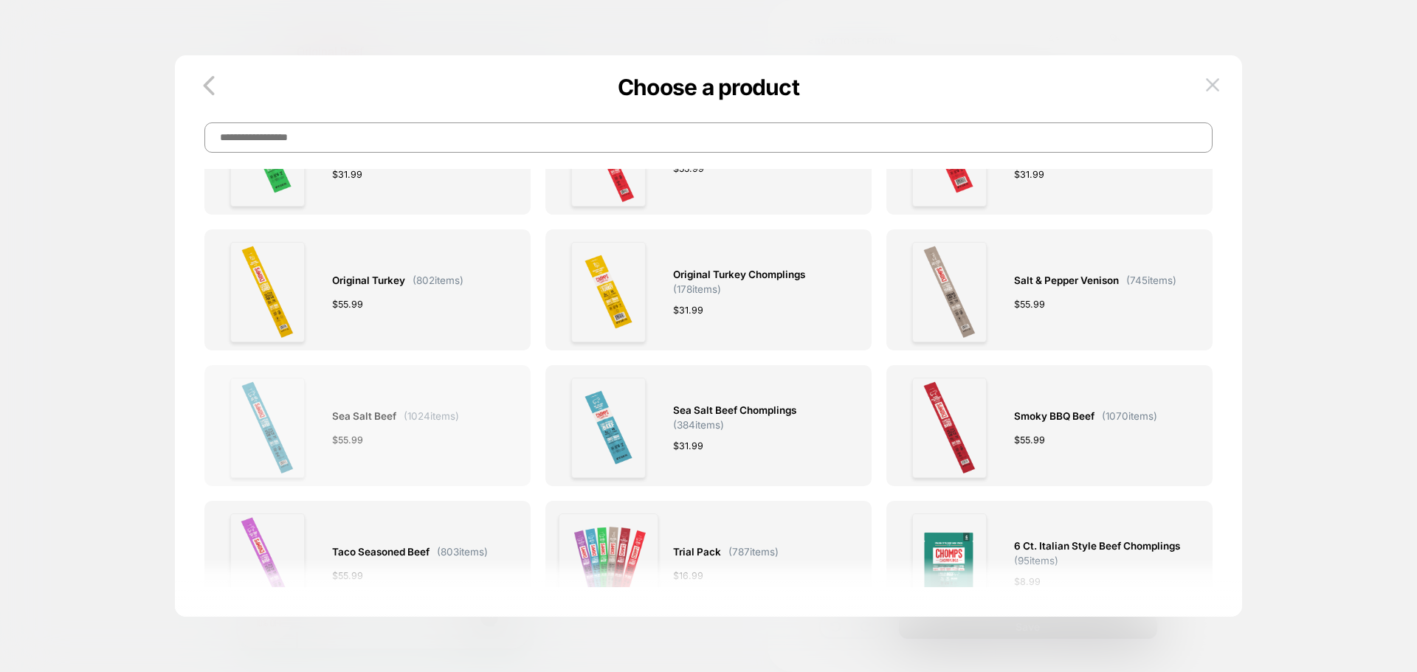
click at [407, 443] on div "$ 55.99" at bounding box center [395, 439] width 127 height 15
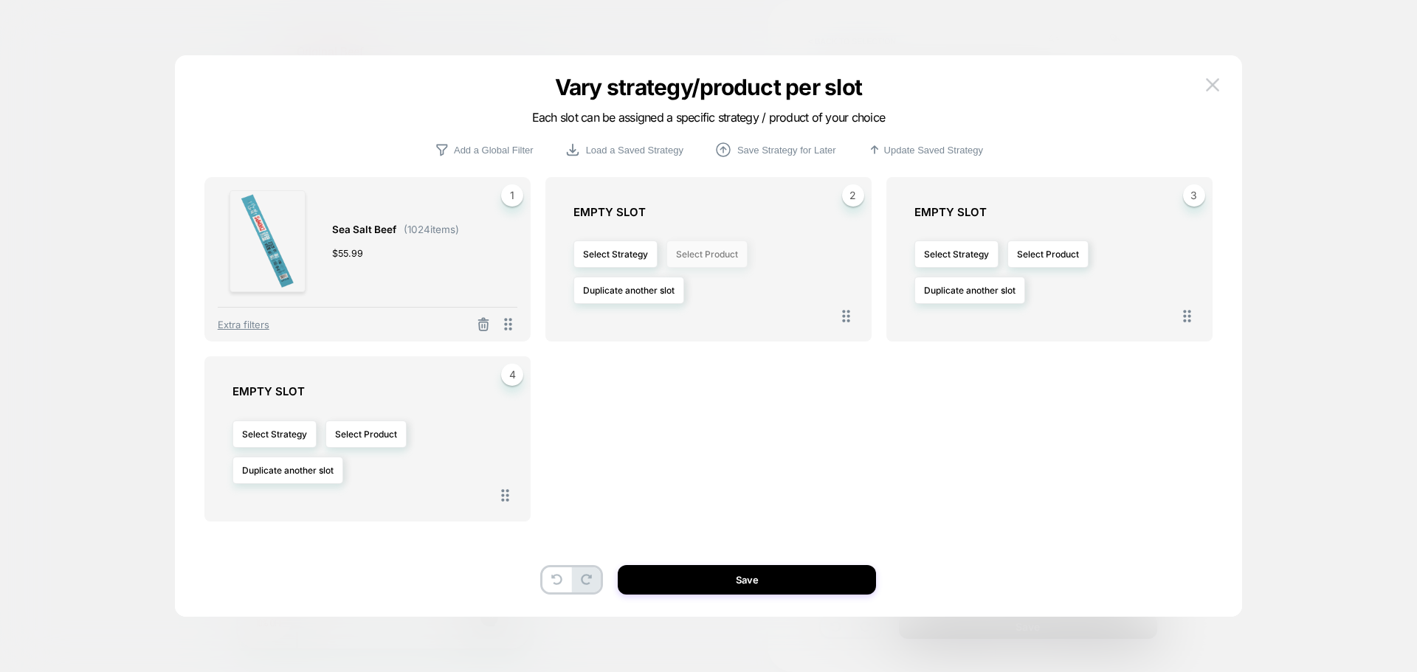
click at [694, 257] on button "Select Product" at bounding box center [706, 254] width 81 height 27
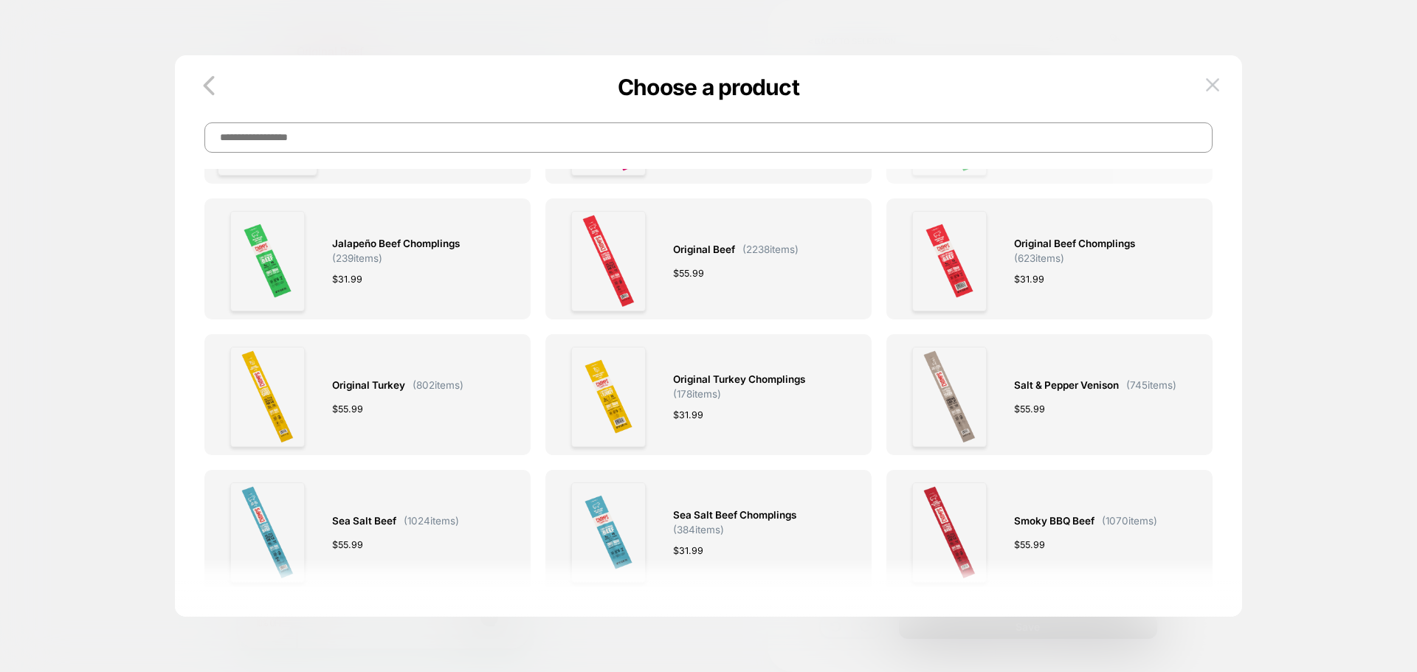
scroll to position [295, 0]
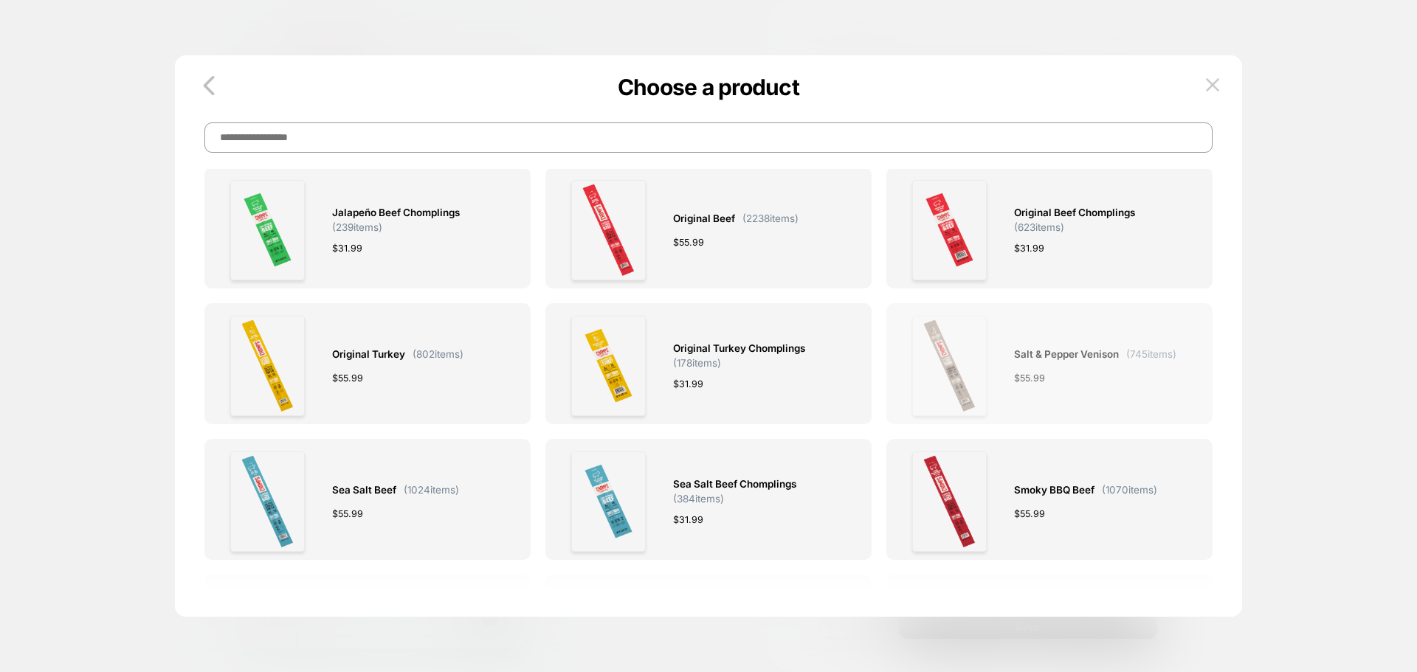
click at [1069, 401] on div "Salt & Pepper Venison ( 745 items) $ 55.99" at bounding box center [1095, 366] width 162 height 100
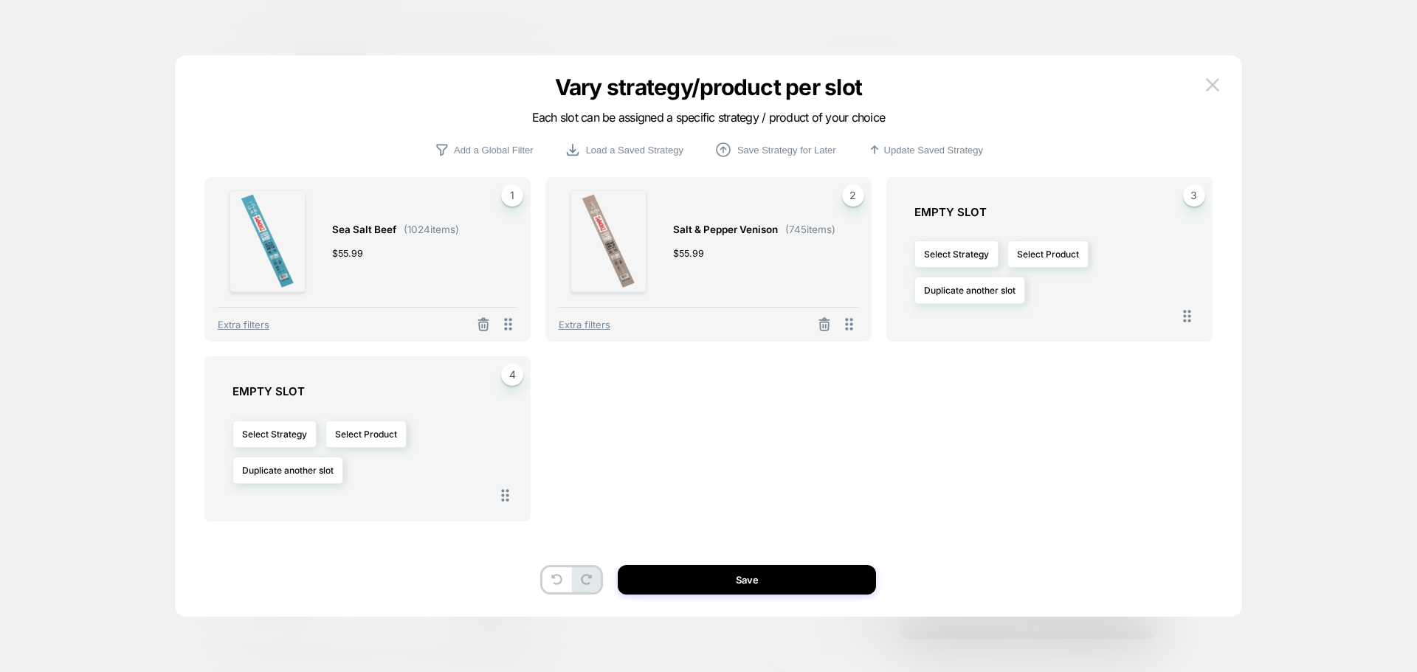
click at [716, 585] on button "Save" at bounding box center [747, 580] width 258 height 30
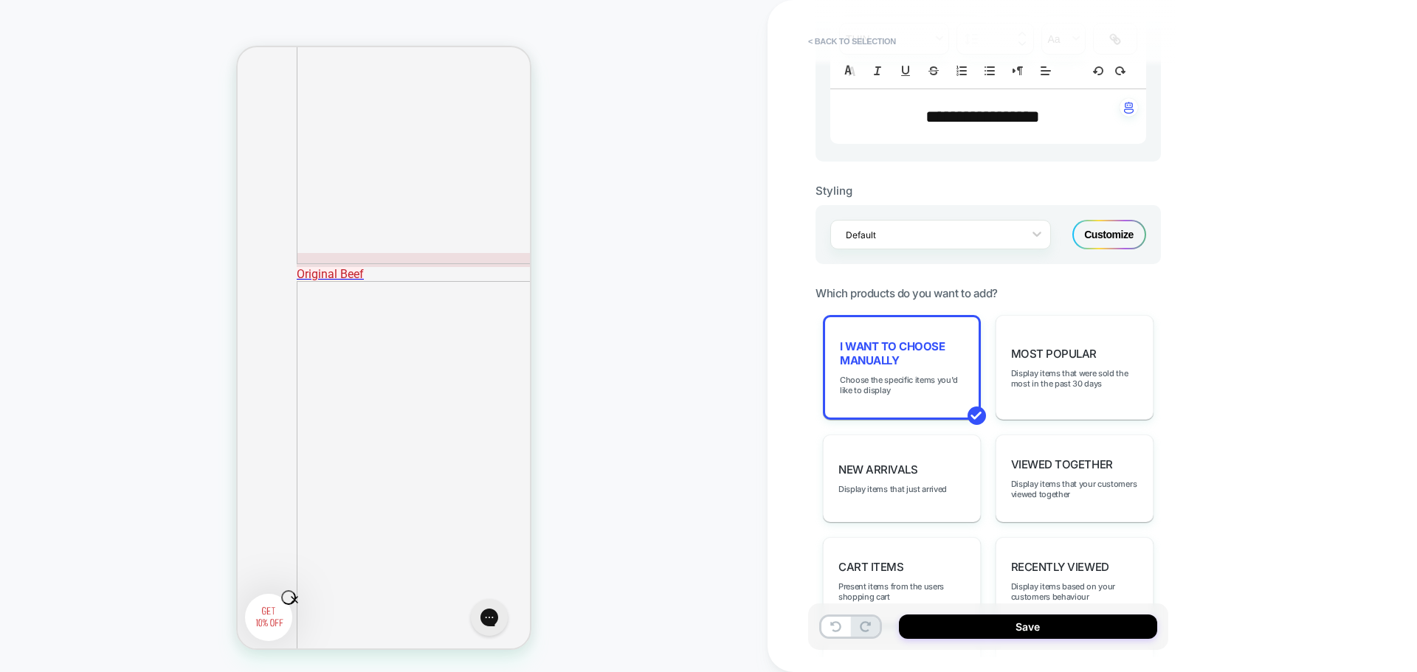
scroll to position [1674, 0]
click at [929, 385] on span "Choose the specific items you'd like to display" at bounding box center [902, 385] width 124 height 21
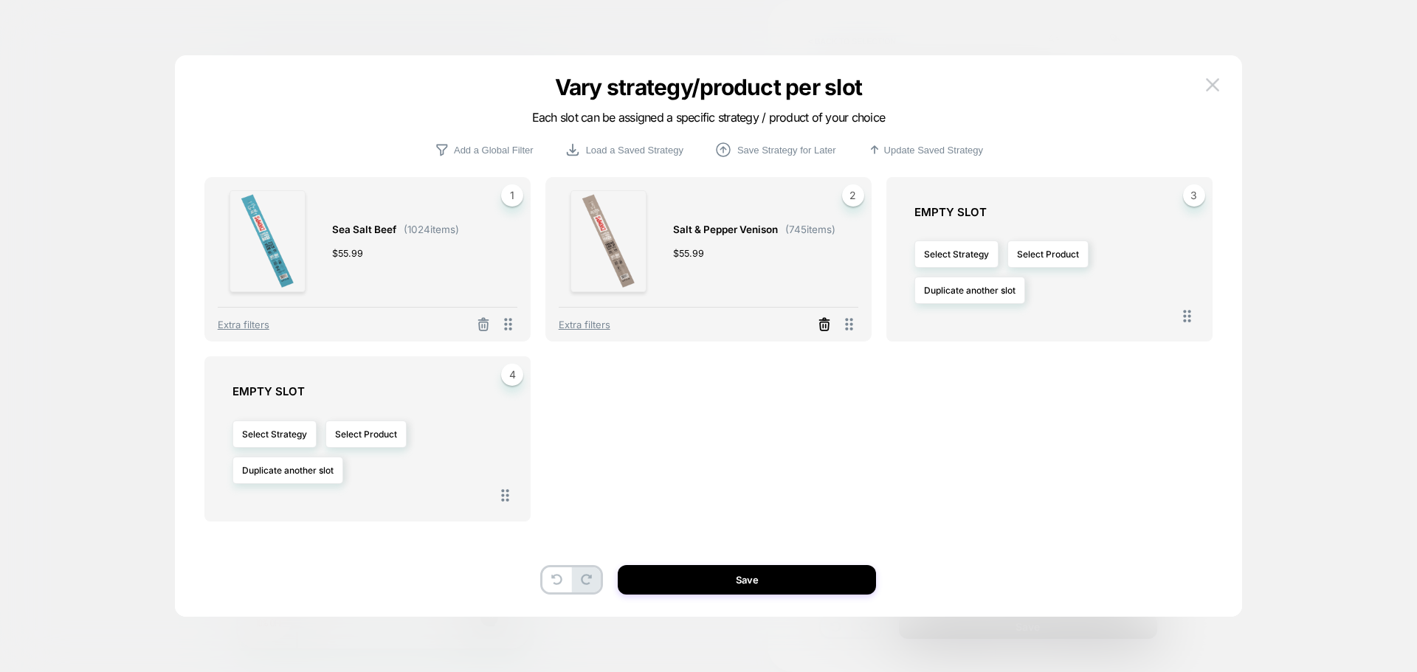
click at [821, 330] on icon at bounding box center [824, 326] width 9 height 8
click at [693, 252] on button "Select Product" at bounding box center [706, 254] width 81 height 27
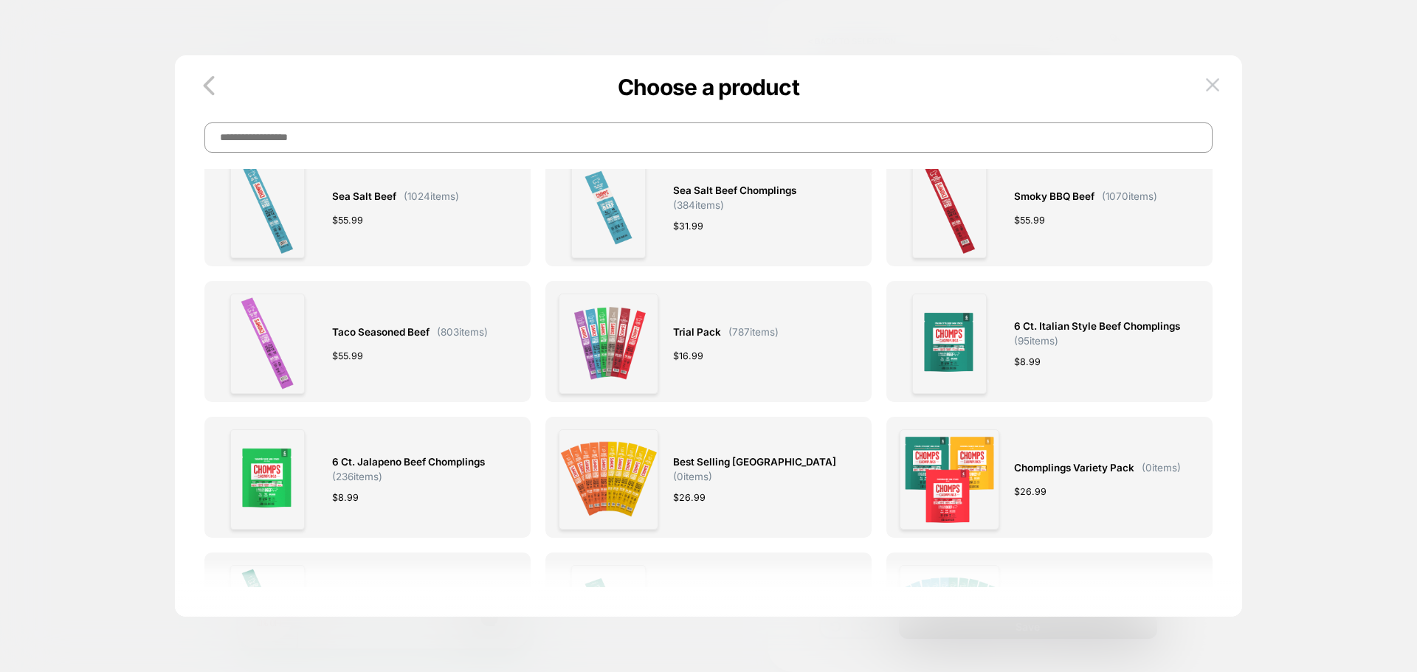
scroll to position [590, 0]
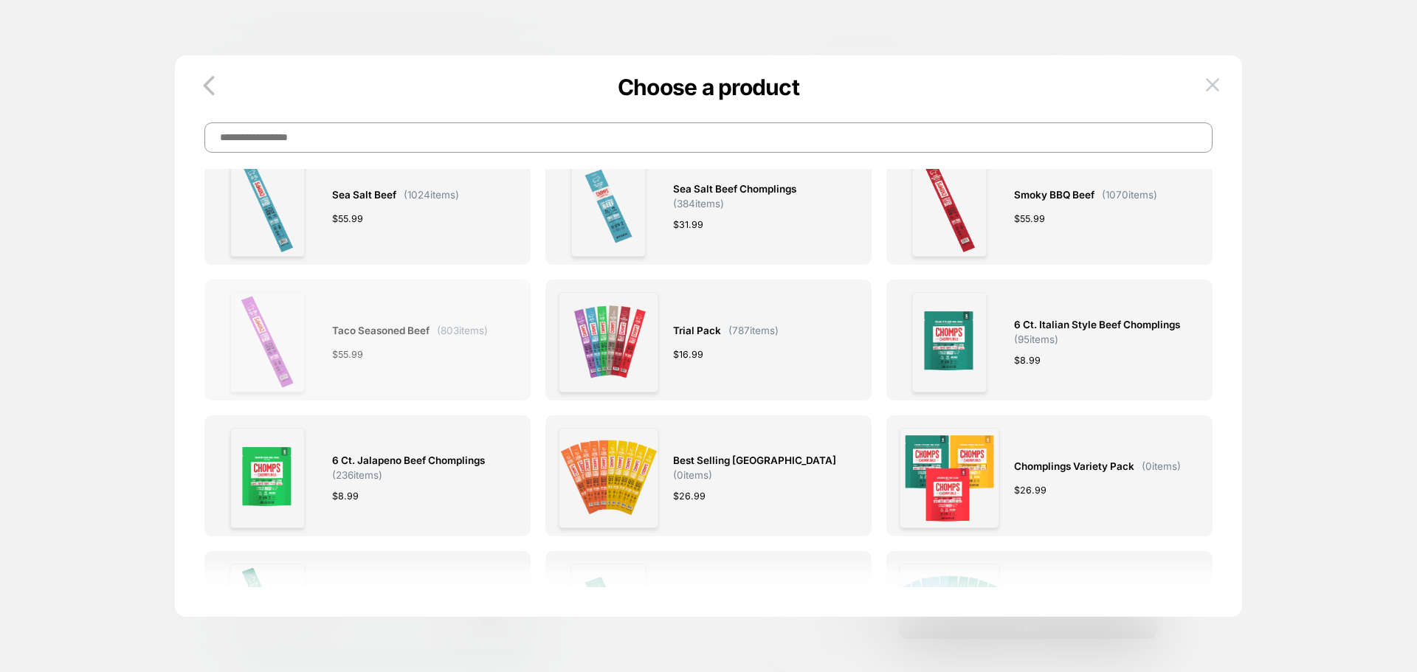
click at [353, 345] on div "Taco Seasoned Beef ( 803 items) $ 55.99" at bounding box center [410, 342] width 156 height 100
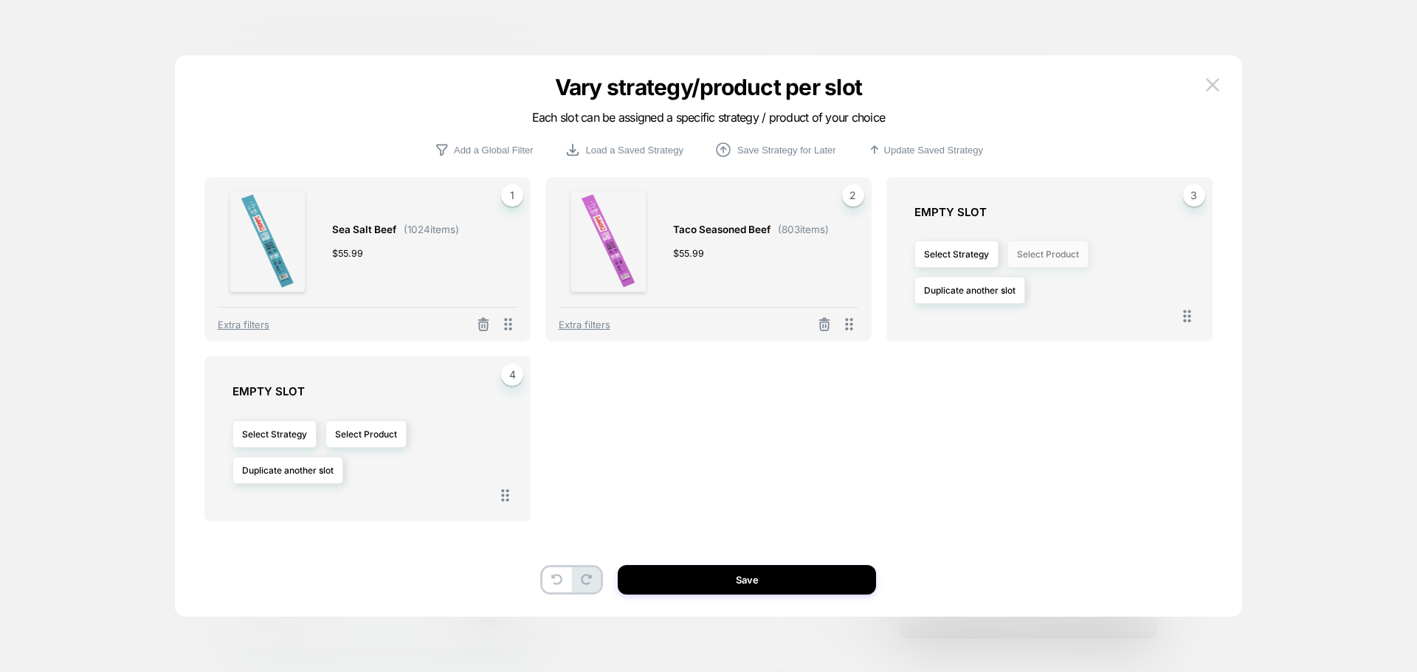
click at [1034, 248] on button "Select Product" at bounding box center [1047, 254] width 81 height 27
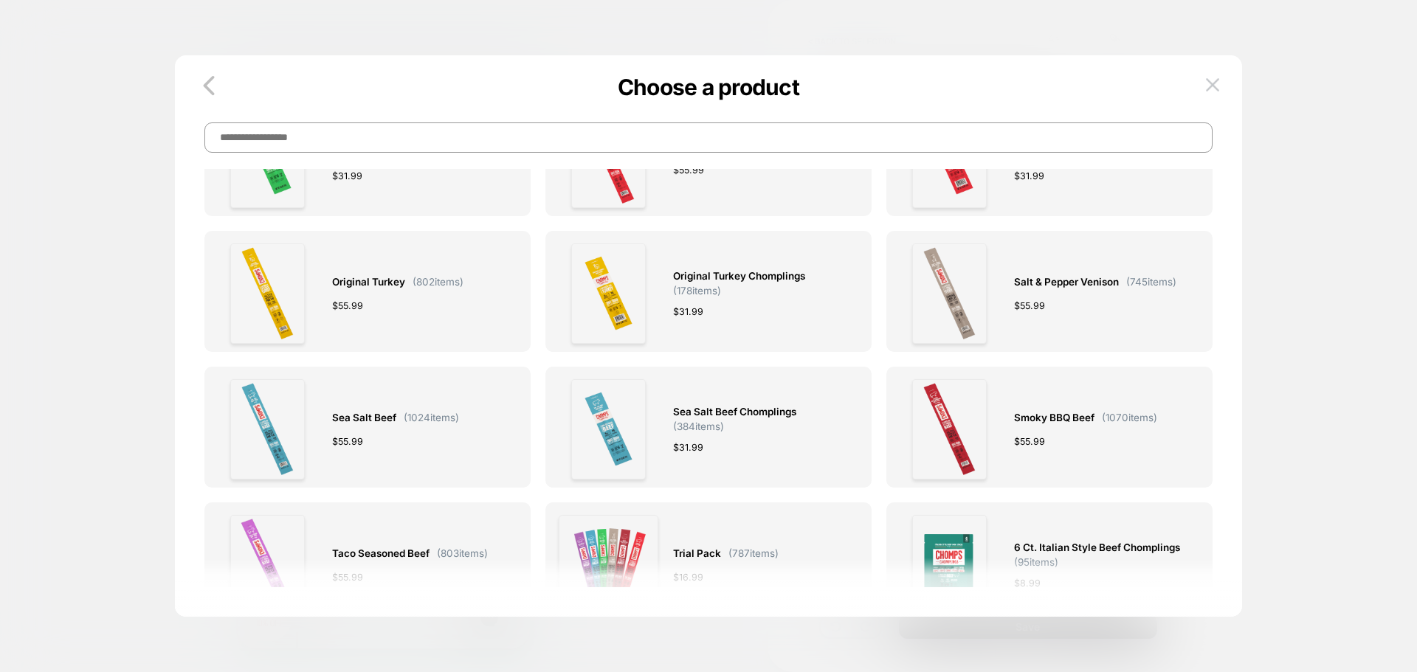
scroll to position [369, 0]
click at [1082, 314] on div "Salt & Pepper Venison ( 745 items) $ 55.99" at bounding box center [1095, 292] width 162 height 100
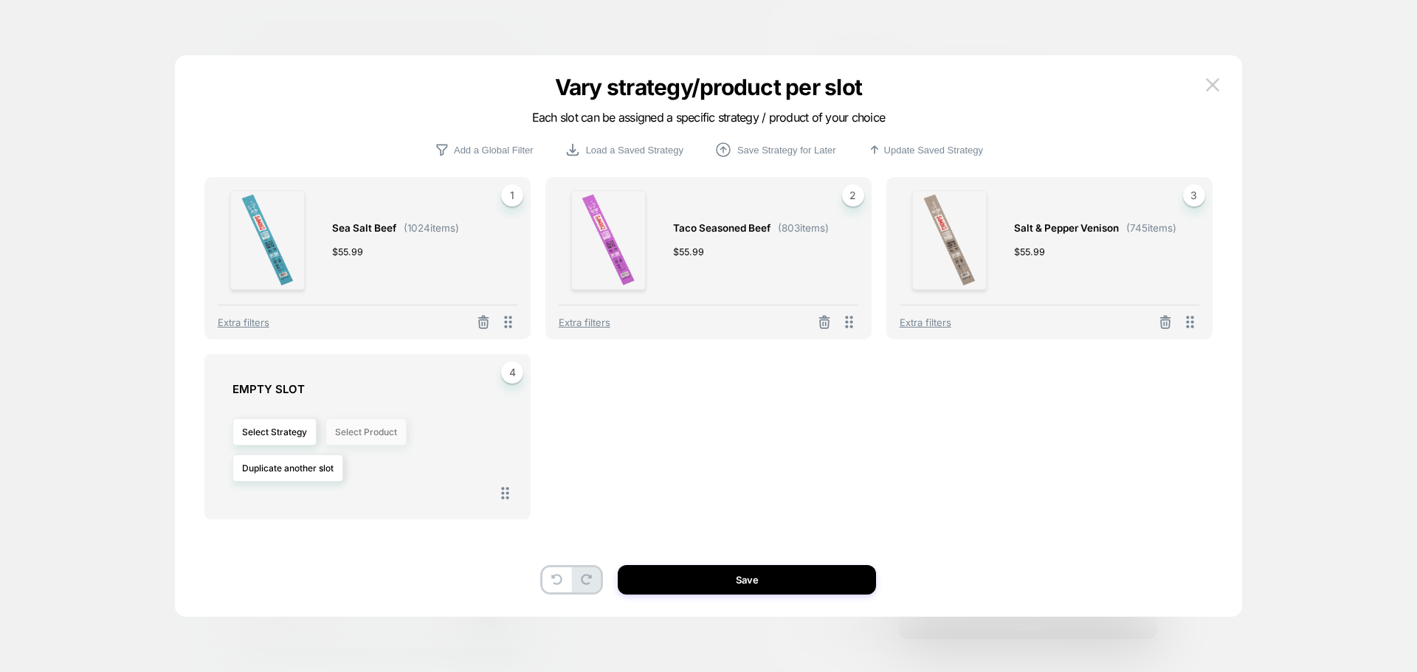
click at [375, 431] on button "Select Product" at bounding box center [365, 431] width 81 height 27
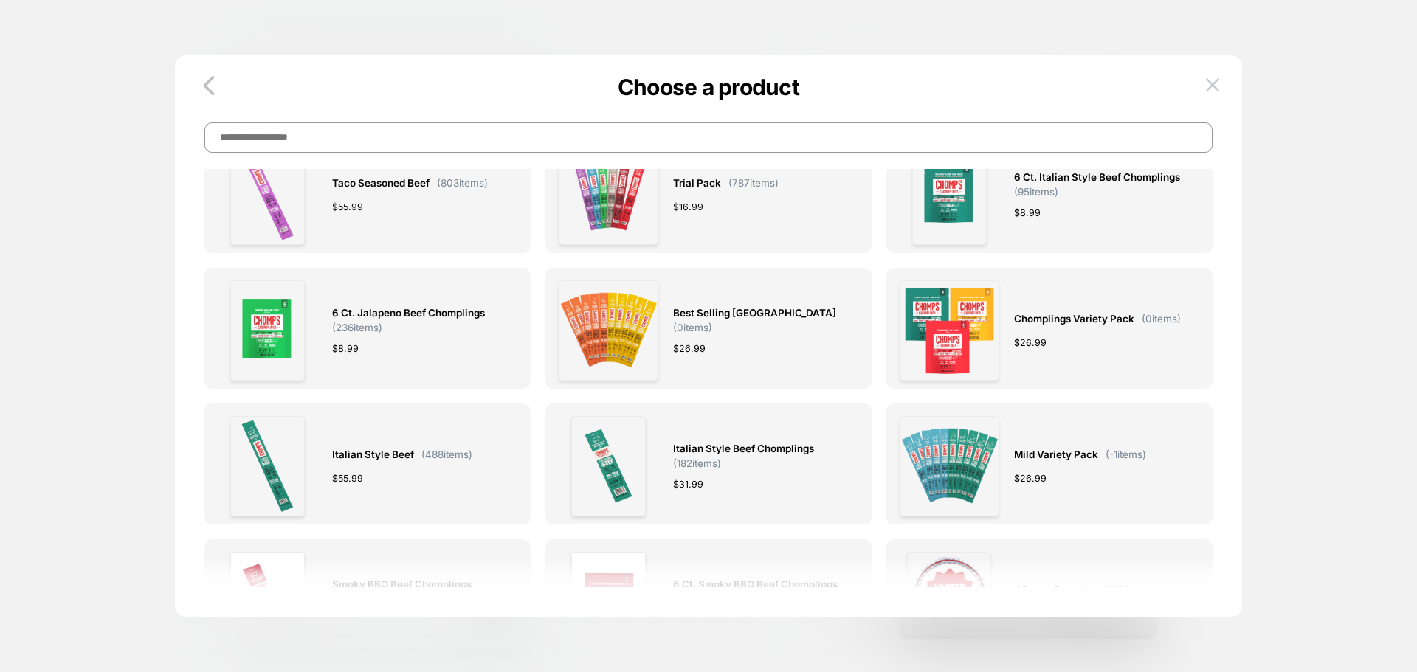
scroll to position [812, 0]
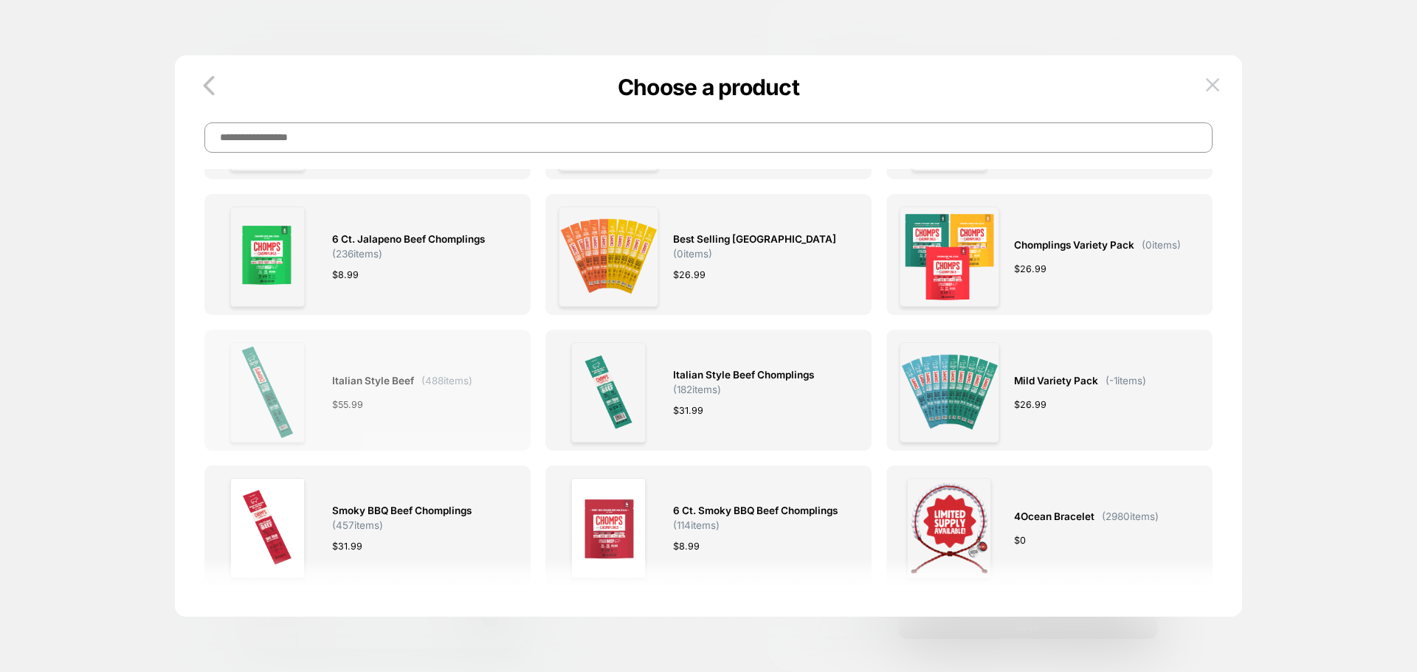
click at [443, 411] on div "$ 55.99" at bounding box center [402, 404] width 140 height 15
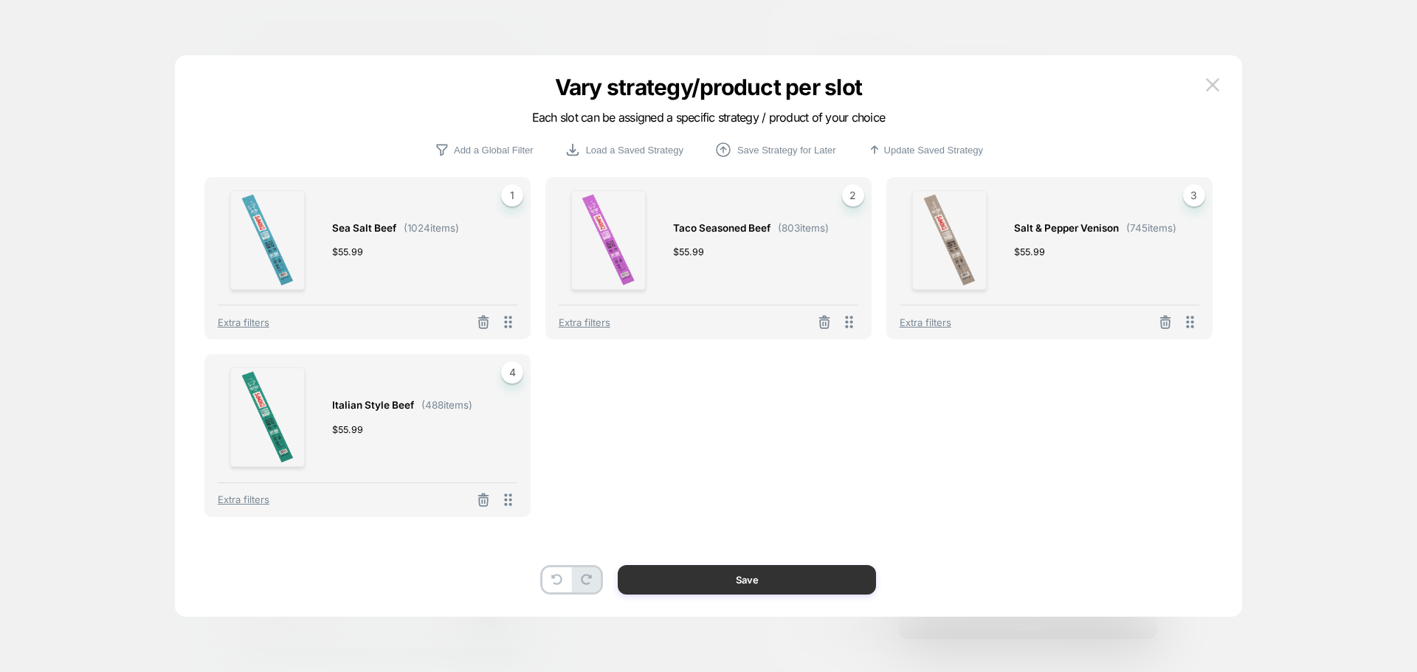
click at [694, 587] on button "Save" at bounding box center [747, 580] width 258 height 30
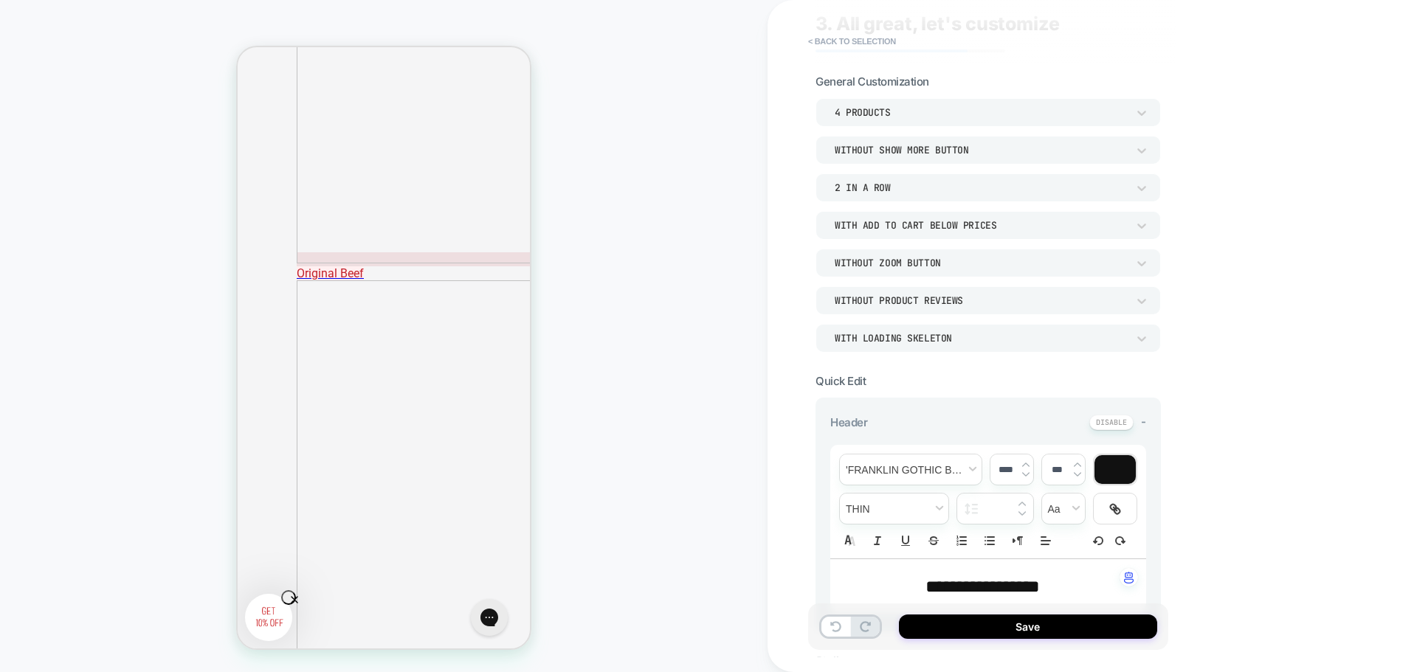
scroll to position [0, 0]
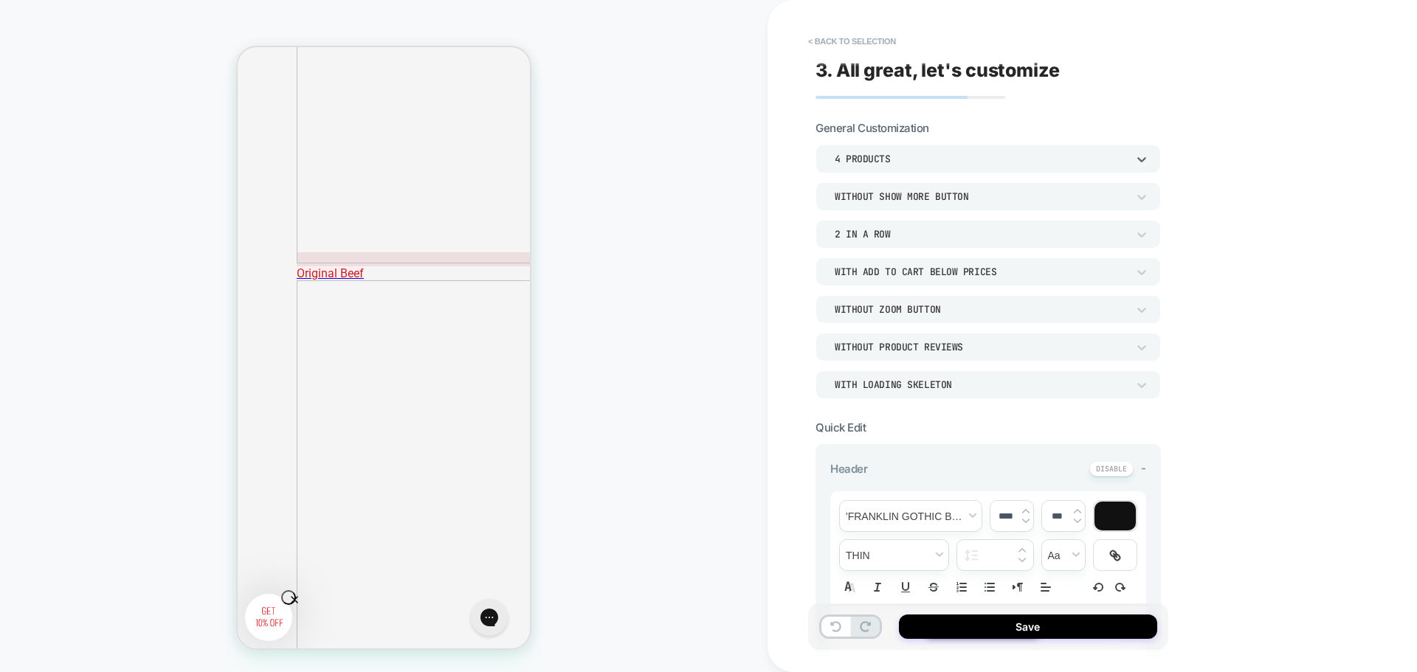
click at [899, 156] on div "4 Products" at bounding box center [981, 159] width 292 height 13
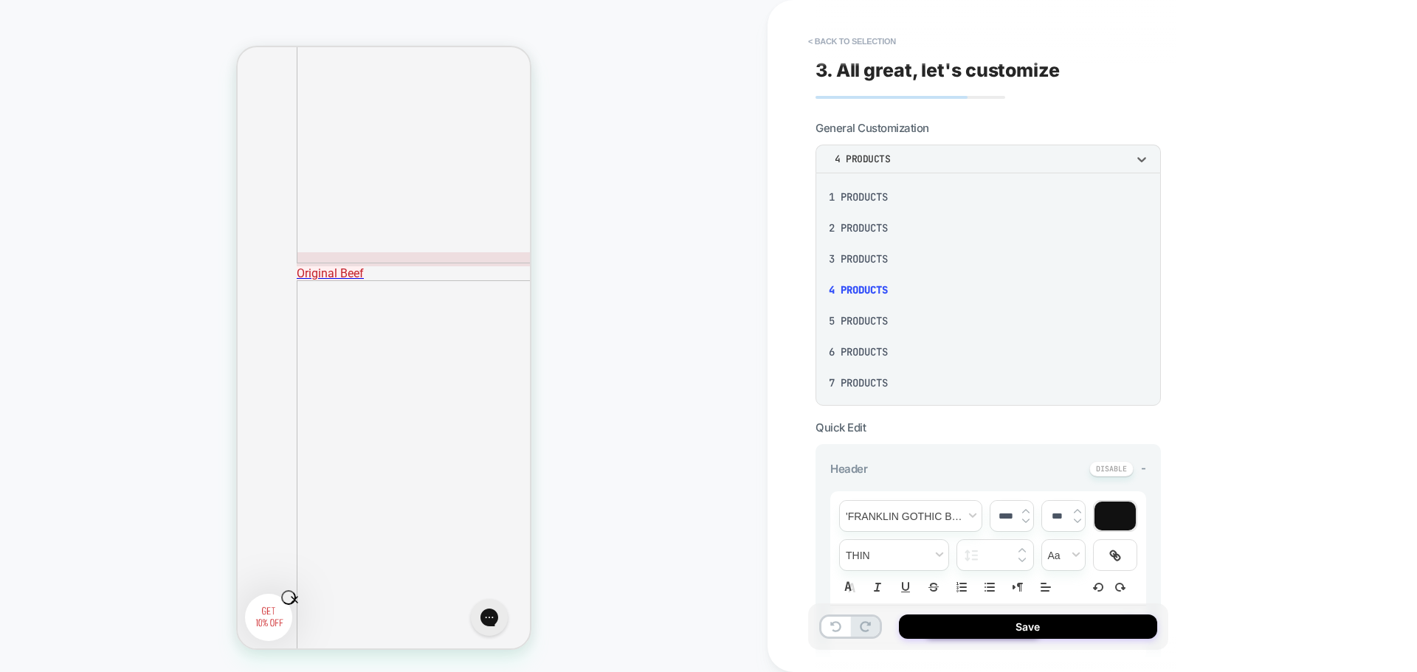
click at [862, 349] on div "6 Products" at bounding box center [988, 351] width 334 height 31
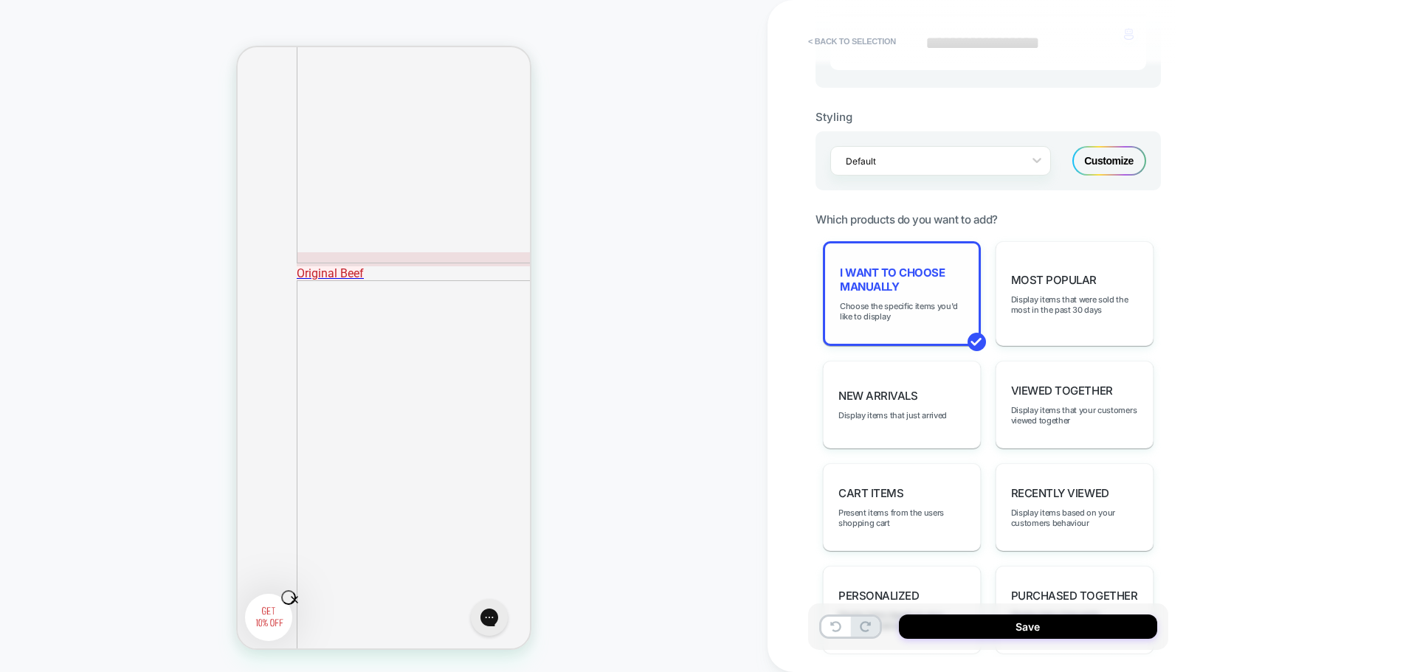
scroll to position [738, 0]
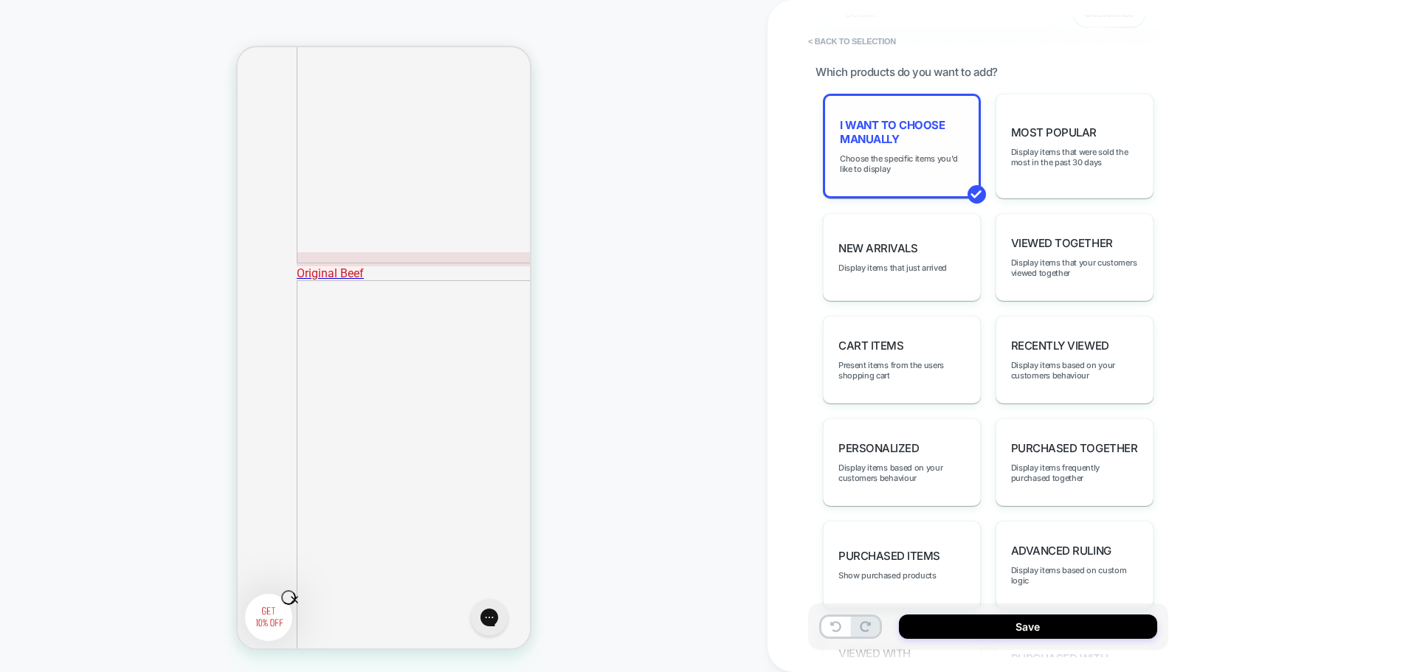
click at [941, 148] on div "I want to choose manually Choose the specific items you'd like to display" at bounding box center [902, 146] width 158 height 105
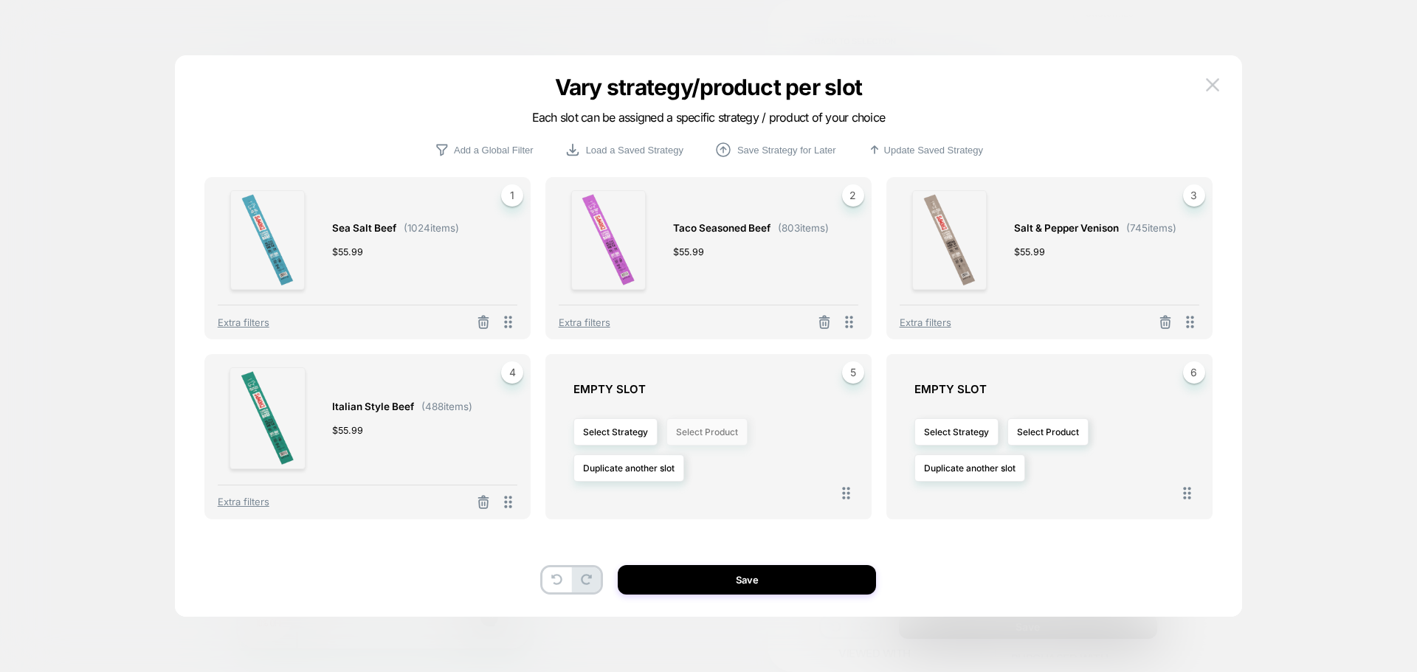
click at [690, 432] on button "Select Product" at bounding box center [706, 431] width 81 height 27
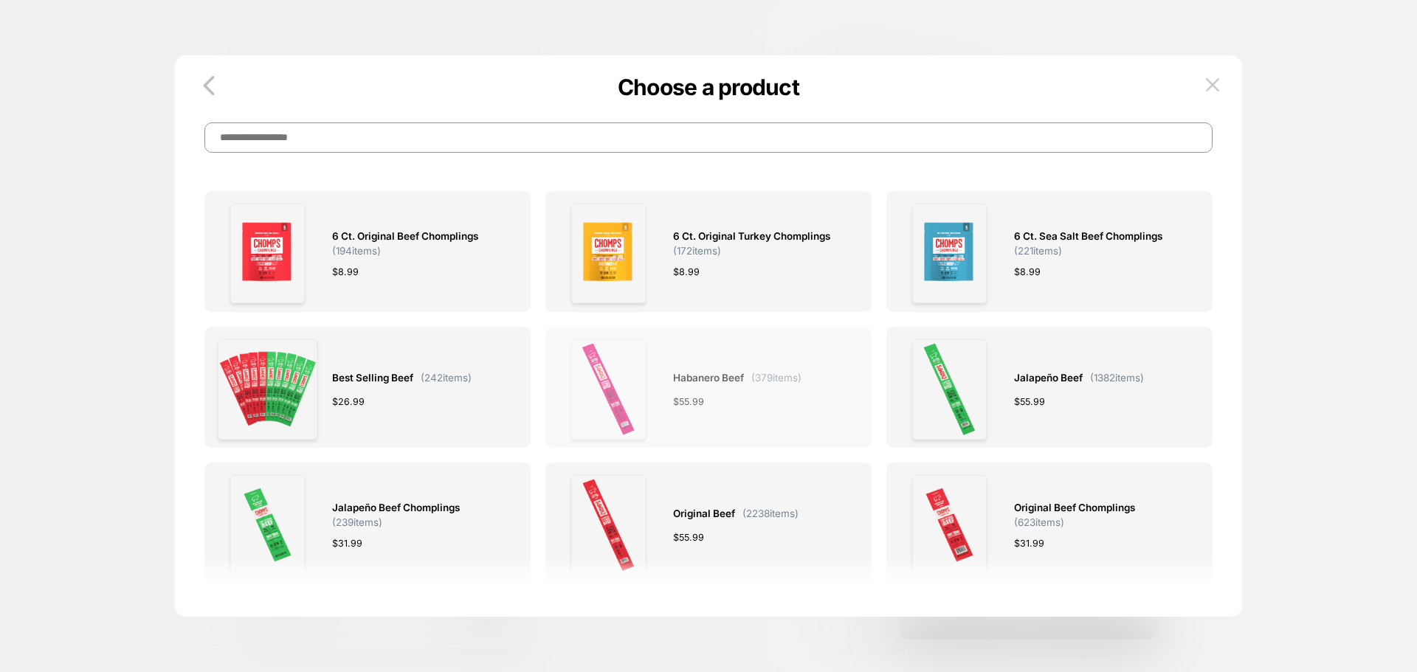
click at [783, 387] on div "Habanero Beef ( 379 items) $ 55.99" at bounding box center [737, 389] width 128 height 100
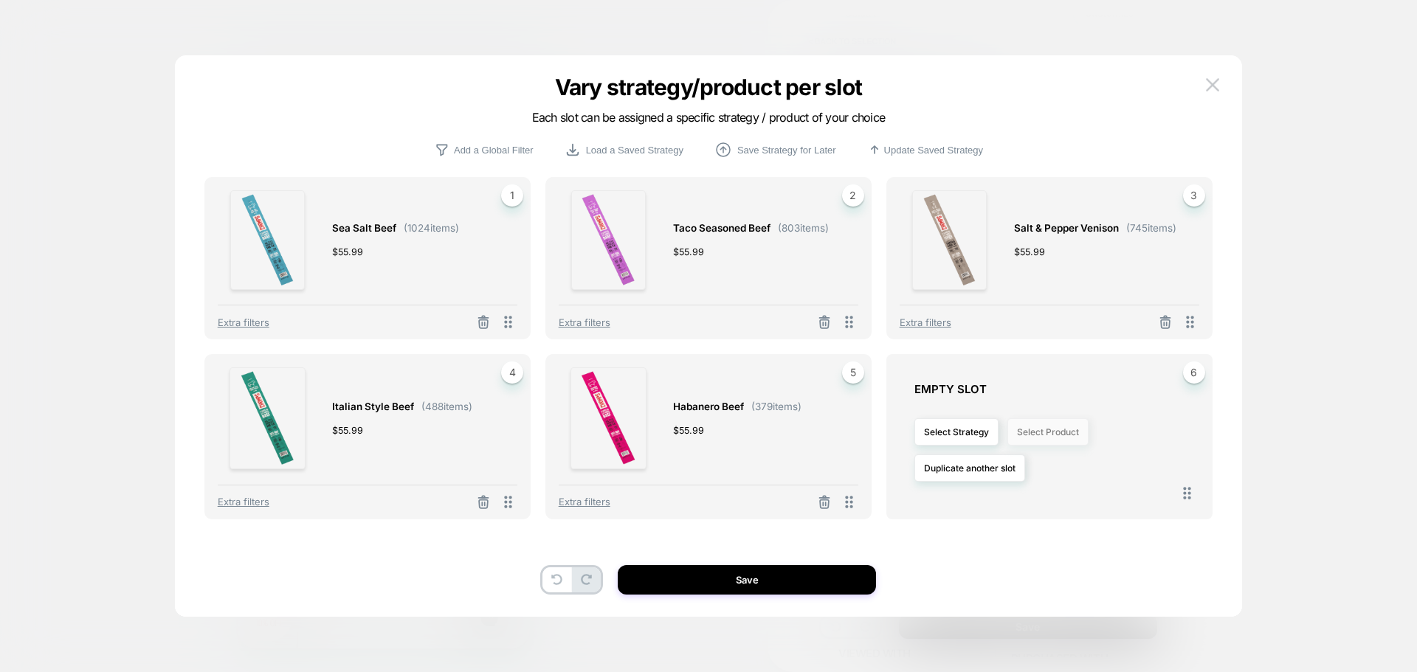
click at [1042, 435] on button "Select Product" at bounding box center [1047, 431] width 81 height 27
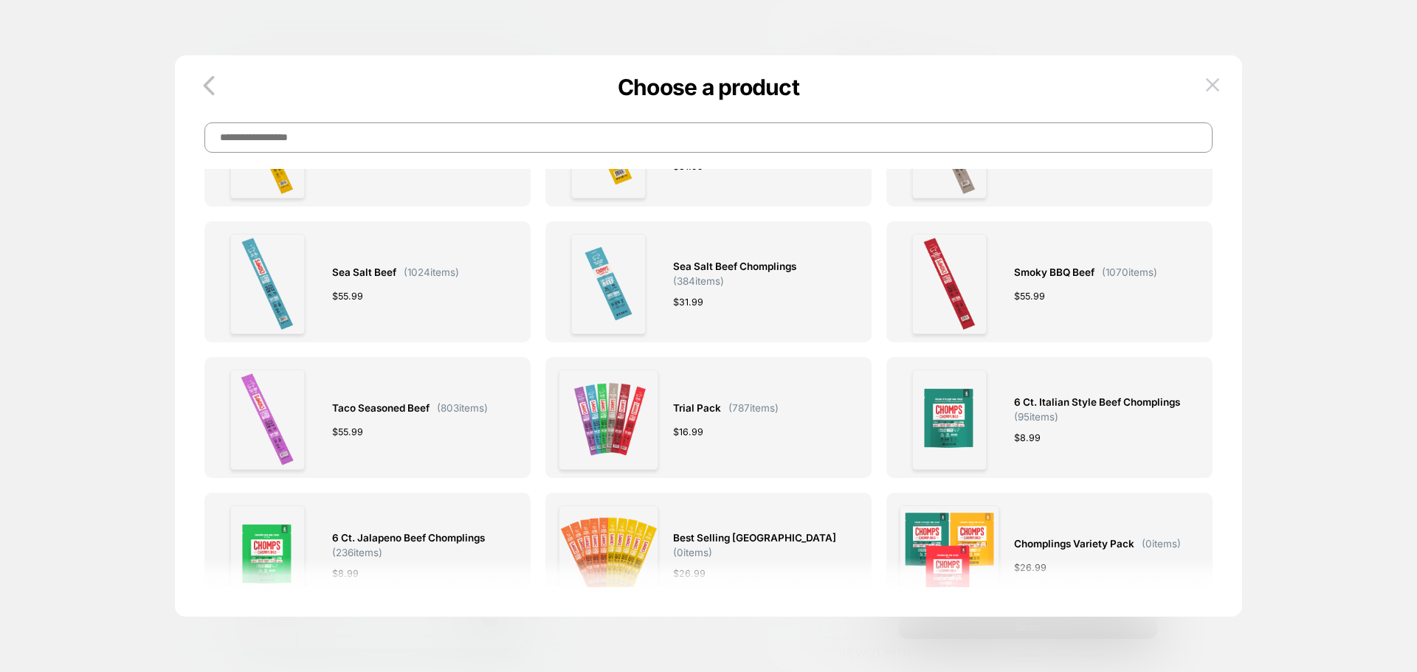
scroll to position [664, 0]
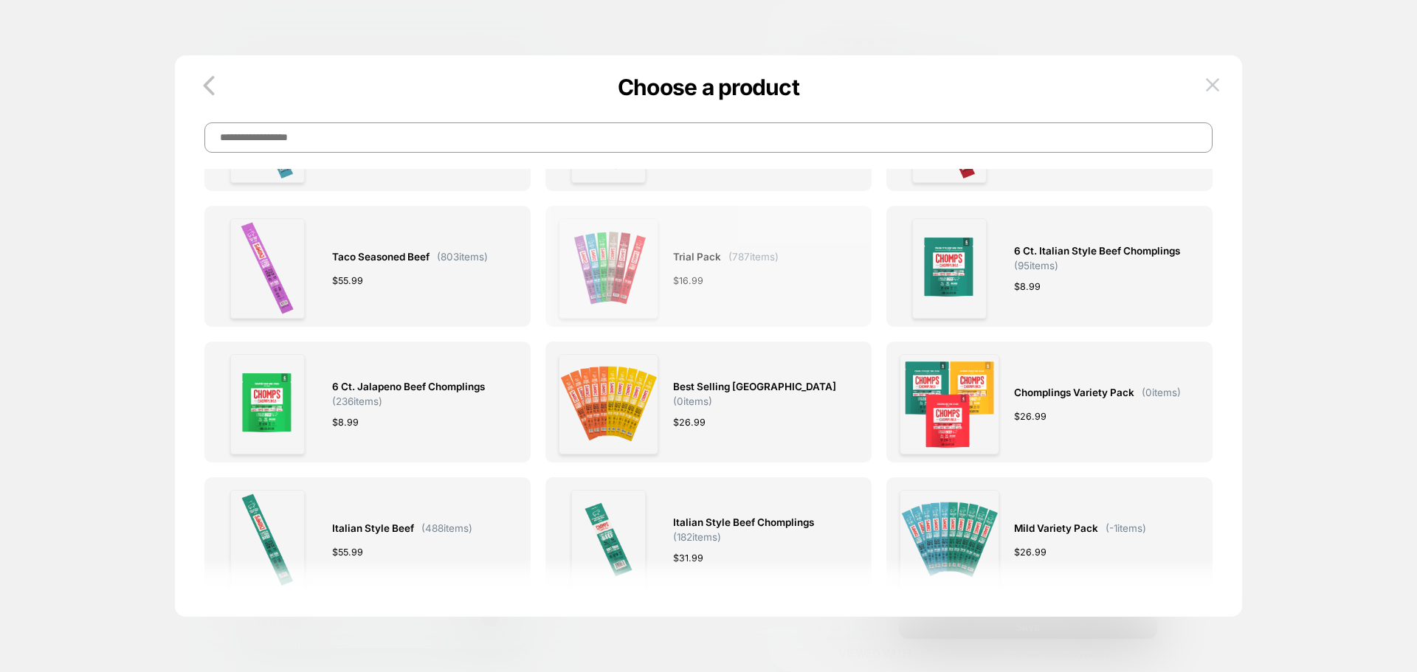
click at [728, 303] on div "Trial Pack ( 787 items) $ 16.99" at bounding box center [726, 268] width 106 height 100
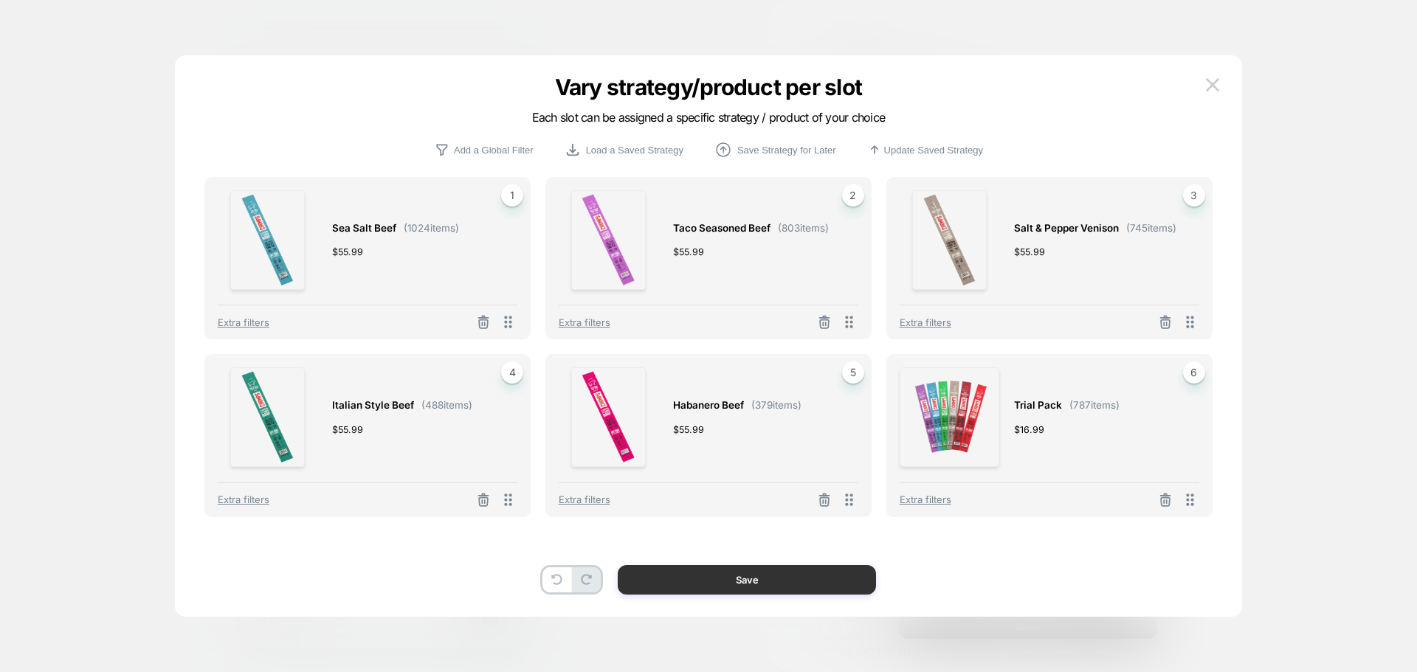
click at [798, 580] on button "Save" at bounding box center [747, 580] width 258 height 30
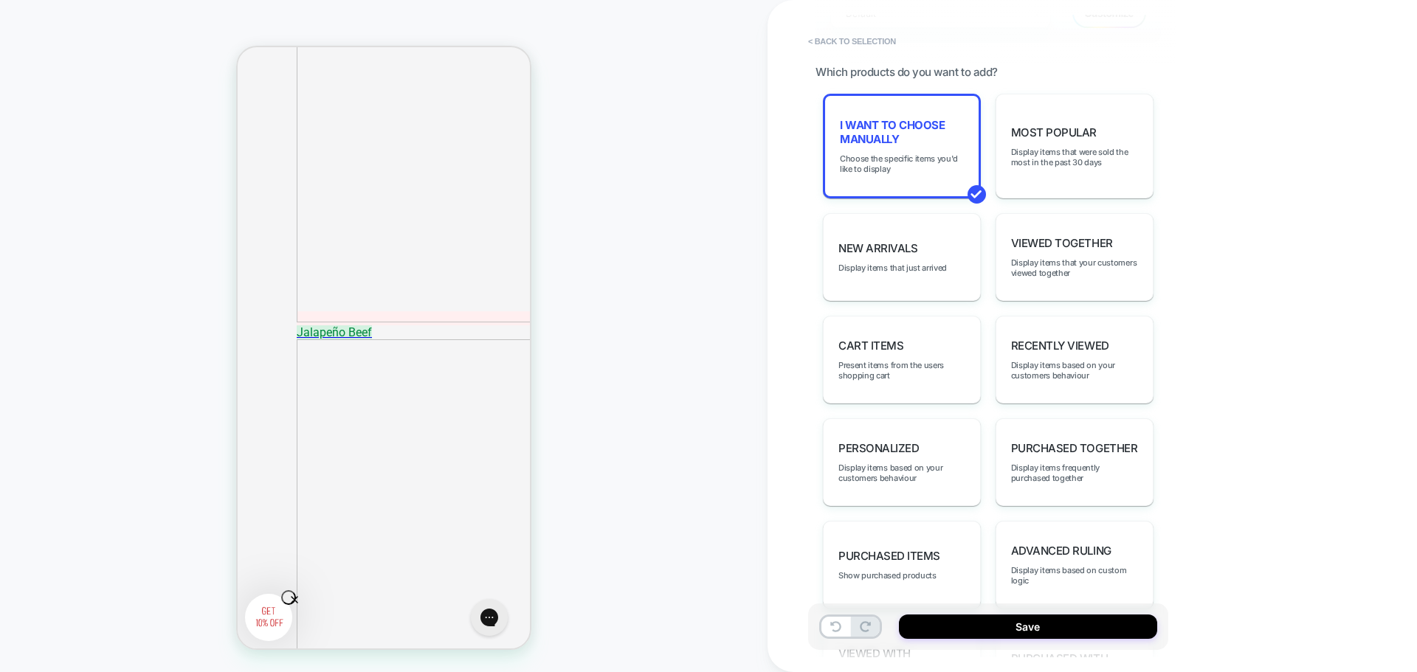
scroll to position [2560, 0]
click at [923, 635] on button "Save" at bounding box center [1028, 627] width 258 height 24
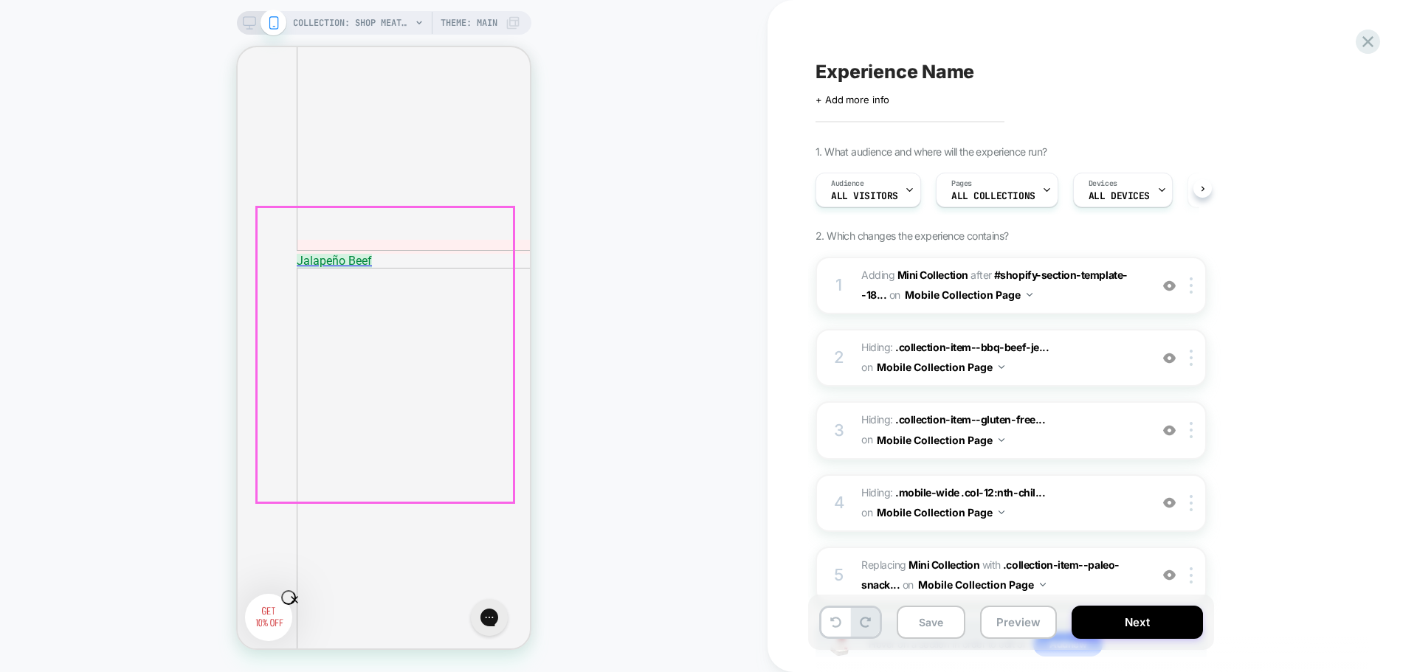
scroll to position [0, 1]
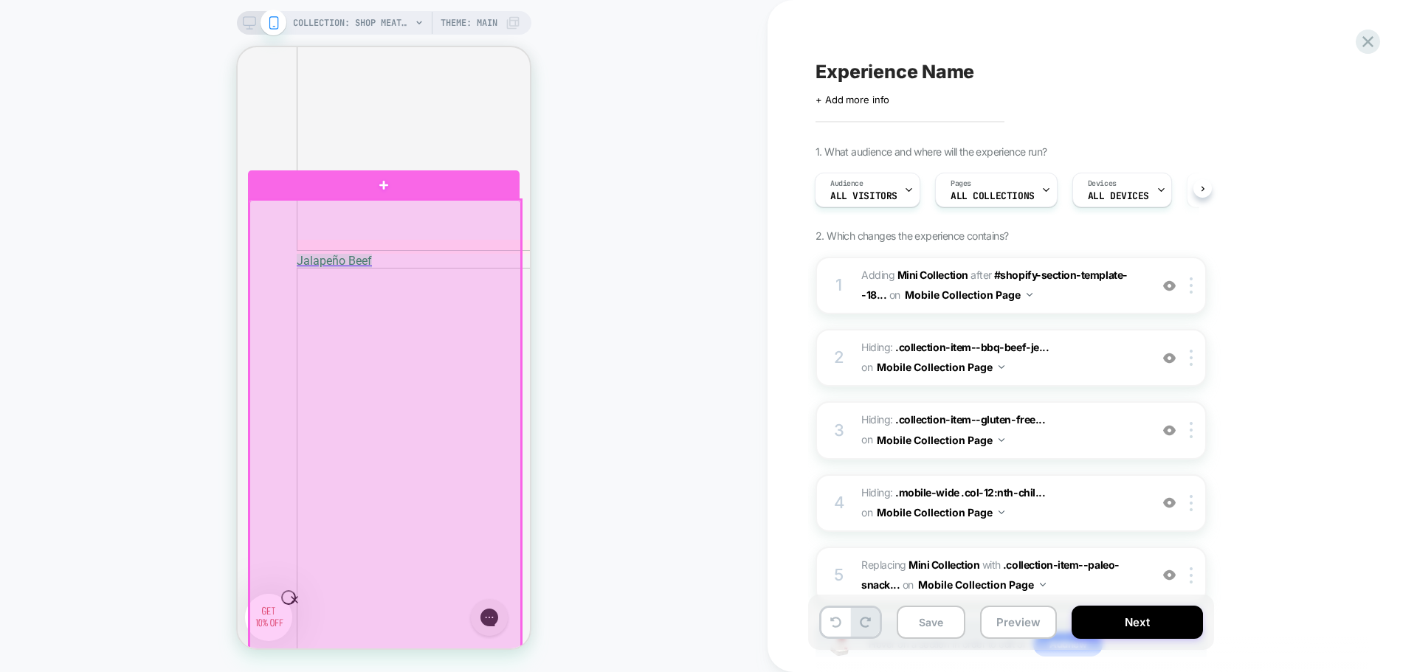
click at [471, 494] on div at bounding box center [385, 447] width 272 height 494
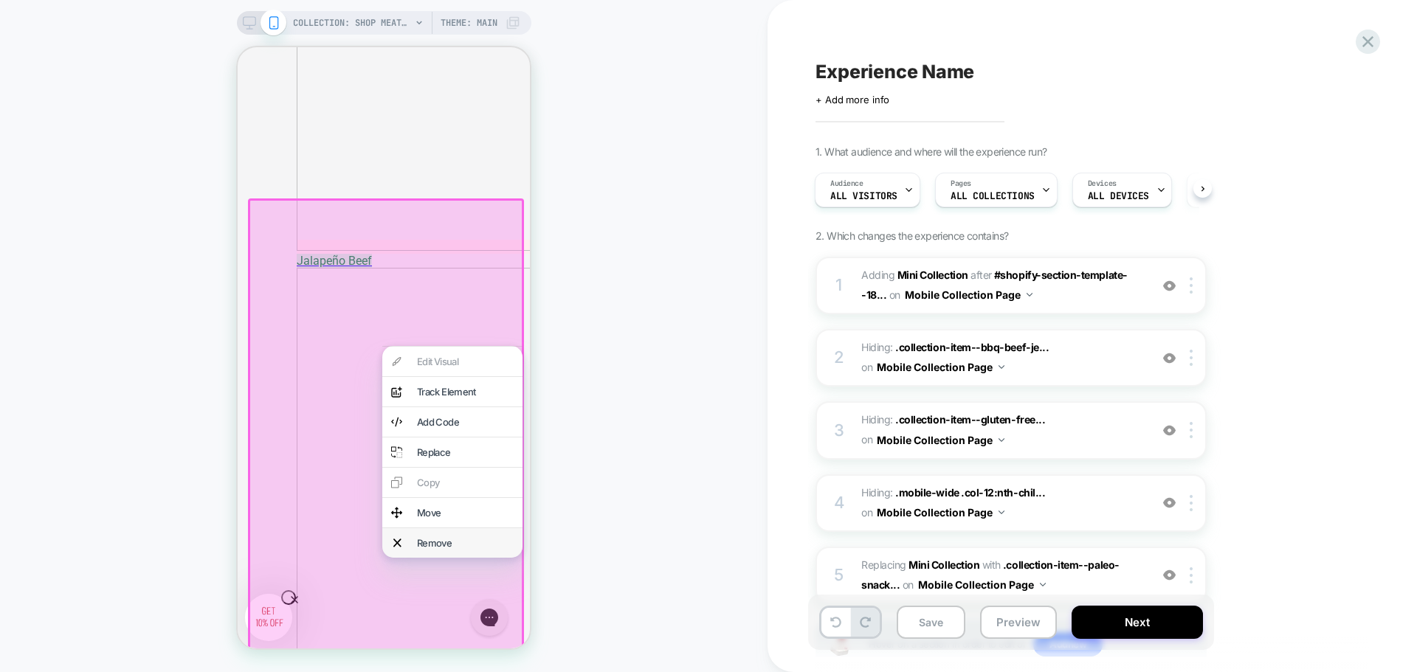
click at [444, 558] on div "Remove" at bounding box center [452, 543] width 140 height 30
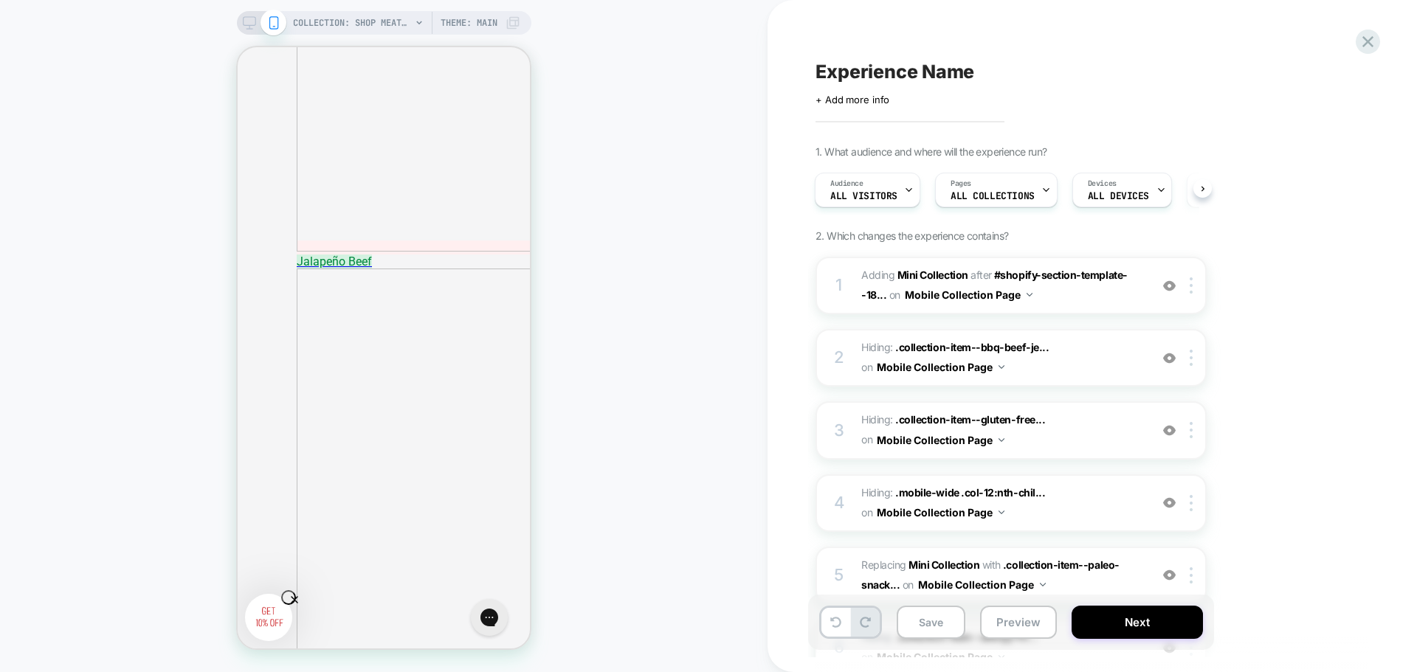
scroll to position [2560, 0]
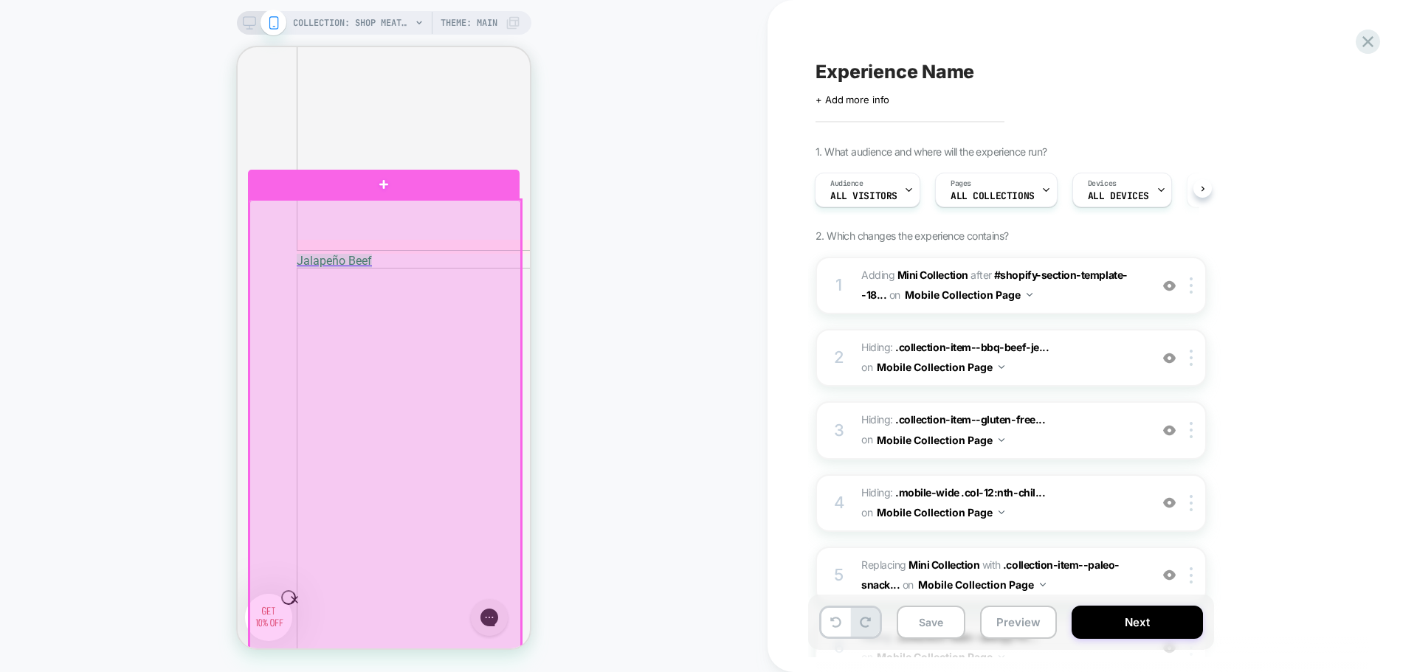
click at [458, 507] on div at bounding box center [385, 447] width 272 height 494
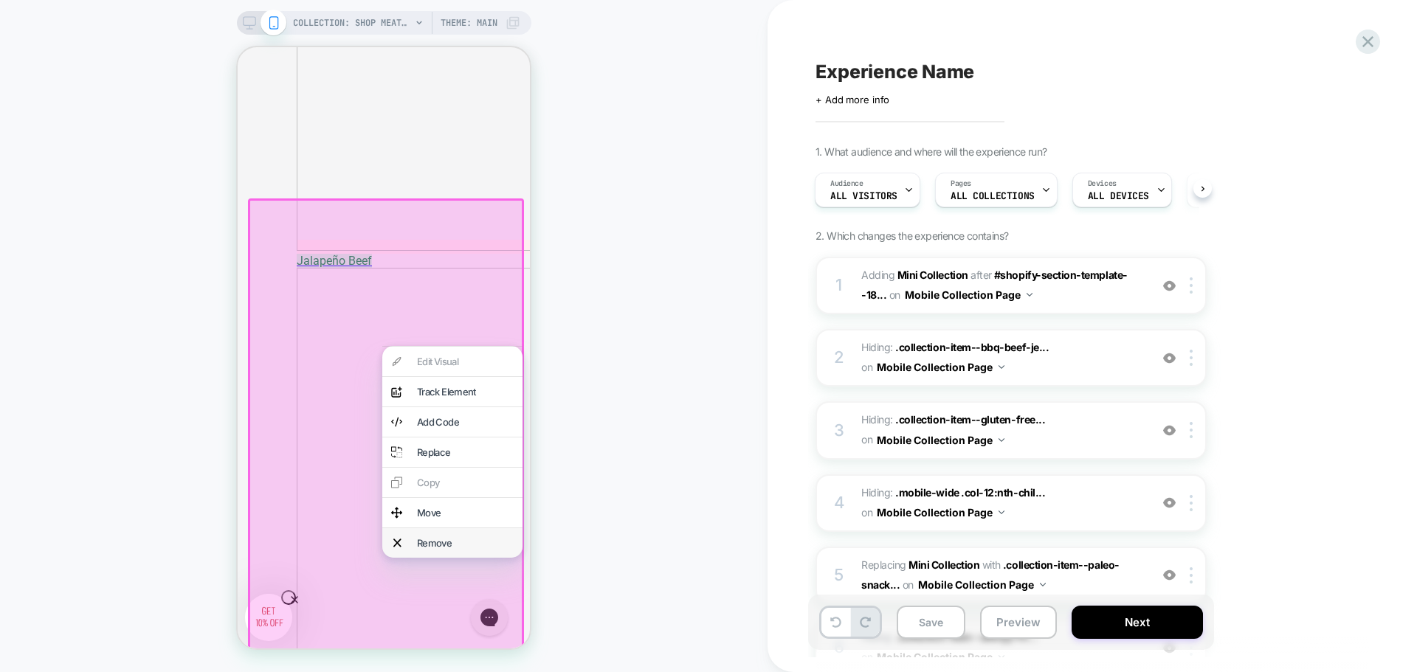
click at [452, 549] on div "Remove" at bounding box center [465, 543] width 97 height 12
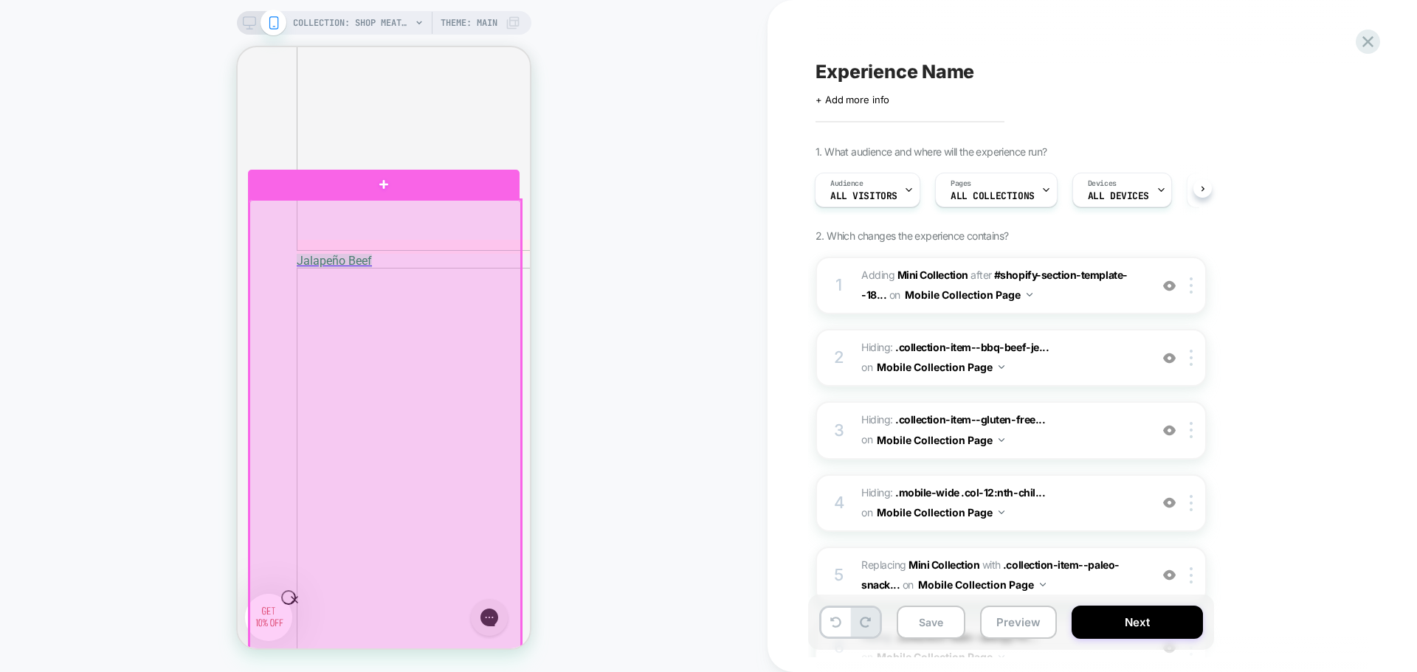
click at [421, 505] on div at bounding box center [385, 447] width 272 height 494
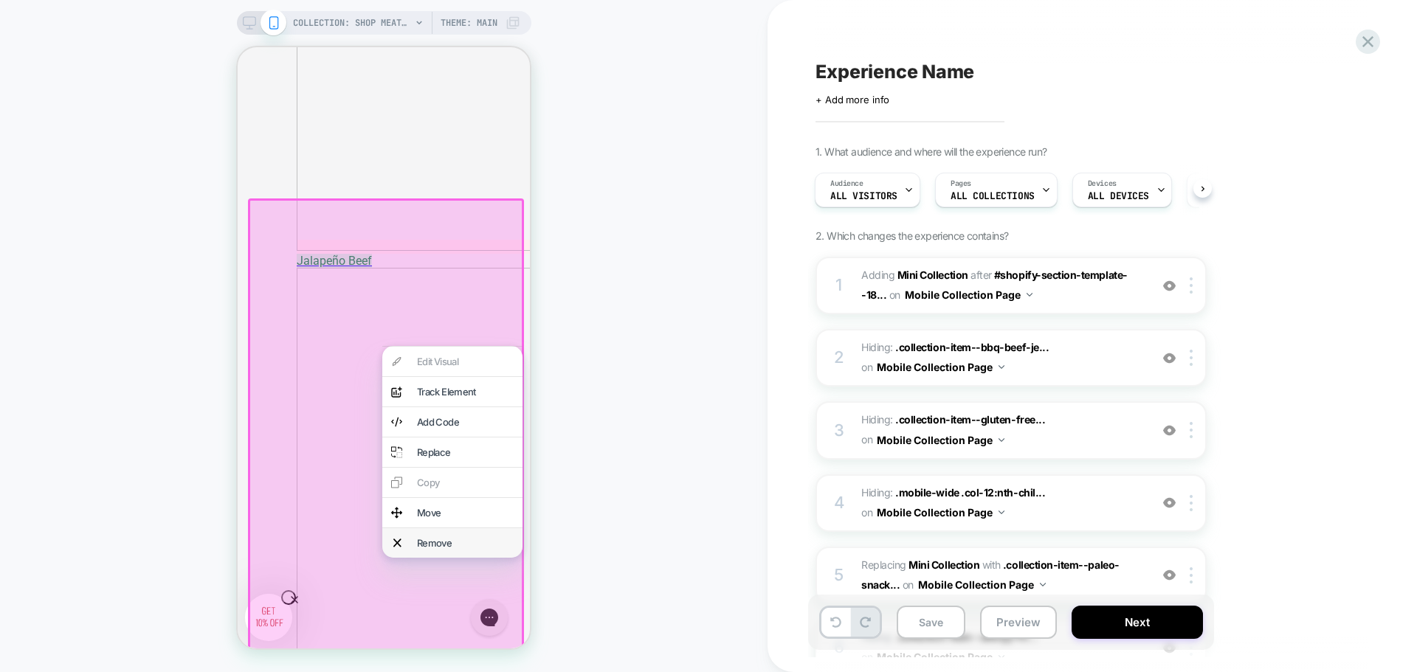
click at [436, 549] on div "Remove" at bounding box center [465, 543] width 97 height 12
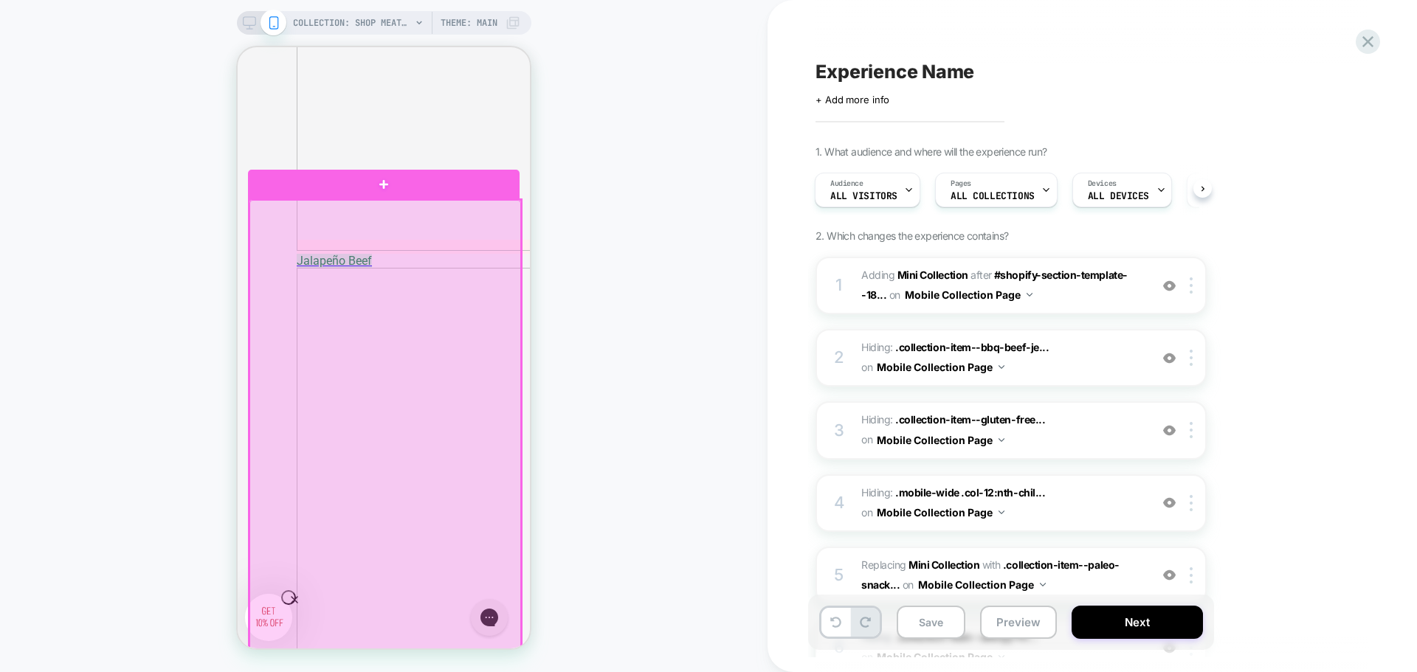
click at [434, 504] on div at bounding box center [385, 447] width 272 height 494
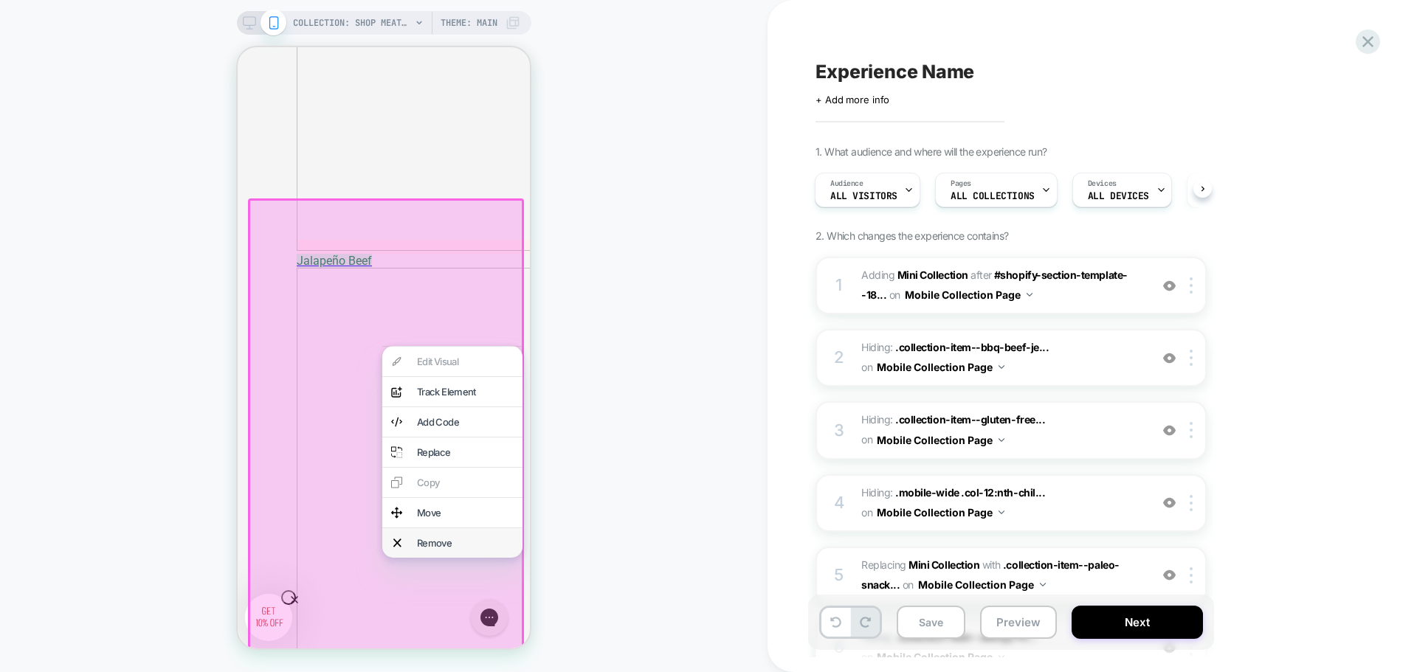
click at [428, 549] on div "Remove" at bounding box center [465, 543] width 97 height 12
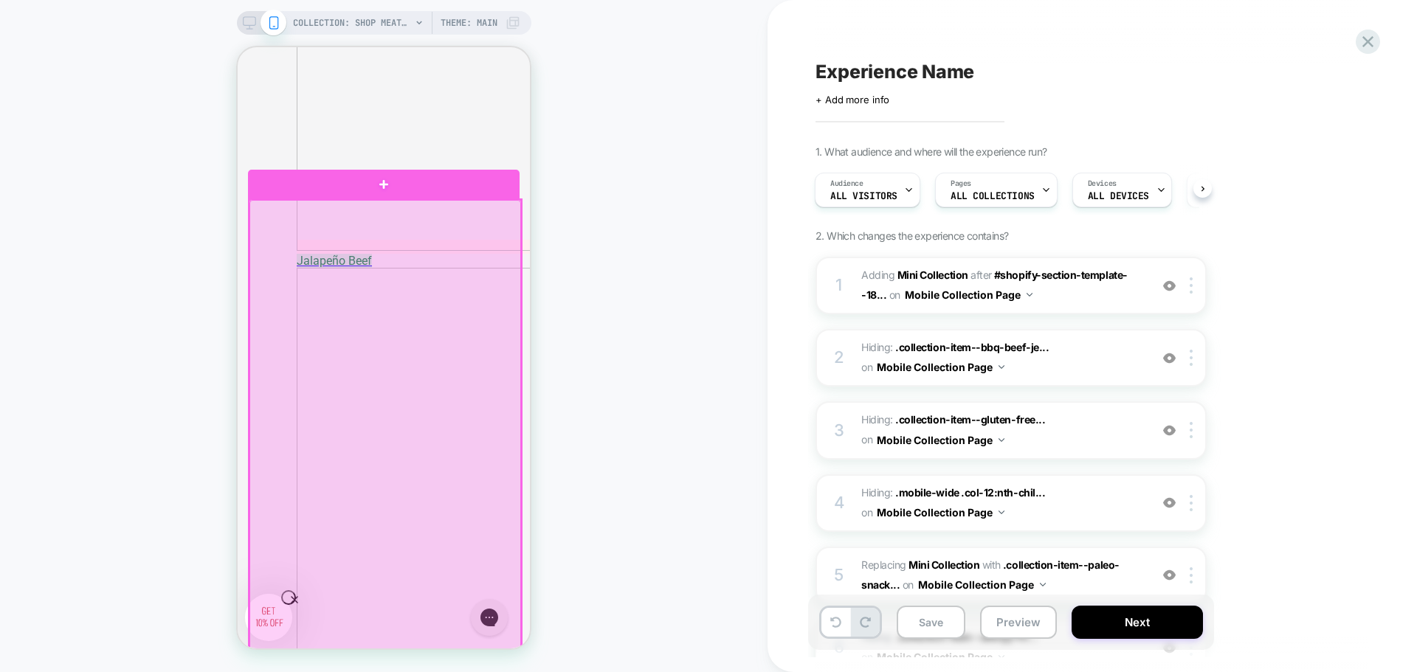
click at [382, 504] on div at bounding box center [385, 447] width 272 height 494
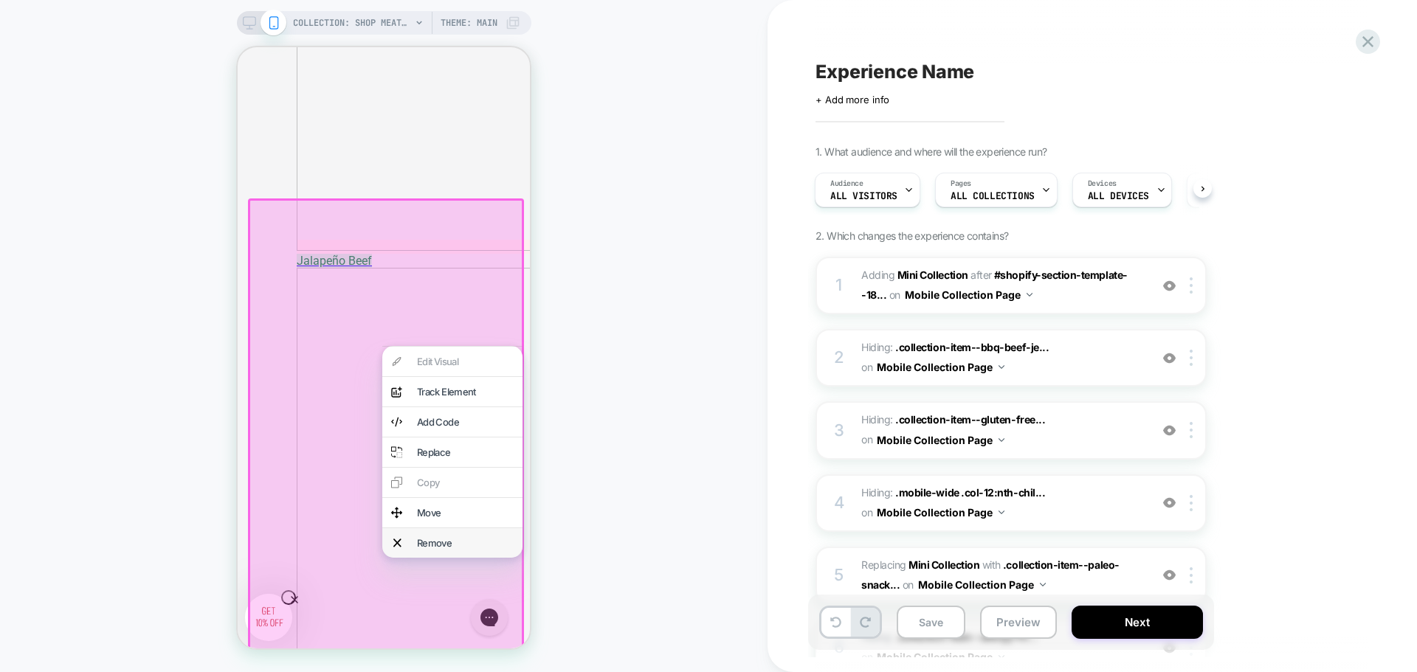
click at [418, 549] on div "Remove" at bounding box center [465, 543] width 97 height 12
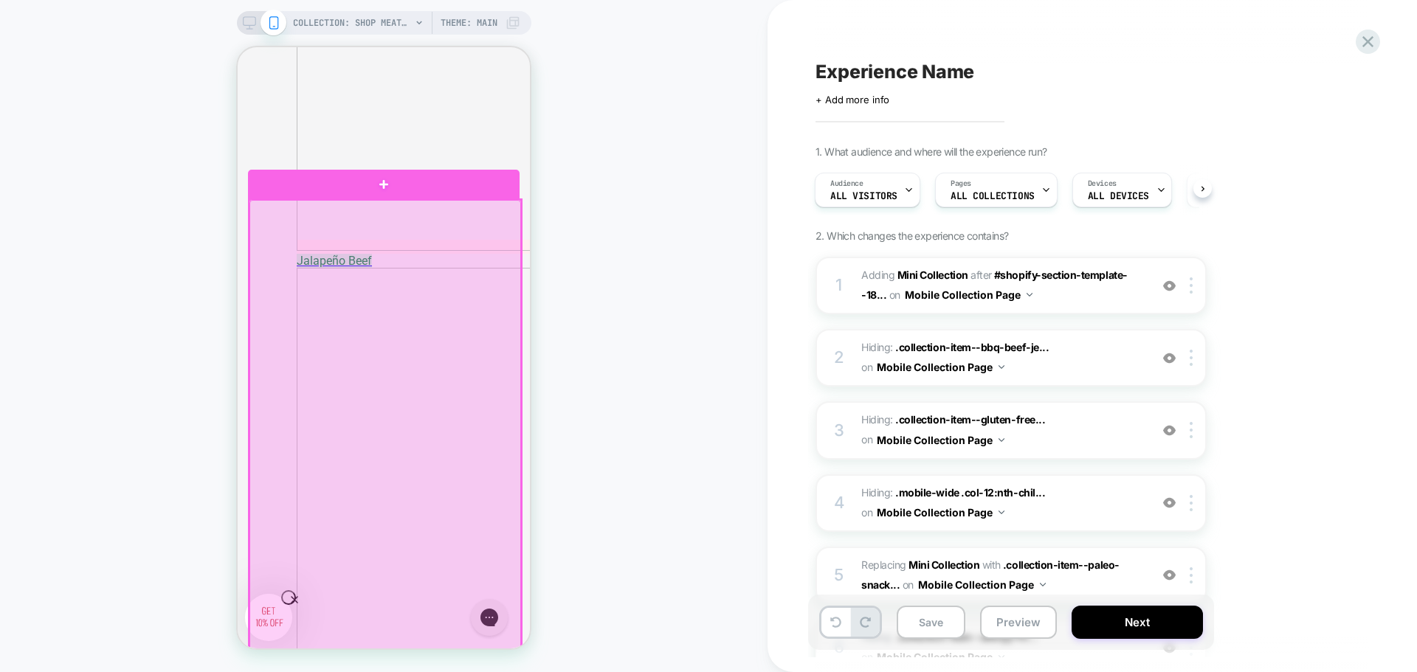
click at [381, 505] on div at bounding box center [385, 447] width 272 height 494
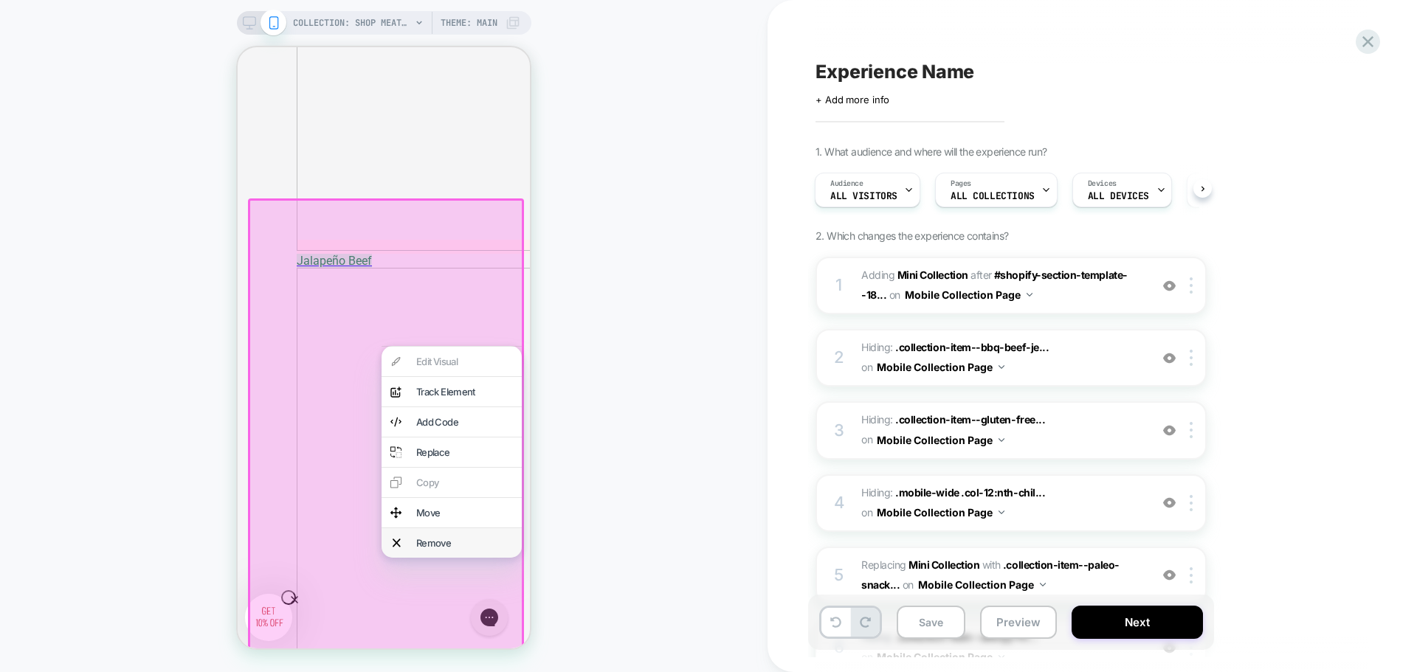
click at [415, 558] on div "Remove" at bounding box center [451, 543] width 140 height 30
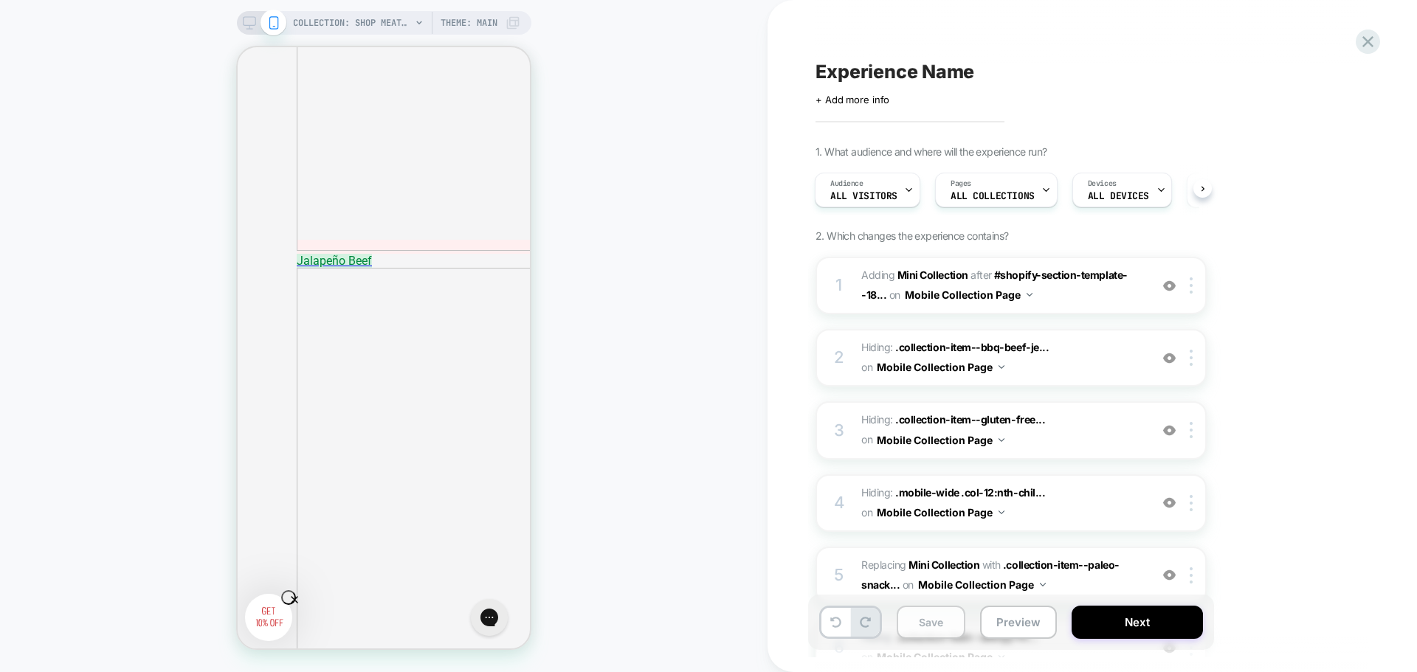
click at [943, 626] on button "Save" at bounding box center [931, 622] width 69 height 33
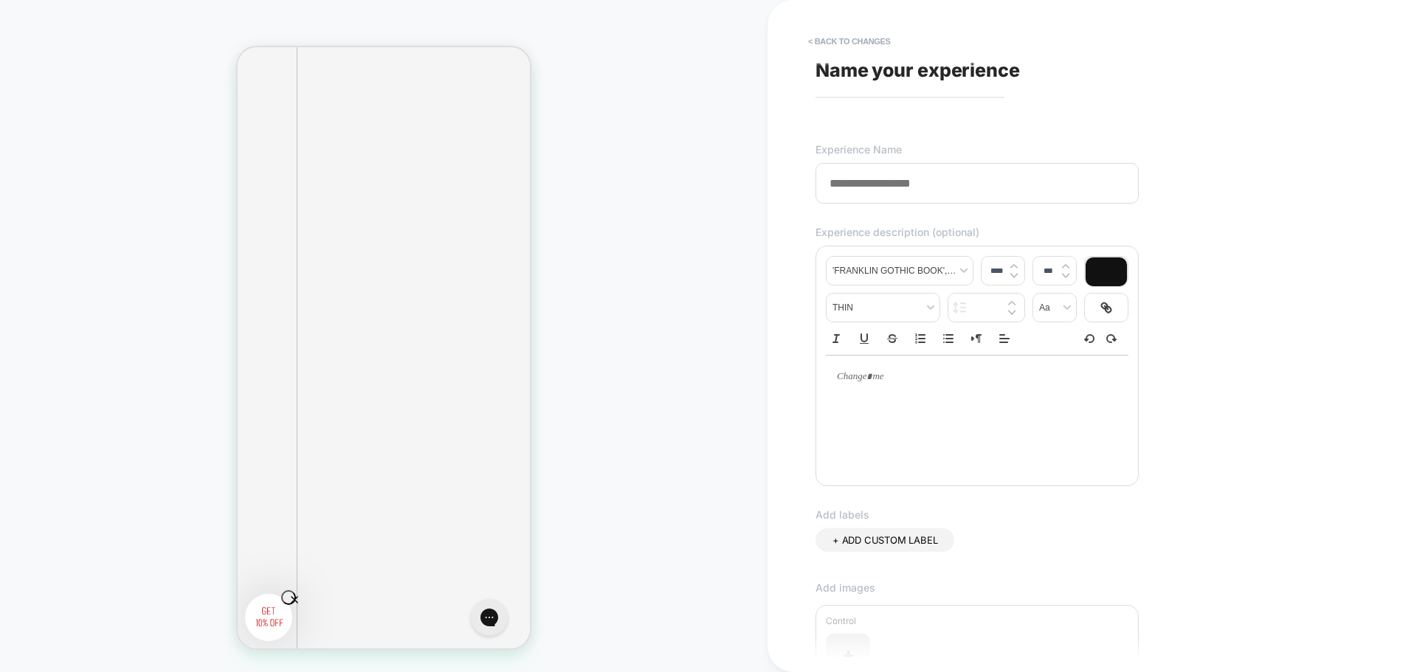
scroll to position [3150, 0]
click at [929, 76] on span "Name your experience" at bounding box center [917, 70] width 204 height 22
click at [928, 67] on span "Name your experience" at bounding box center [917, 70] width 204 height 22
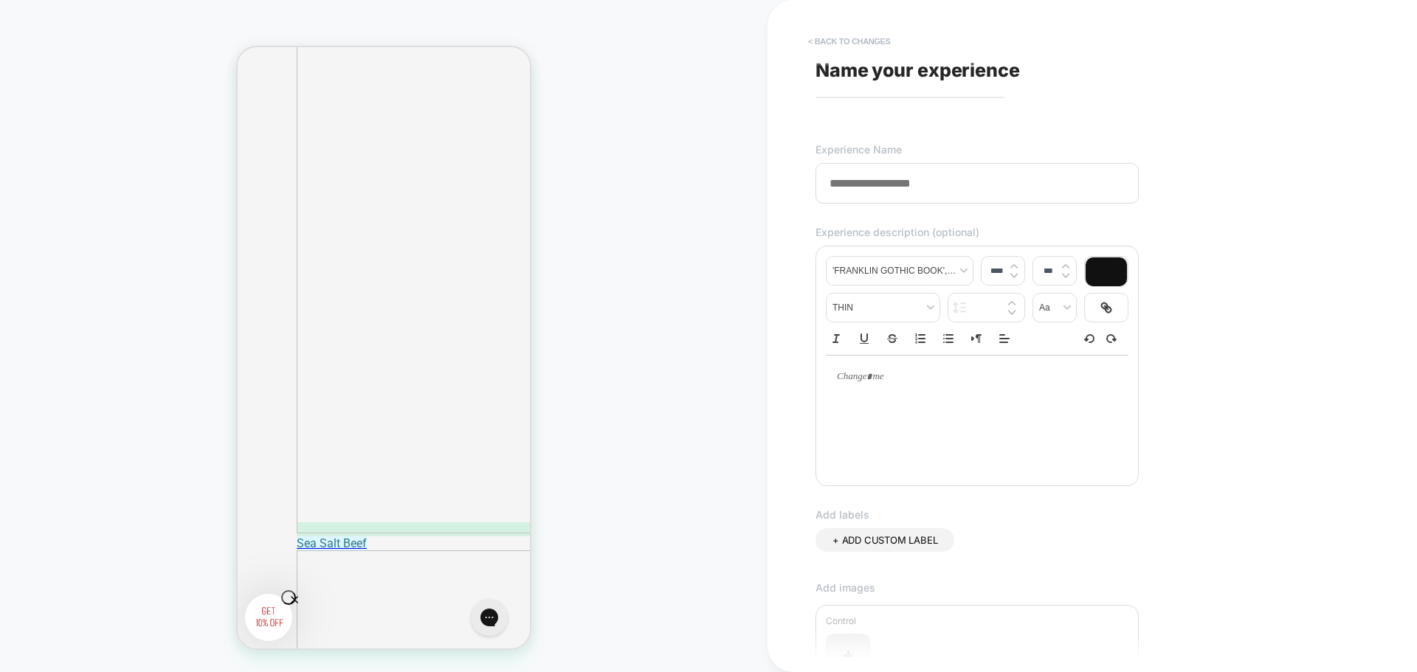
click at [852, 41] on button "< Back to changes" at bounding box center [849, 42] width 97 height 24
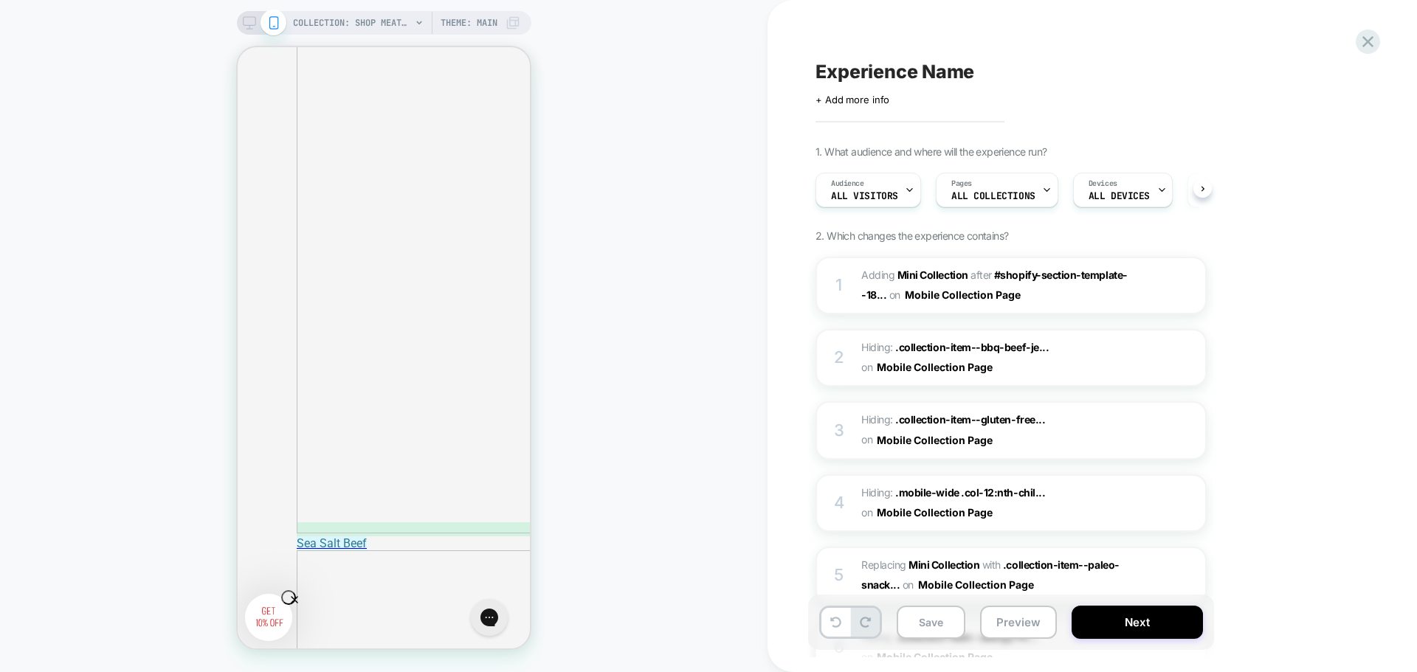
click at [876, 70] on span "Experience Name" at bounding box center [894, 72] width 159 height 22
drag, startPoint x: 868, startPoint y: 70, endPoint x: 807, endPoint y: 68, distance: 61.3
click at [807, 68] on div "**** Click to edit experience details + Add more info 1. What audience and wher…" at bounding box center [1091, 336] width 649 height 672
type textarea "**********"
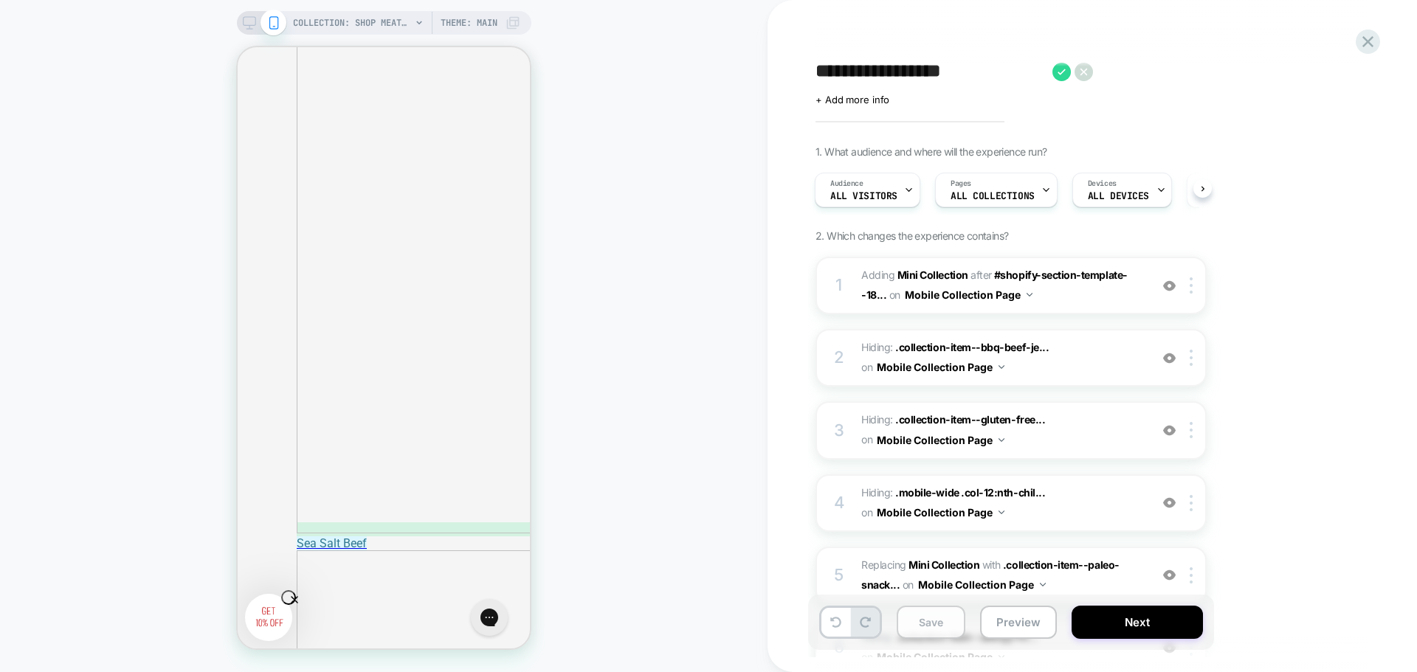
click at [935, 621] on button "Save" at bounding box center [931, 622] width 69 height 33
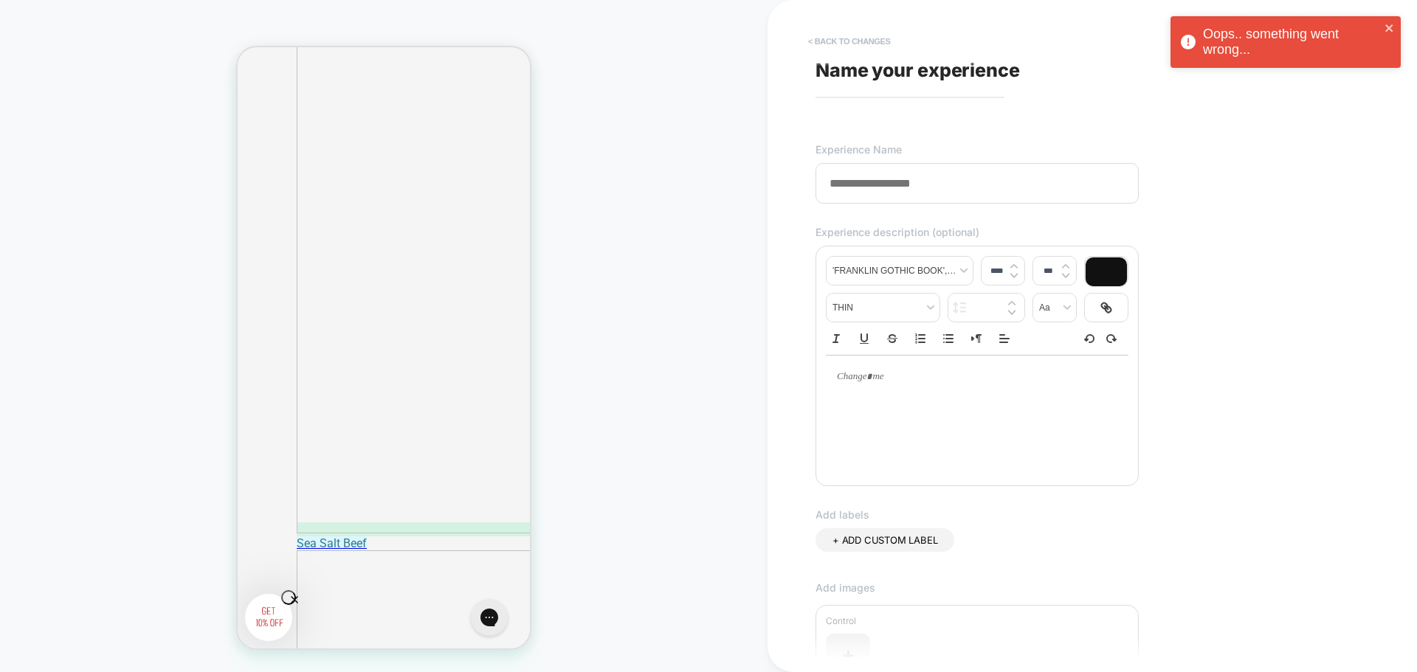
click at [872, 42] on button "< Back to changes" at bounding box center [849, 42] width 97 height 24
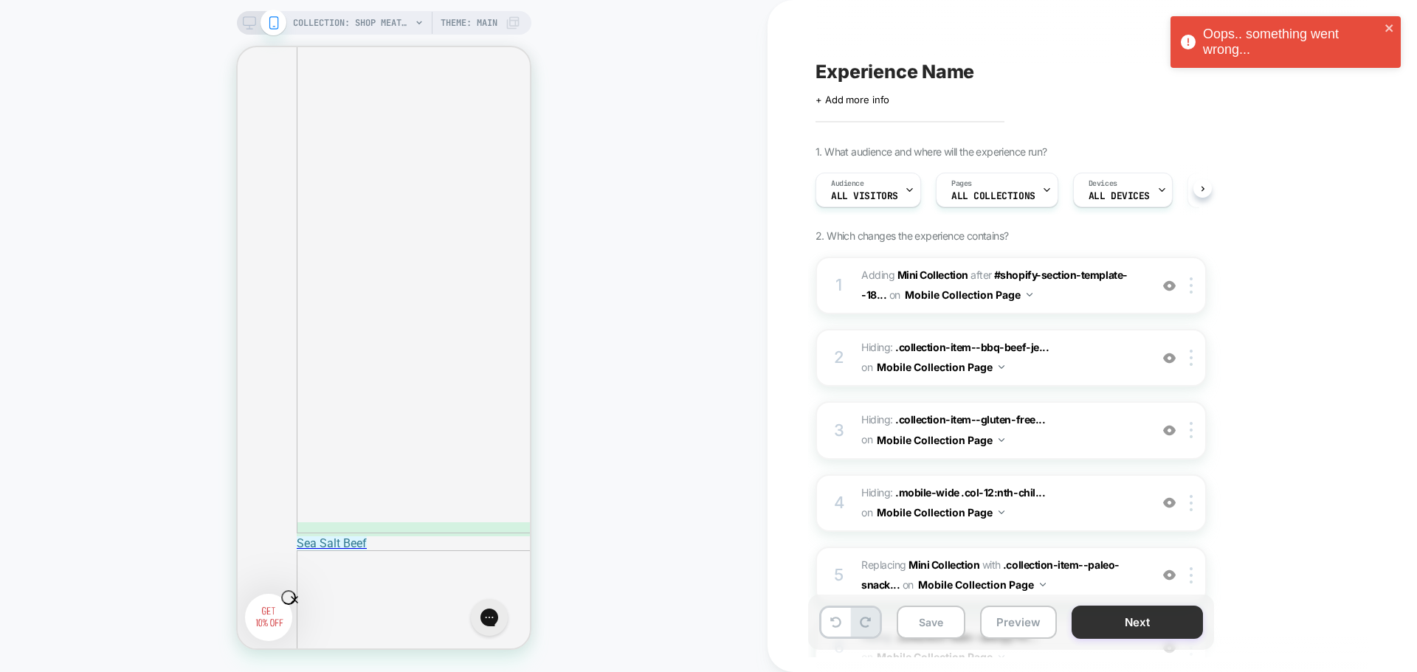
click at [1089, 624] on button "Next" at bounding box center [1136, 622] width 131 height 33
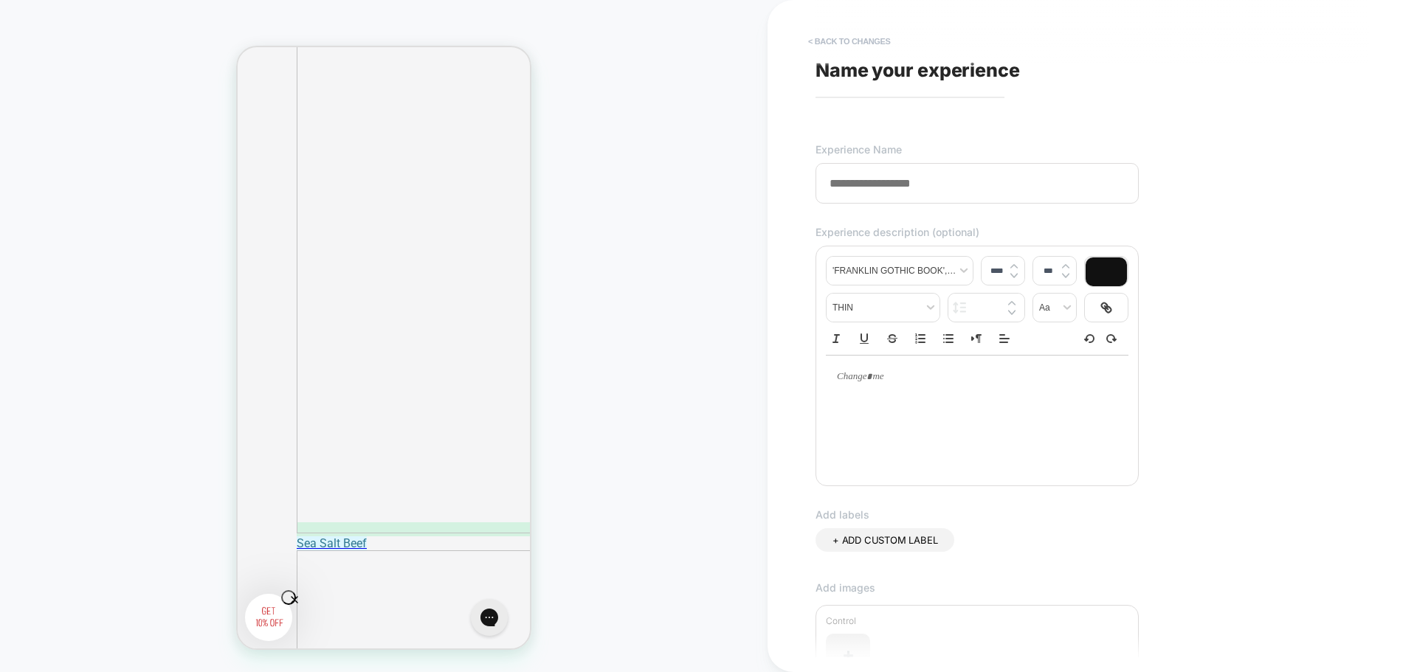
click at [866, 37] on button "< Back to changes" at bounding box center [849, 42] width 97 height 24
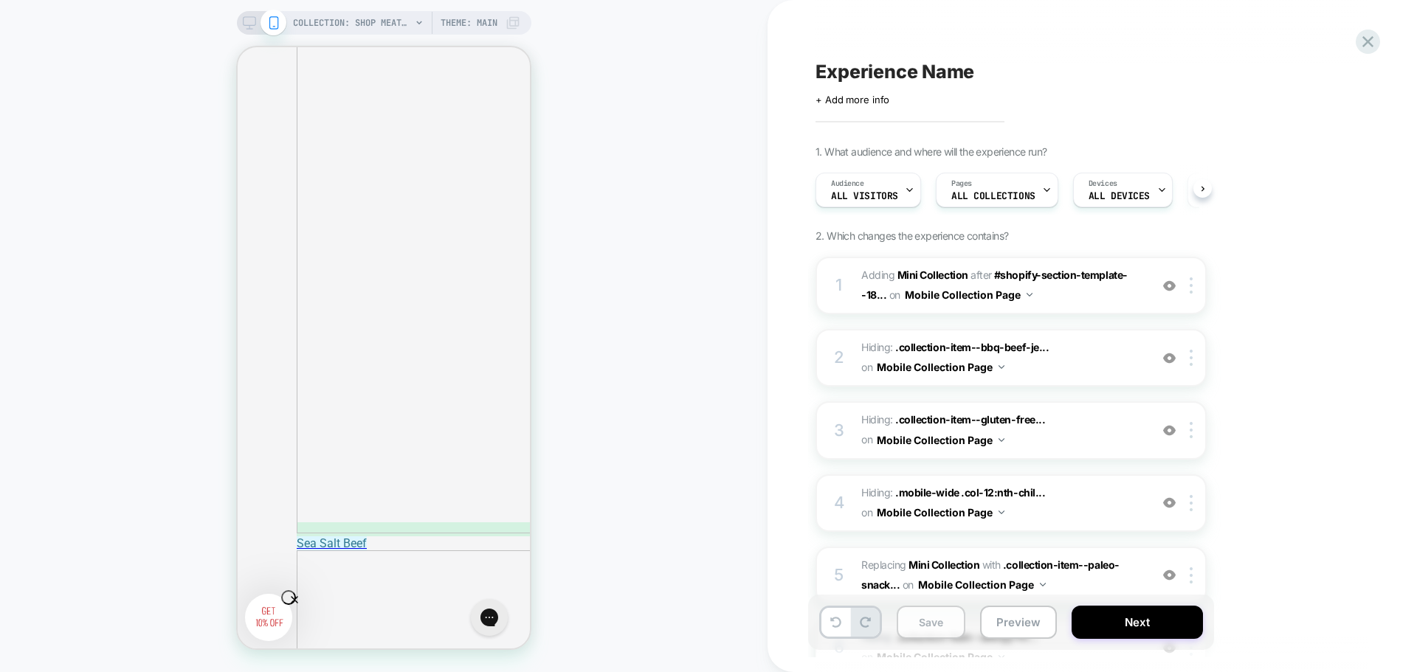
click at [913, 621] on button "Save" at bounding box center [931, 622] width 69 height 33
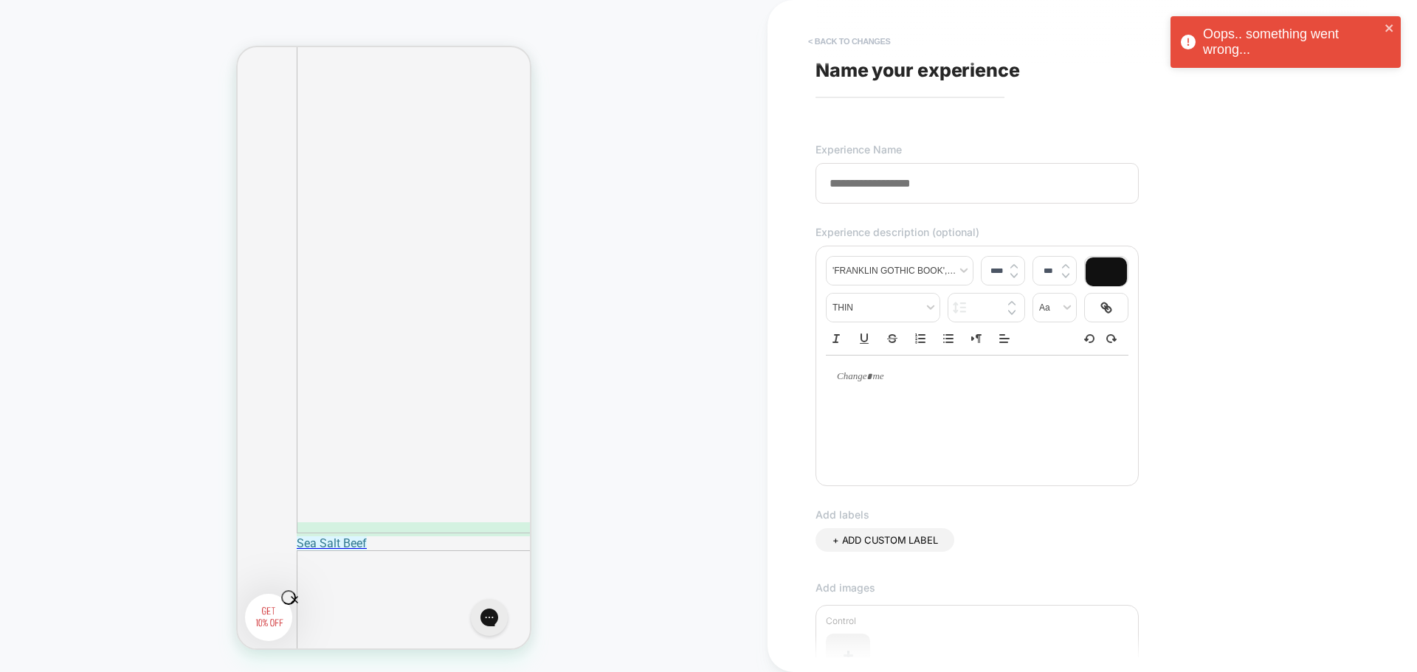
click at [846, 41] on button "< Back to changes" at bounding box center [849, 42] width 97 height 24
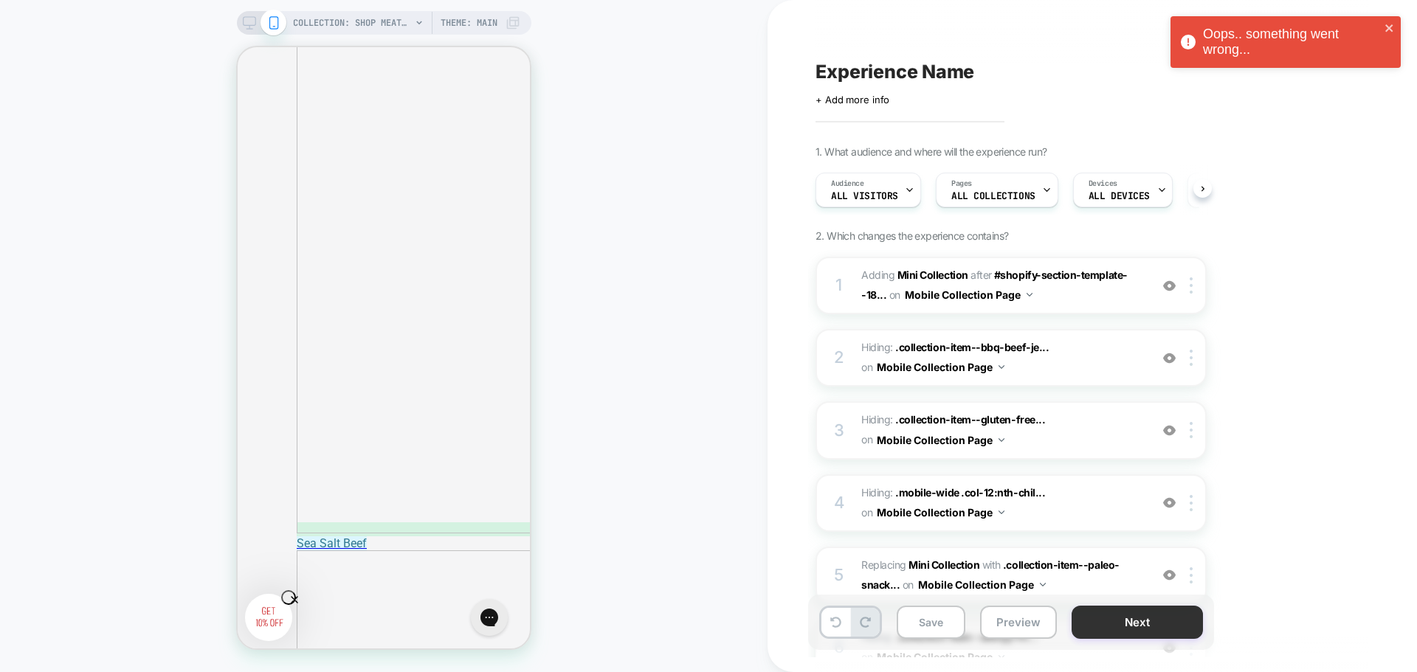
drag, startPoint x: 846, startPoint y: 41, endPoint x: 1123, endPoint y: 626, distance: 647.3
click at [1123, 626] on button "Next" at bounding box center [1136, 622] width 131 height 33
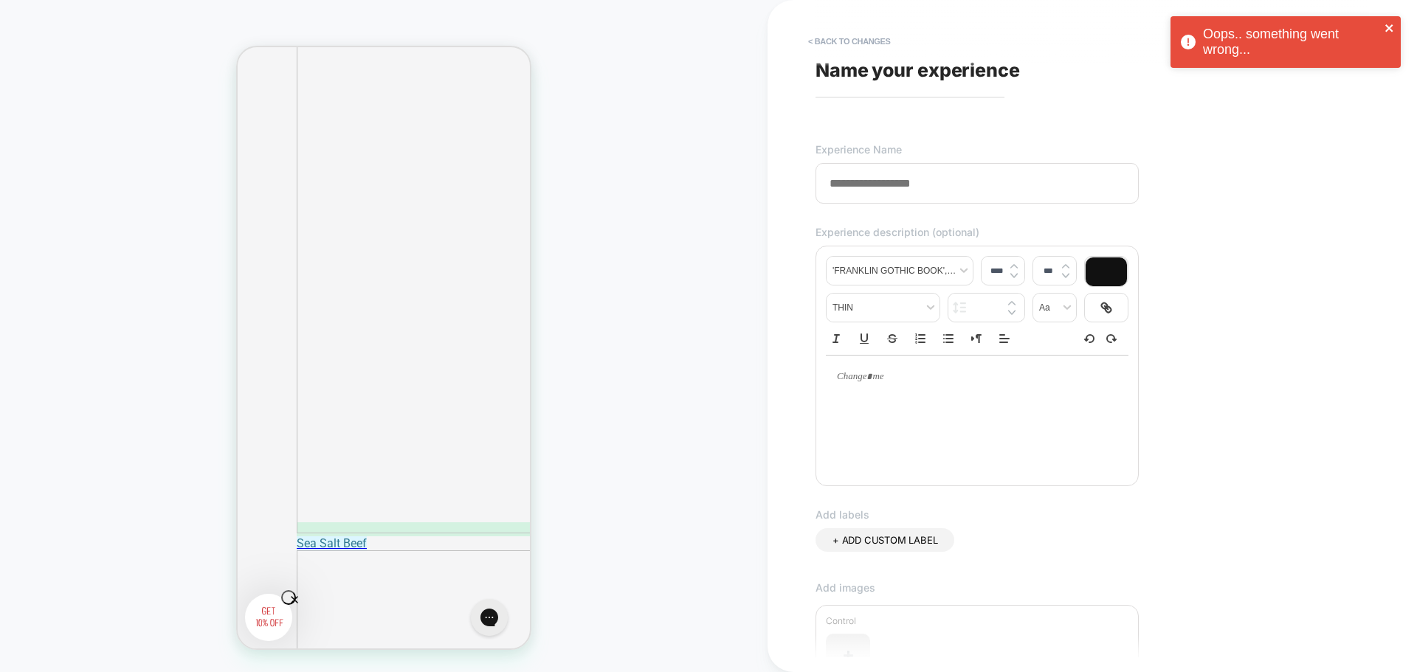
click at [1387, 27] on icon "close" at bounding box center [1388, 27] width 7 height 7
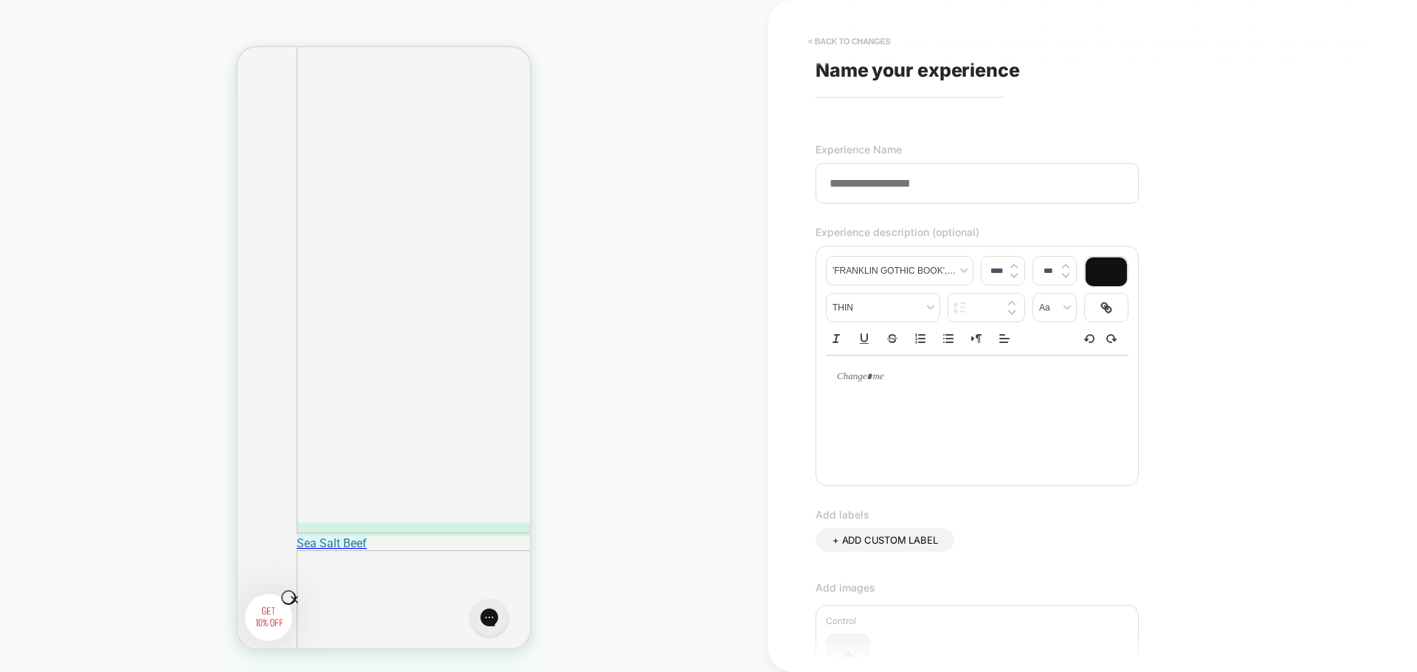
click at [877, 41] on button "< Back to changes" at bounding box center [849, 42] width 97 height 24
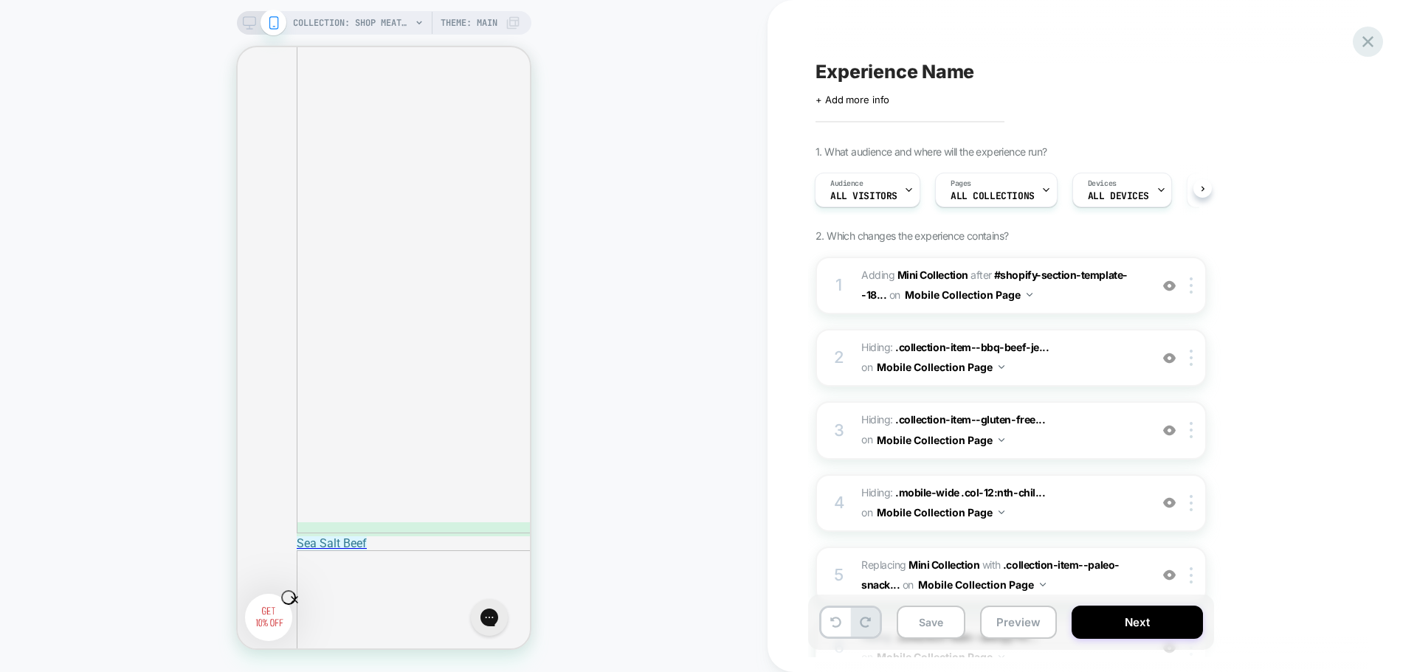
click at [1368, 43] on icon at bounding box center [1367, 41] width 11 height 11
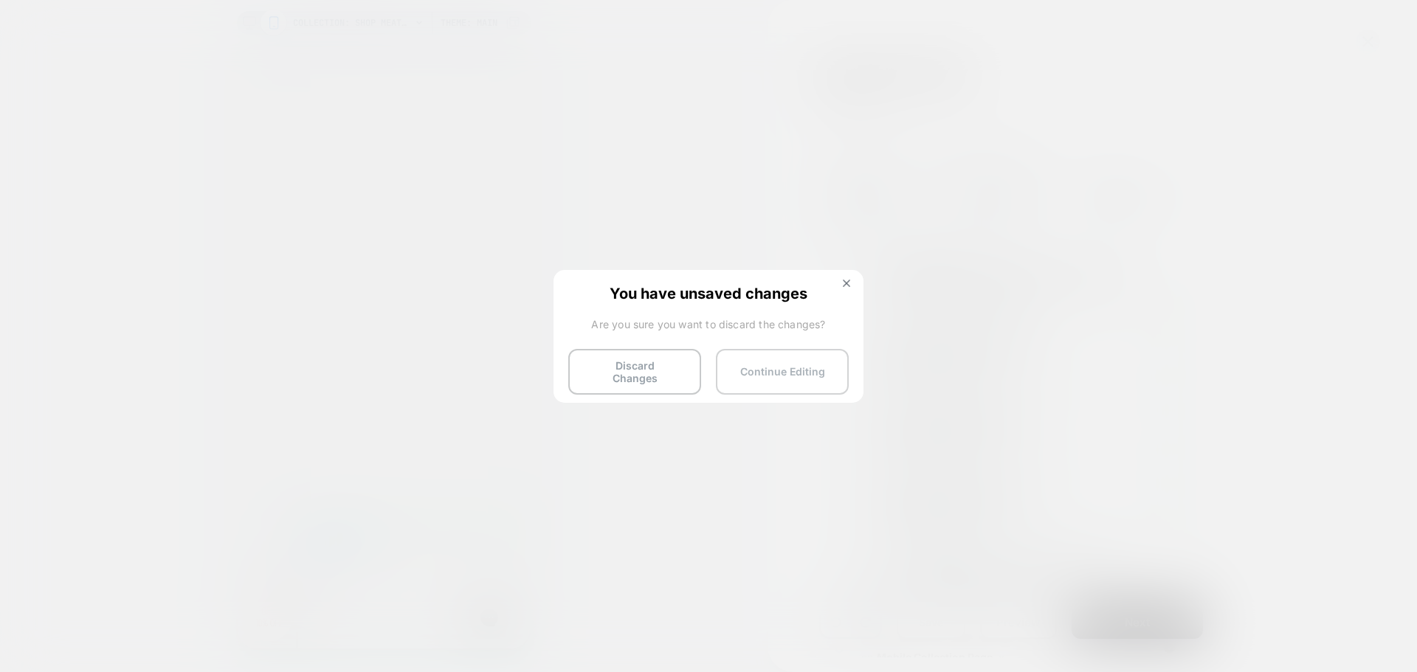
click at [809, 373] on button "Continue Editing" at bounding box center [782, 372] width 133 height 46
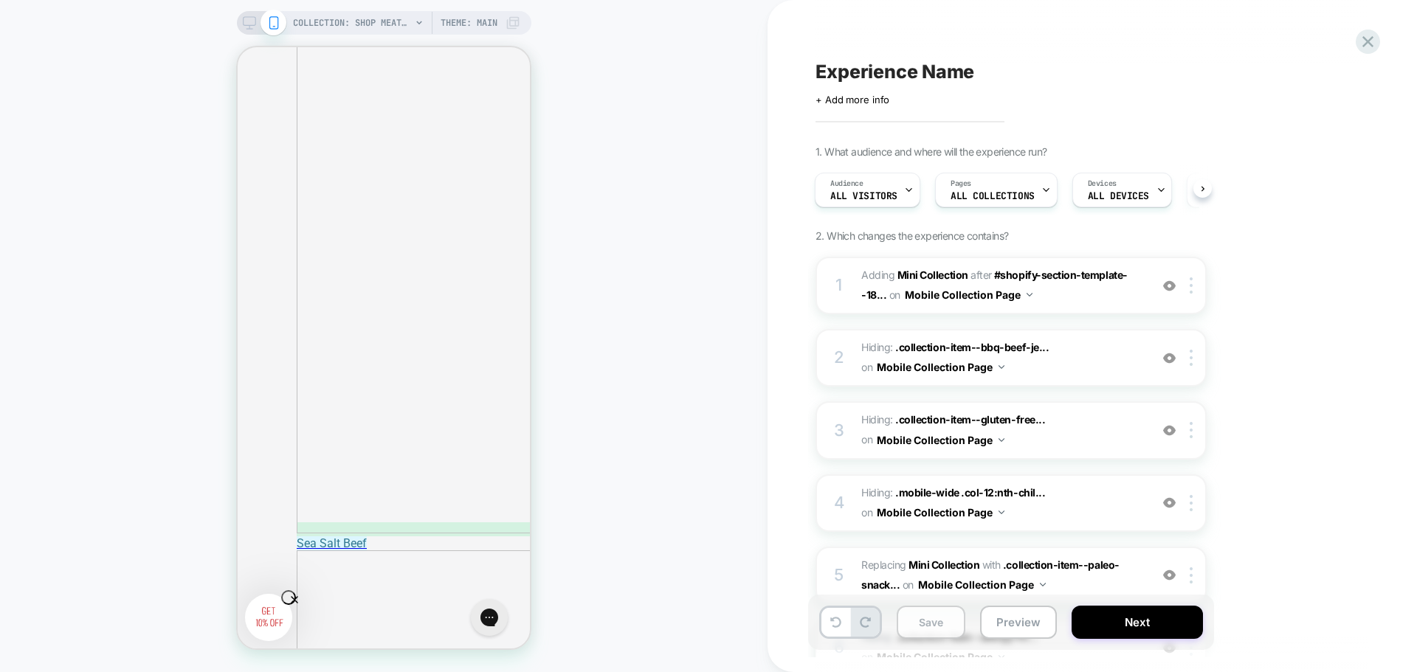
click at [923, 629] on button "Save" at bounding box center [931, 622] width 69 height 33
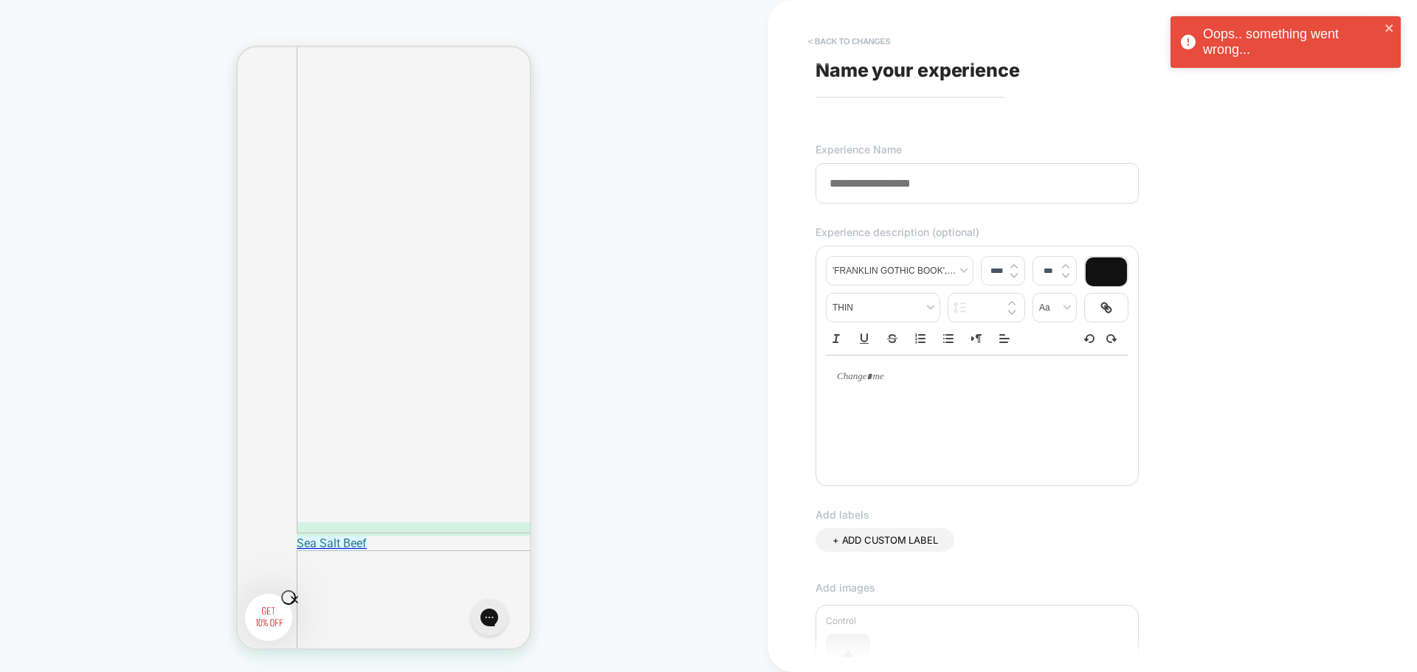
click at [863, 39] on button "< Back to changes" at bounding box center [849, 42] width 97 height 24
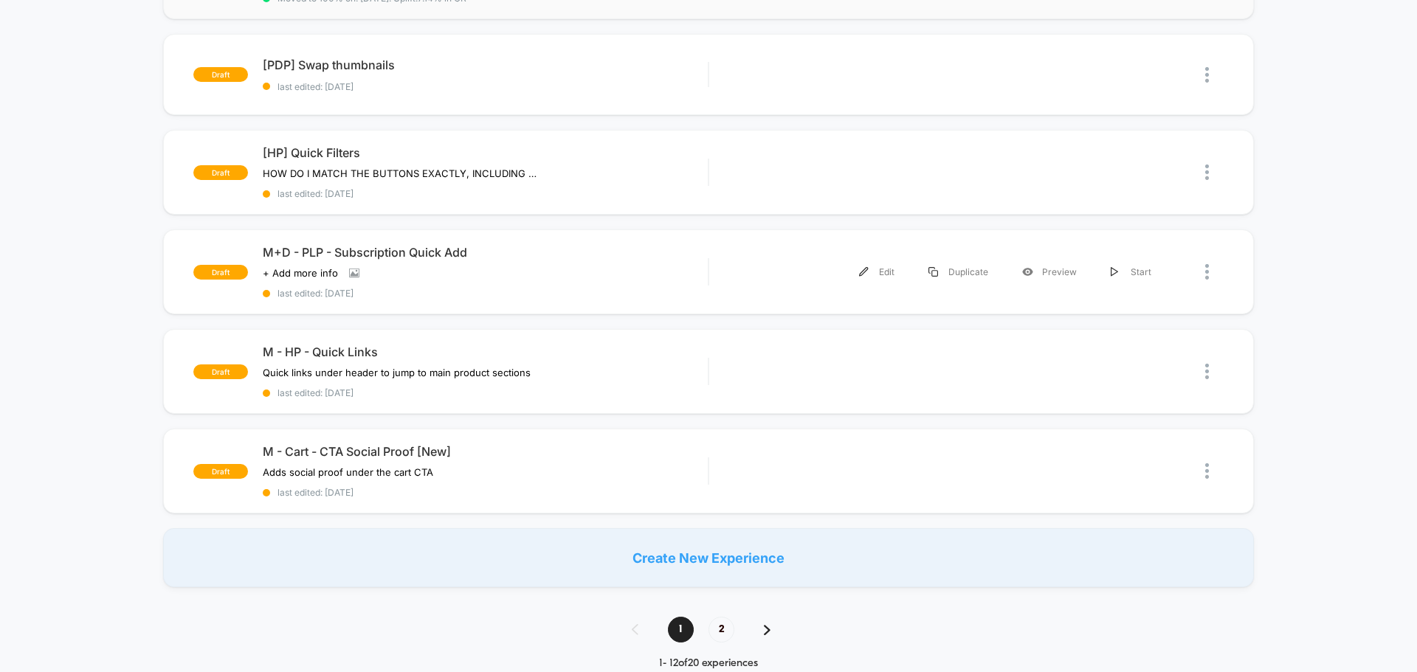
scroll to position [885, 0]
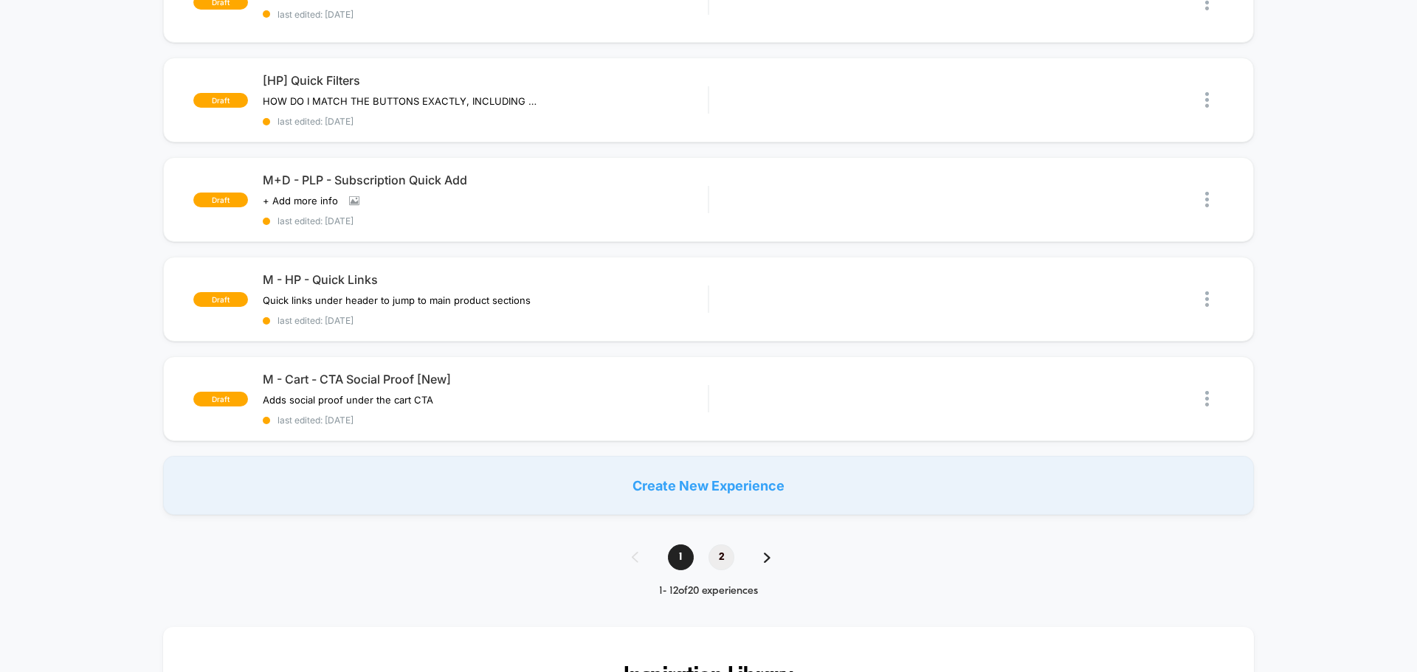
click at [718, 553] on span "2" at bounding box center [721, 558] width 26 height 26
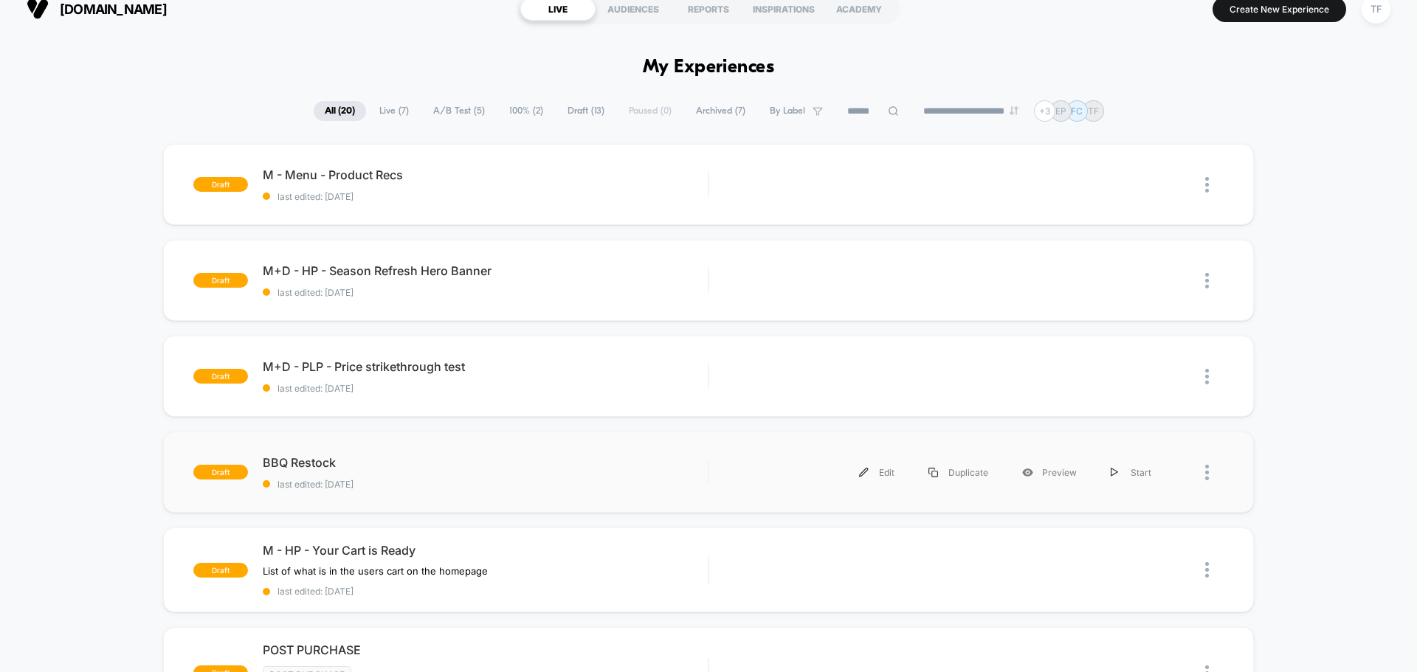
scroll to position [0, 0]
